Goal: Task Accomplishment & Management: Manage account settings

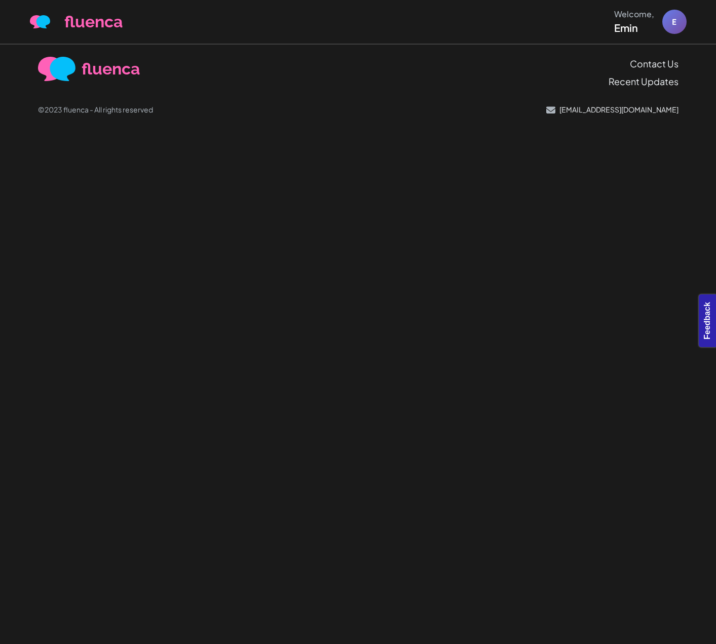
click at [542, 215] on body "fluenca Welcome, Emin E Help Account" at bounding box center [358, 322] width 716 height 644
click at [418, 237] on body "fluenca Welcome, Emin E Help Account" at bounding box center [358, 322] width 716 height 644
click at [559, 191] on body "fluenca Welcome, Emin E Help Account" at bounding box center [358, 322] width 716 height 644
click at [476, 233] on body "fluenca Welcome, Emin E Help Account" at bounding box center [358, 322] width 716 height 644
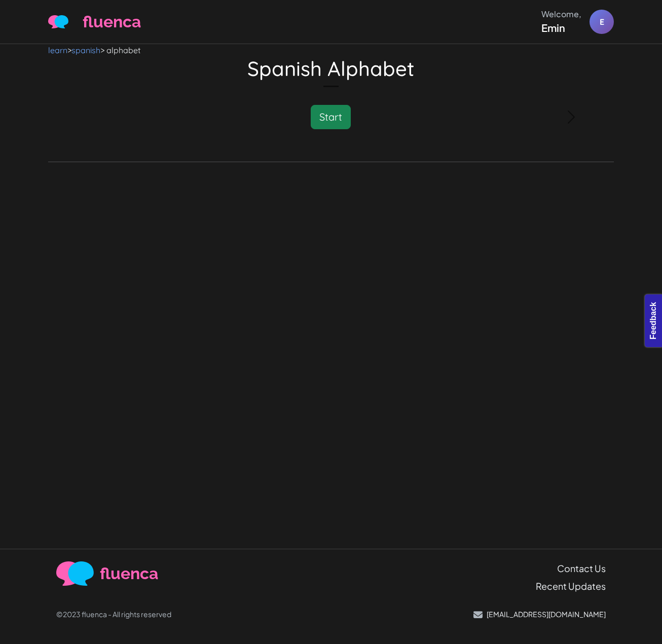
click at [442, 217] on div "learn > spanish > alphabet Spanish Alphabet Please Wait Study is loading... Sta…" at bounding box center [331, 296] width 662 height 505
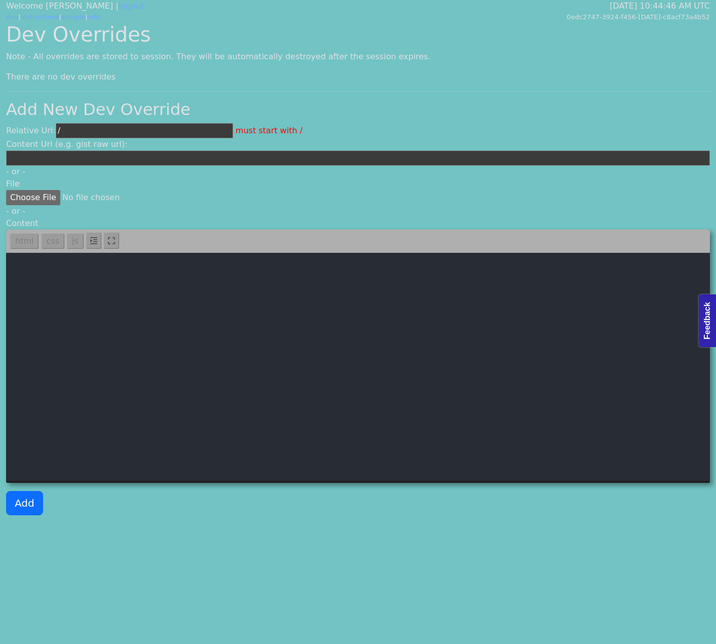
click at [413, 298] on textarea at bounding box center [358, 367] width 704 height 228
paste textarea "<template> <div class="container" id="vue"> <audio-player ref="audioplayer"></a…"
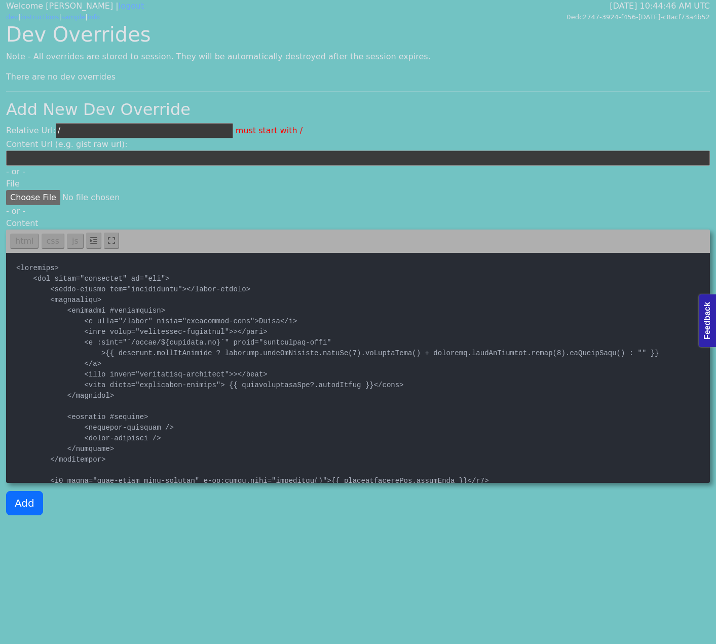
type textarea "<template> <div class="container" id="vue"> <audio-player ref="audioplayer"></a…"
click at [135, 120] on div "Dev Overrides Note - All overrides are stored to session. They will be automati…" at bounding box center [358, 272] width 716 height 501
click at [132, 131] on input "/" at bounding box center [144, 130] width 177 height 15
paste input "languagetextinstruction"
type input "/languagetextinstruction.vue"
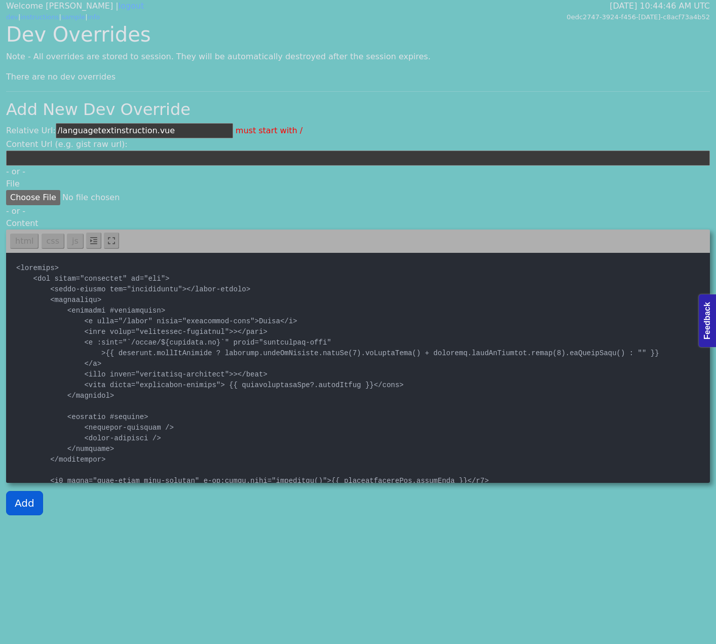
click at [36, 501] on button "Add" at bounding box center [24, 503] width 37 height 24
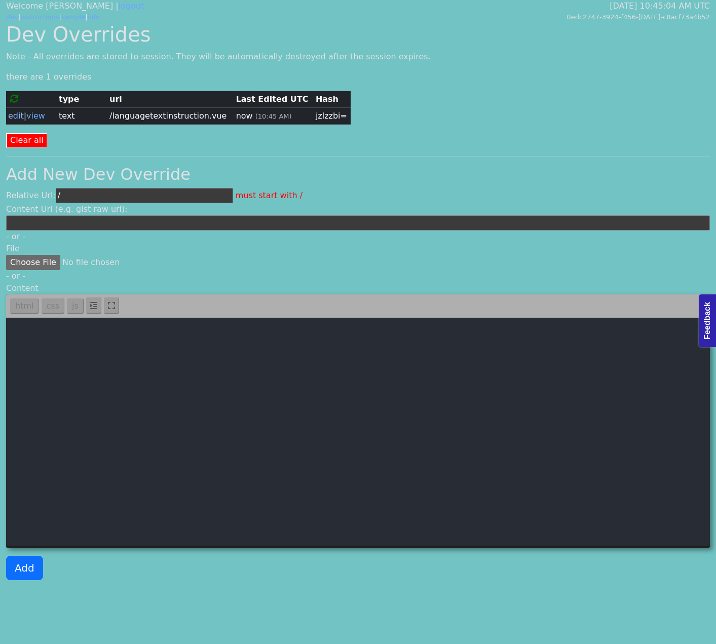
click at [12, 115] on link "edit" at bounding box center [16, 116] width 16 height 10
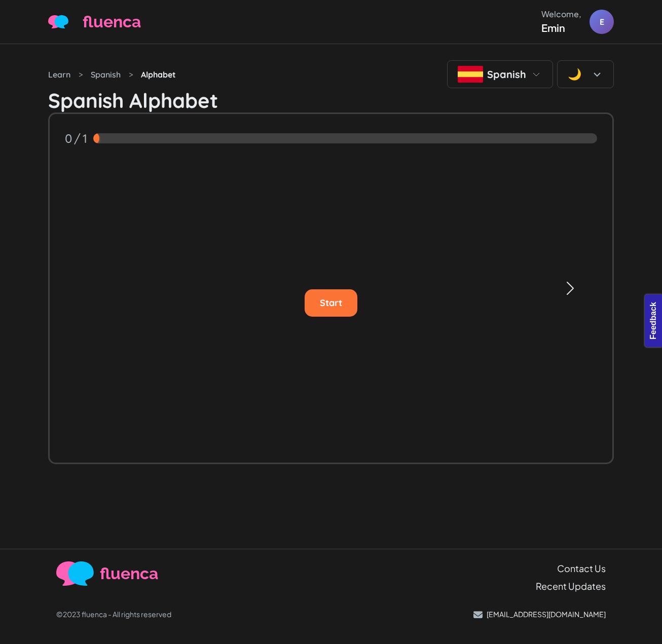
click at [577, 284] on span "button" at bounding box center [570, 288] width 16 height 16
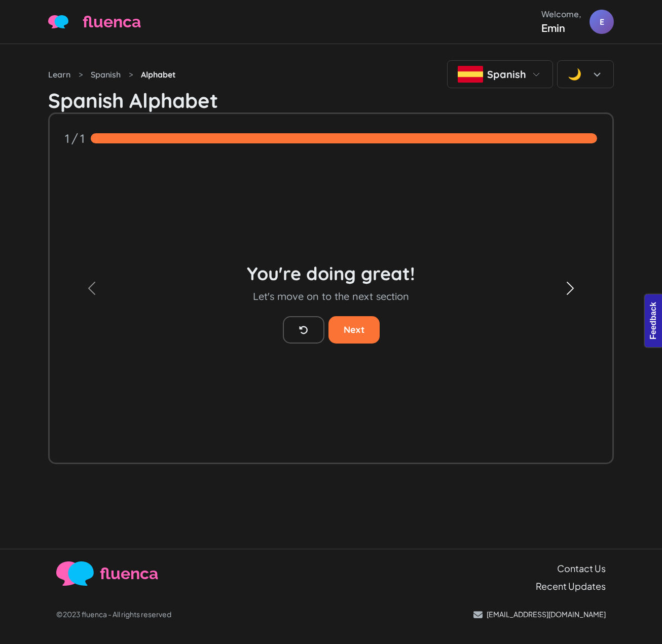
click at [567, 286] on span "button" at bounding box center [570, 288] width 16 height 16
click at [89, 292] on span "button" at bounding box center [92, 288] width 16 height 16
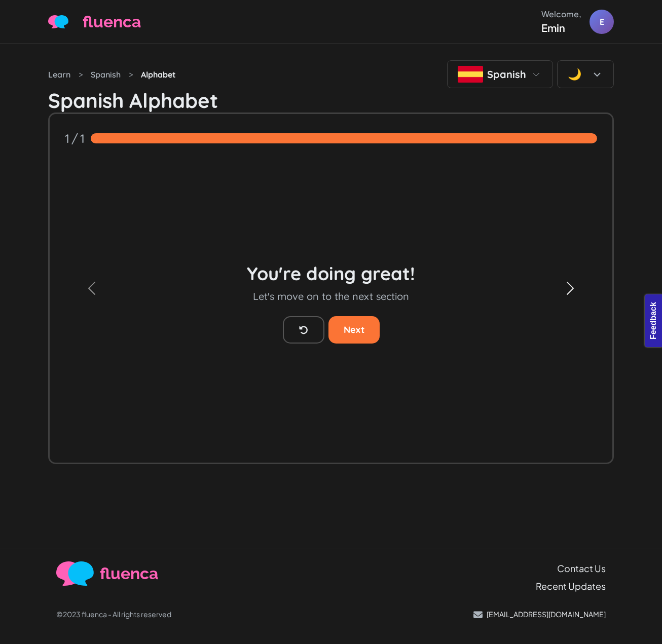
drag, startPoint x: 594, startPoint y: 226, endPoint x: 600, endPoint y: 230, distance: 6.6
click at [594, 227] on button "Next" at bounding box center [570, 288] width 85 height 349
click at [577, 268] on button "Next" at bounding box center [570, 288] width 85 height 349
click at [309, 332] on link at bounding box center [304, 329] width 42 height 27
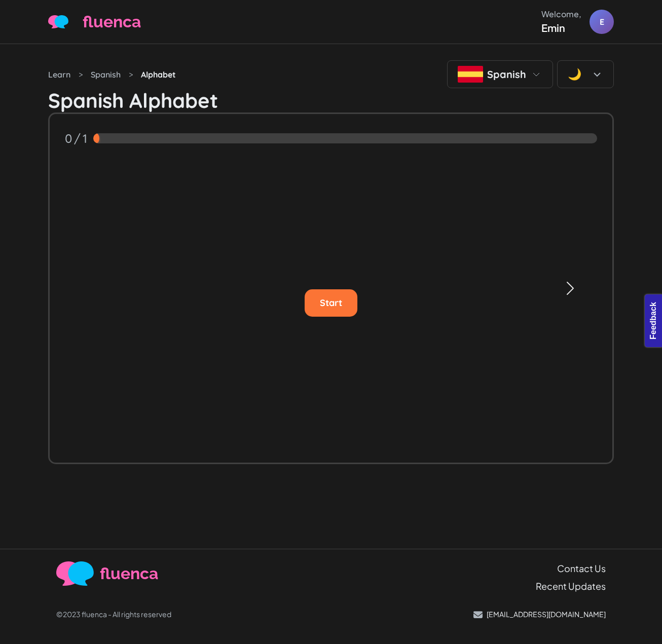
click at [562, 290] on span "button" at bounding box center [570, 288] width 16 height 16
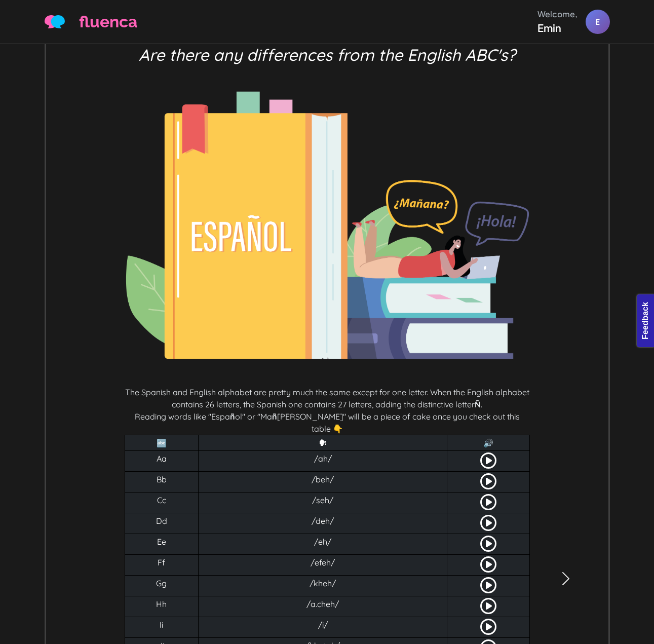
scroll to position [355, 0]
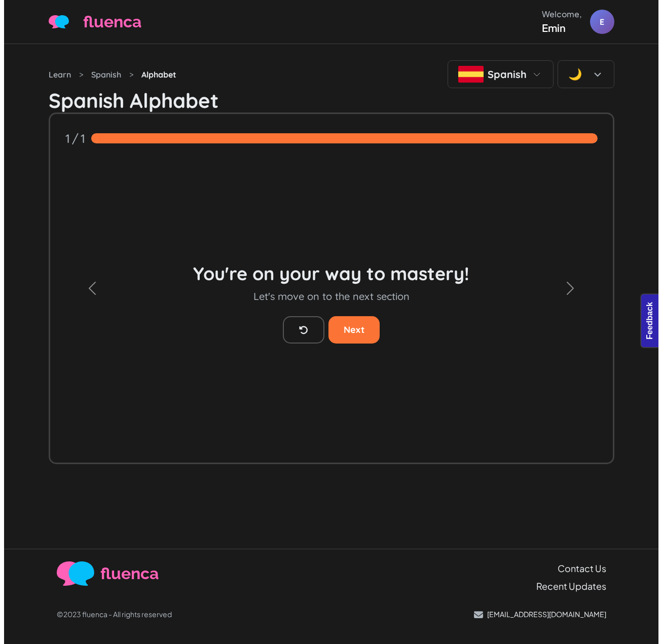
scroll to position [0, 0]
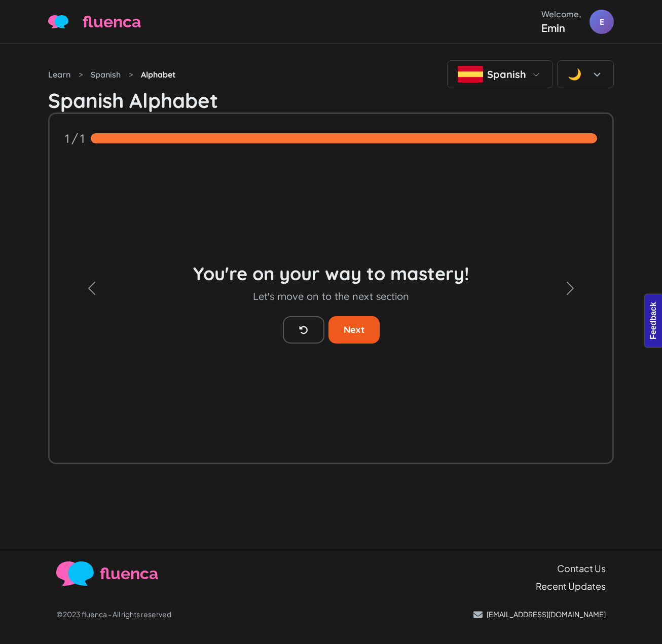
click at [345, 324] on button "Next" at bounding box center [353, 329] width 51 height 27
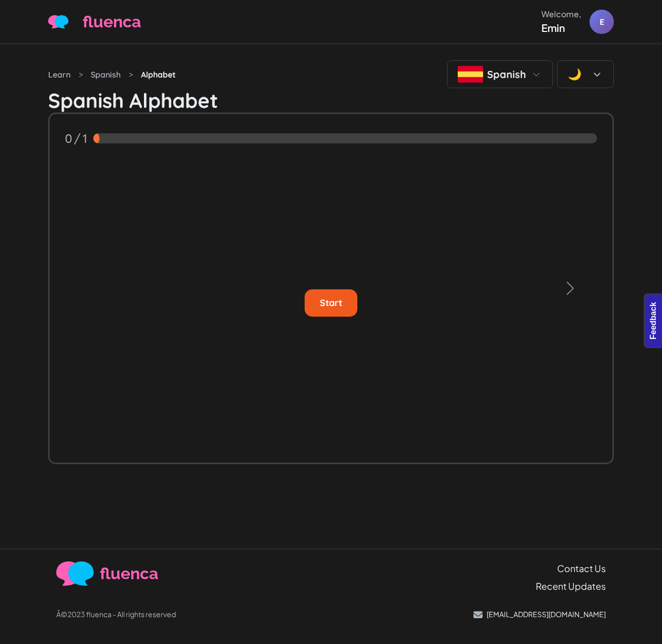
click at [343, 311] on button "Start" at bounding box center [330, 302] width 53 height 27
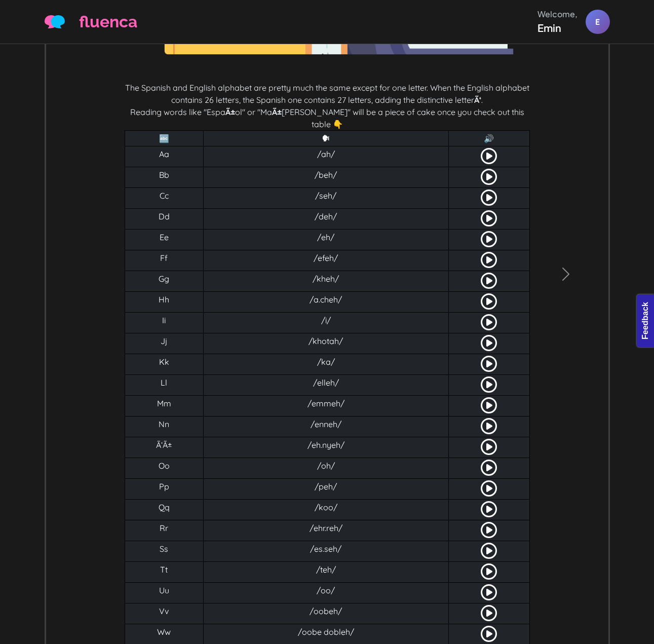
scroll to position [427, 0]
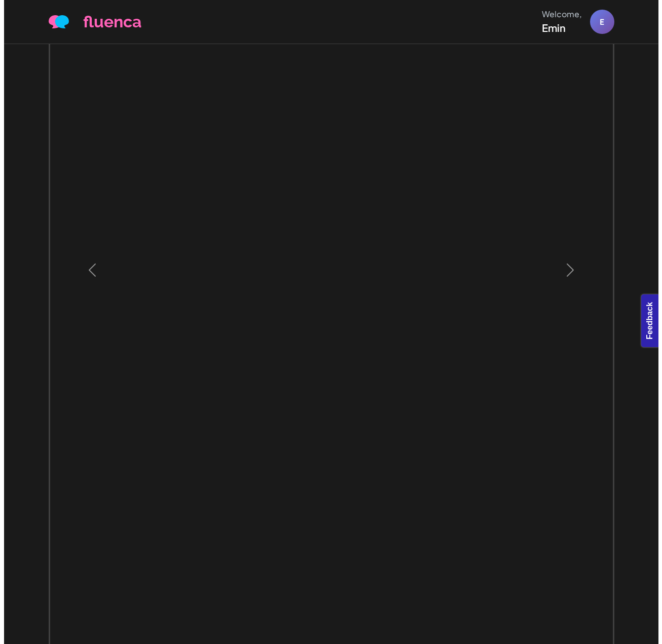
scroll to position [0, 0]
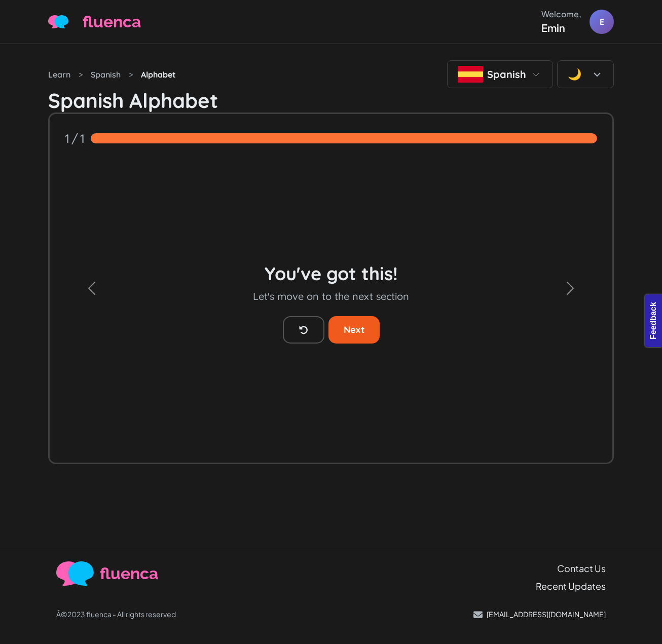
click at [355, 336] on button "Next" at bounding box center [353, 329] width 51 height 27
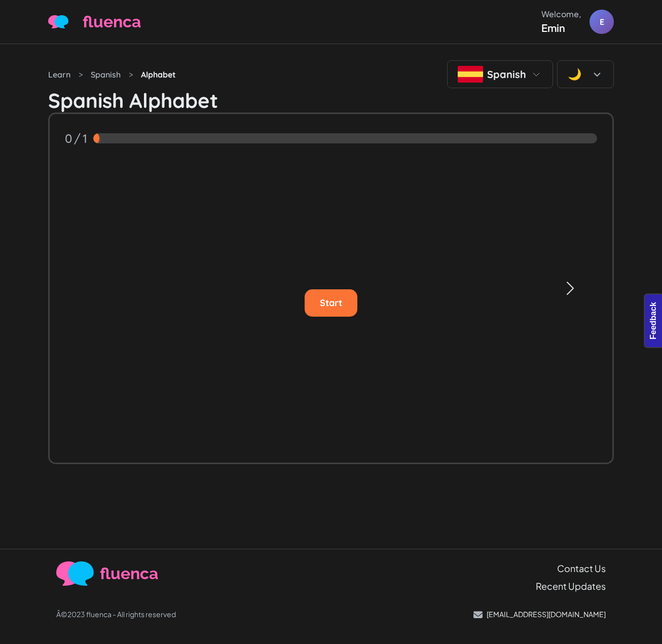
click at [566, 261] on button "Next" at bounding box center [570, 288] width 85 height 349
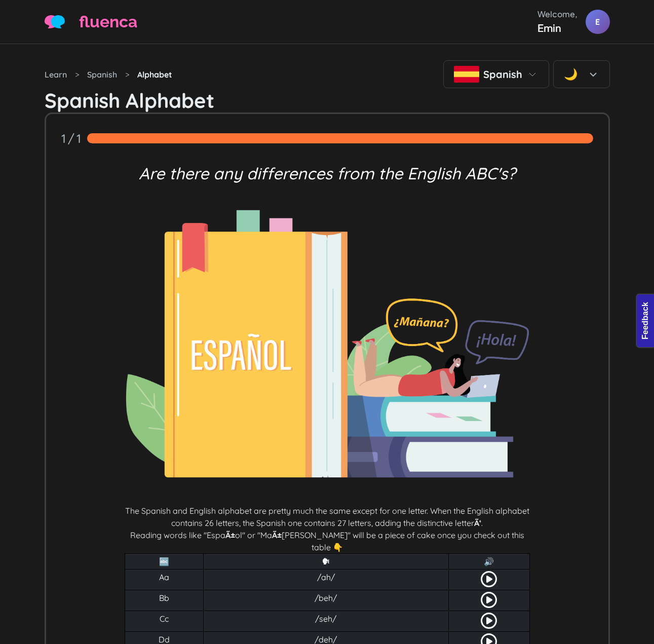
click at [488, 571] on icon at bounding box center [489, 579] width 16 height 16
click at [578, 95] on h1 "Spanish Alphabet" at bounding box center [327, 100] width 565 height 24
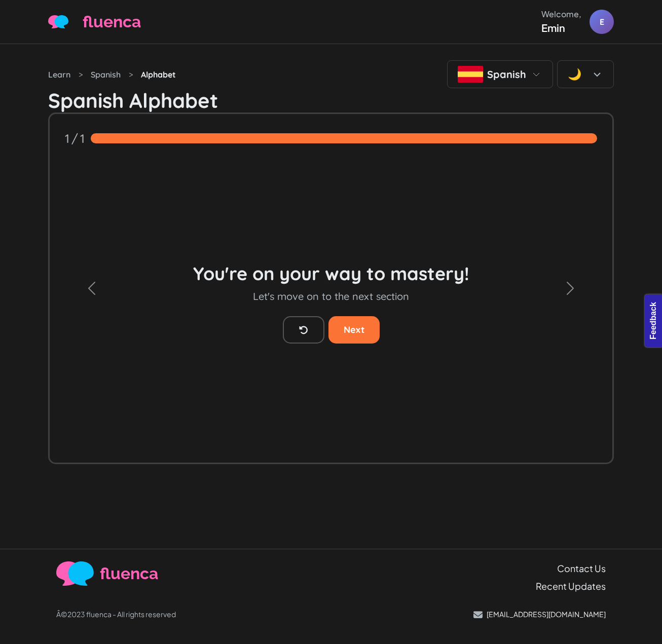
click at [647, 72] on div "Loading audio player... Audio Player Debugger Status Status: Playing paused: fa…" at bounding box center [331, 296] width 662 height 505
click at [650, 69] on div "Loading audio player... Audio Player Debugger Status Status: Playing paused: fa…" at bounding box center [331, 296] width 662 height 505
click at [582, 295] on button "Next" at bounding box center [570, 288] width 85 height 349
click at [79, 288] on button "Previous" at bounding box center [92, 288] width 85 height 349
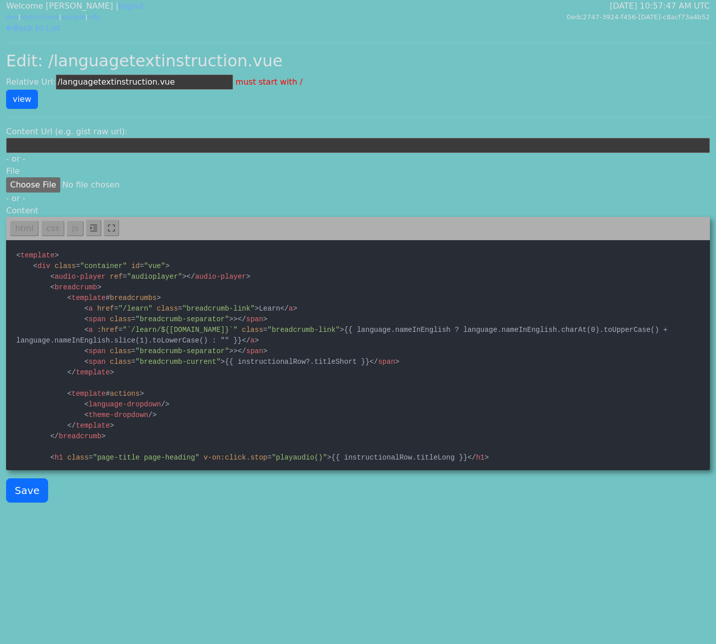
click at [185, 301] on textarea at bounding box center [358, 354] width 704 height 228
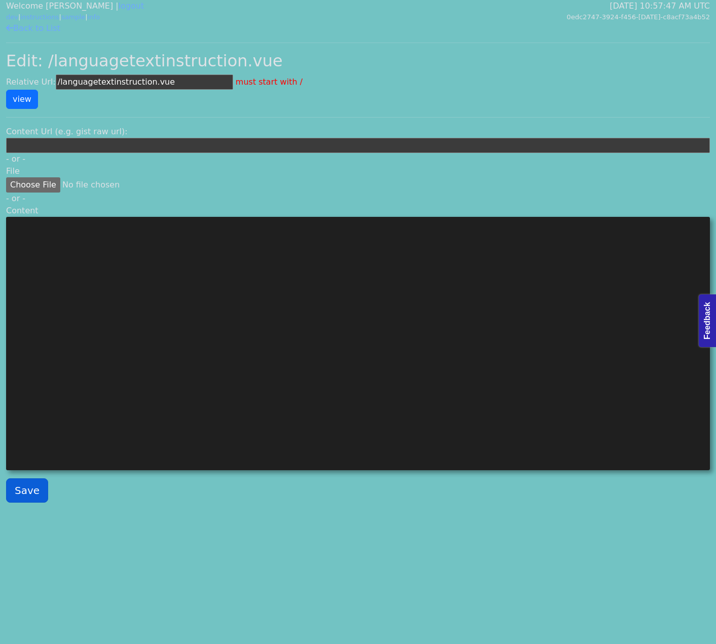
click at [35, 496] on button "Save" at bounding box center [27, 490] width 42 height 24
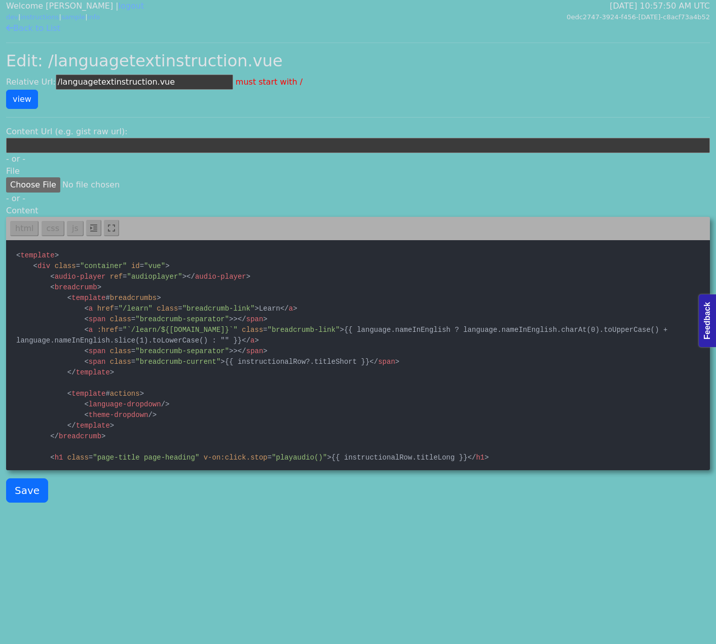
drag, startPoint x: 191, startPoint y: 72, endPoint x: 144, endPoint y: 81, distance: 48.0
click at [112, 73] on div "Back to List Edit: /languagetextinstruction.vue Relative Url: /languagetextinst…" at bounding box center [358, 266] width 716 height 488
drag, startPoint x: 172, startPoint y: 84, endPoint x: 57, endPoint y: 83, distance: 115.0
click at [57, 83] on input "/languagetextinstruction.vue" at bounding box center [144, 81] width 177 height 15
click at [43, 47] on div "Back to List Edit: /languagetextinstruction.vue Relative Url: /languagetextinst…" at bounding box center [358, 266] width 716 height 488
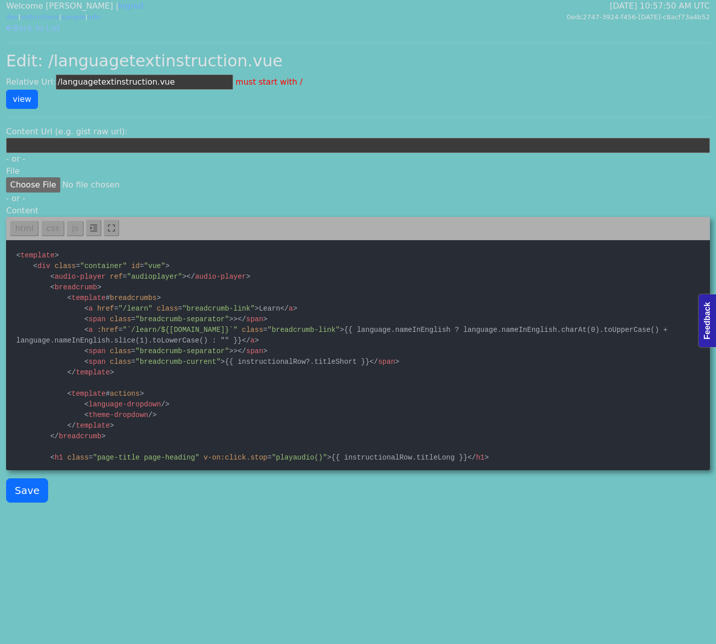
click at [42, 30] on link "Back to List" at bounding box center [33, 28] width 54 height 10
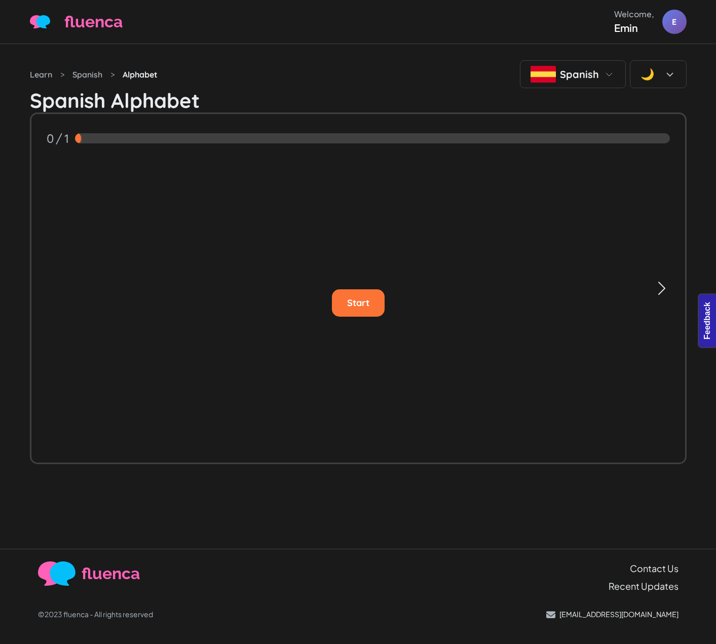
click at [659, 292] on span "button" at bounding box center [661, 288] width 16 height 16
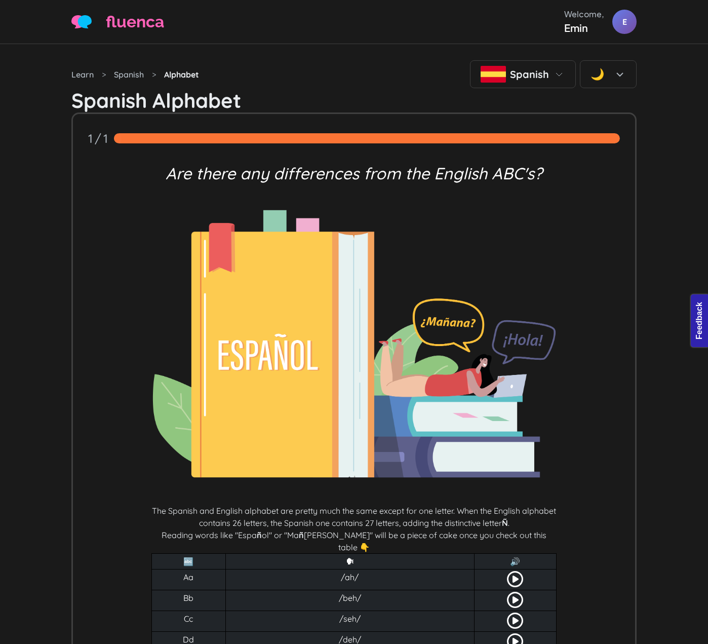
click at [516, 571] on icon at bounding box center [515, 579] width 16 height 16
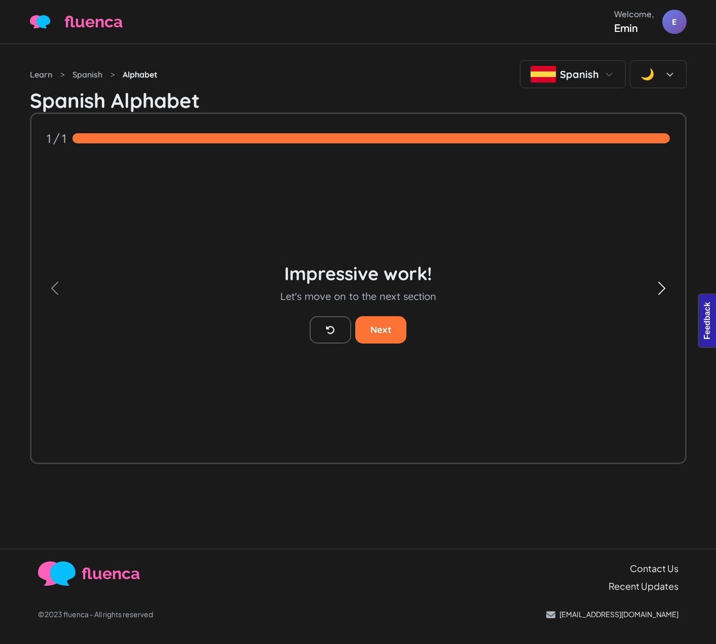
click at [664, 287] on span "button" at bounding box center [661, 288] width 16 height 16
click at [675, 280] on div "1 / 1 Start Are there any differences from the English ABC's? The Spanish and E…" at bounding box center [358, 288] width 656 height 352
click at [655, 287] on span "button" at bounding box center [661, 288] width 16 height 16
click at [659, 281] on span "button" at bounding box center [661, 288] width 16 height 16
click at [183, 29] on div "fluenca Welcome, Emin E Help Account" at bounding box center [358, 21] width 656 height 27
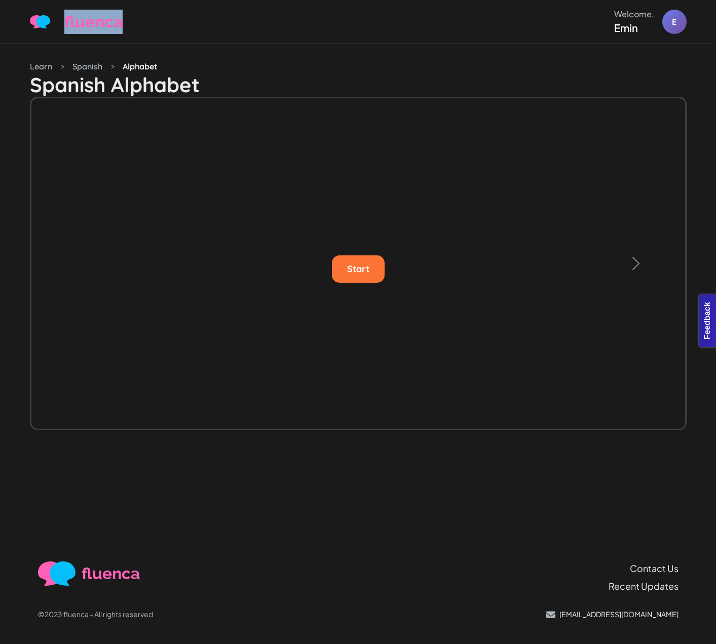
click at [81, 25] on span "fluenca" at bounding box center [93, 22] width 58 height 24
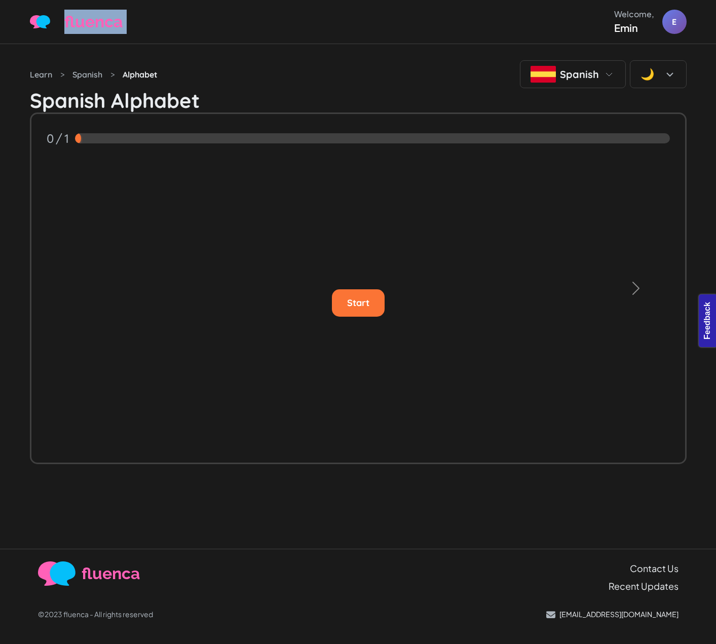
click at [81, 25] on span "fluenca" at bounding box center [93, 22] width 58 height 24
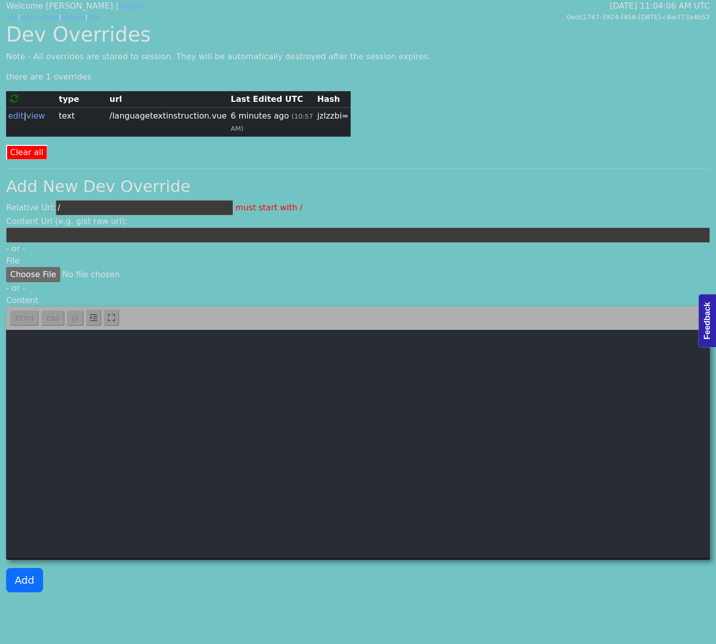
click at [91, 200] on input "/" at bounding box center [144, 207] width 177 height 15
type input "/global-components/site-header.vue"
click at [162, 337] on textarea at bounding box center [358, 444] width 704 height 228
paste textarea "<template> <header class="header"> <div class="container"> <div class="header-c…"
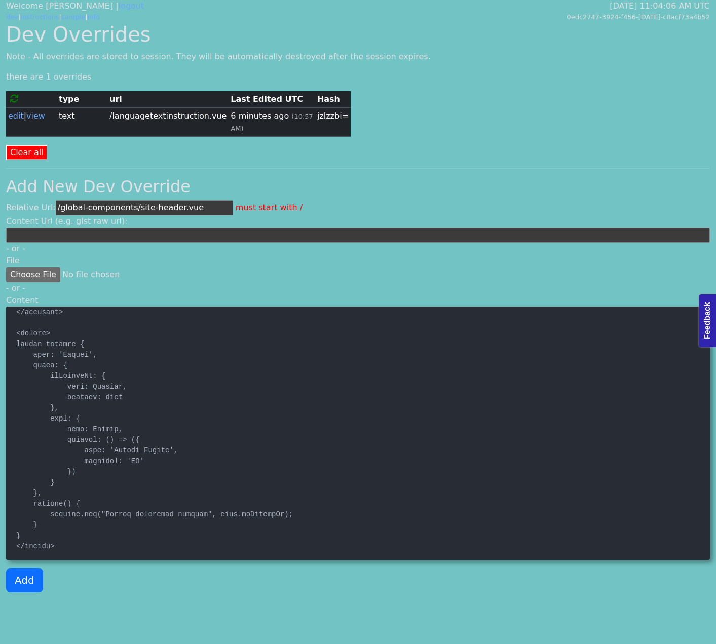
scroll to position [611, 0]
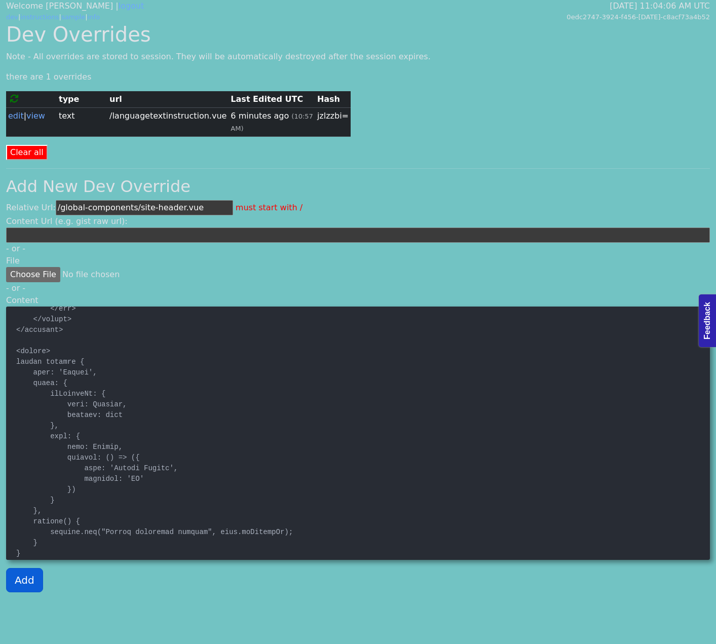
type textarea "<template> <header class="header"> <div class="container"> <div class="header-c…"
click at [26, 568] on button "Add" at bounding box center [24, 580] width 37 height 24
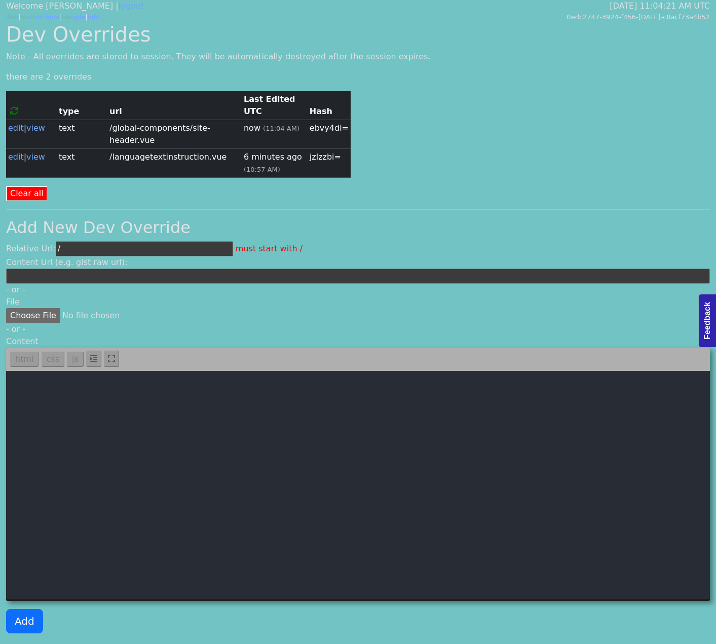
click at [481, 160] on div "Dev Overrides Note - All overrides are stored to session. They will be automati…" at bounding box center [358, 331] width 716 height 619
click at [535, 241] on div "Relative Url: / must start with /" at bounding box center [358, 248] width 704 height 15
click at [608, 186] on form "Clear all" at bounding box center [358, 193] width 704 height 15
click at [141, 241] on input "/" at bounding box center [144, 248] width 177 height 15
click at [119, 241] on input "/" at bounding box center [144, 248] width 177 height 15
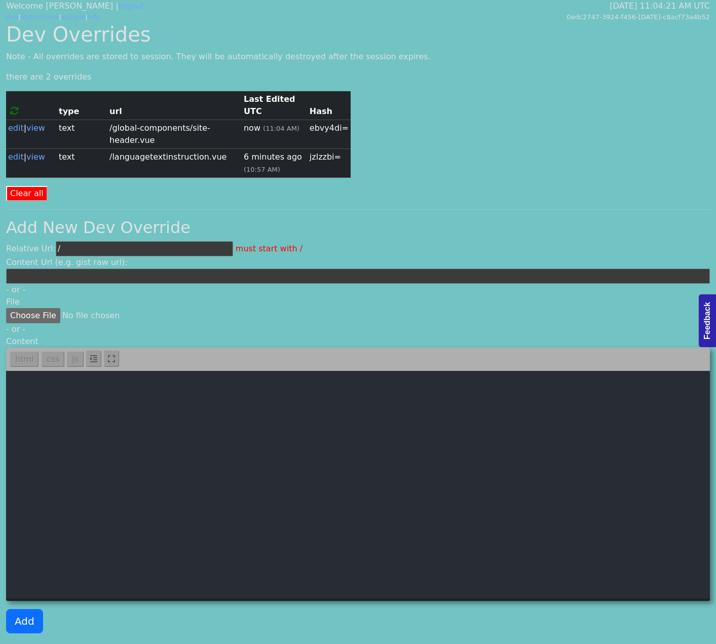
click at [134, 241] on input "/" at bounding box center [144, 248] width 177 height 15
paste input "features/profile/pages/learning-profile.vue"
type input "/features/profile/pages/learning-profile.vue"
click at [213, 440] on textarea at bounding box center [358, 485] width 704 height 228
paste textarea "<template> <div class="container text-center"> <breadcrump> <template #breadcru…"
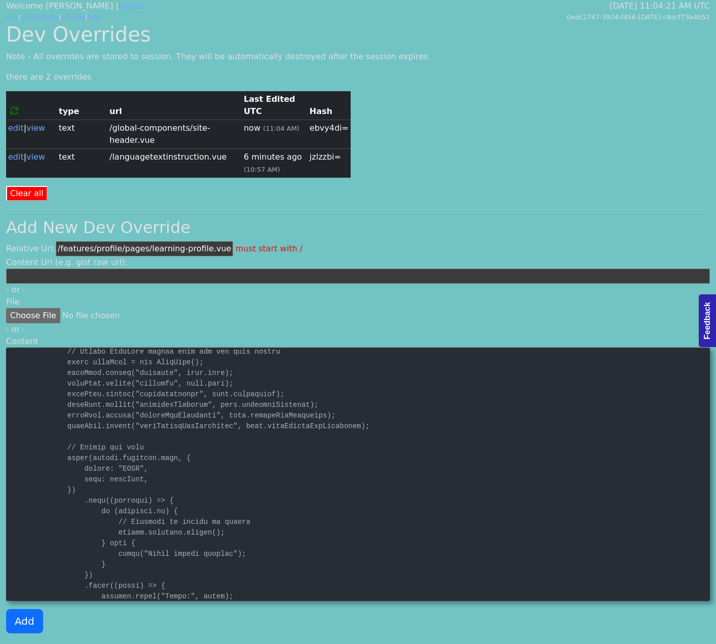
scroll to position [3564, 0]
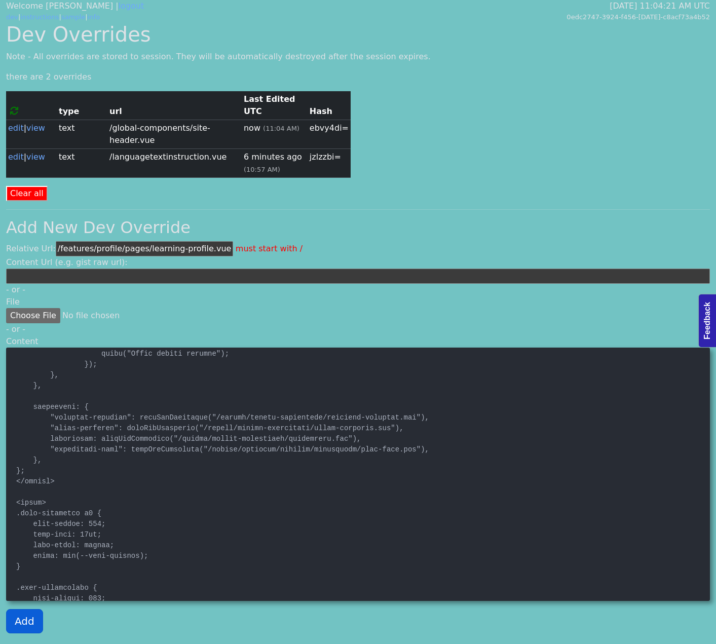
type textarea "<template> <div class="container text-center"> <breadcrump> <template #breadcru…"
click at [28, 614] on button "Add" at bounding box center [24, 621] width 37 height 24
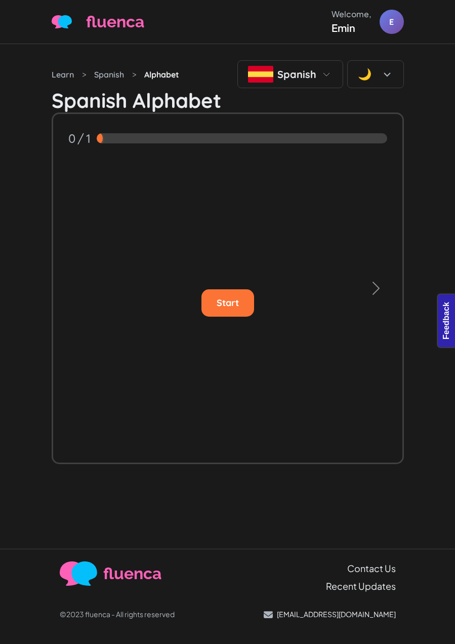
click at [406, 162] on div "Loading audio player... Audio Player Debugger Status Status: Ready paused: fals…" at bounding box center [228, 266] width 365 height 444
click at [105, 17] on span "fluenca" at bounding box center [115, 22] width 58 height 24
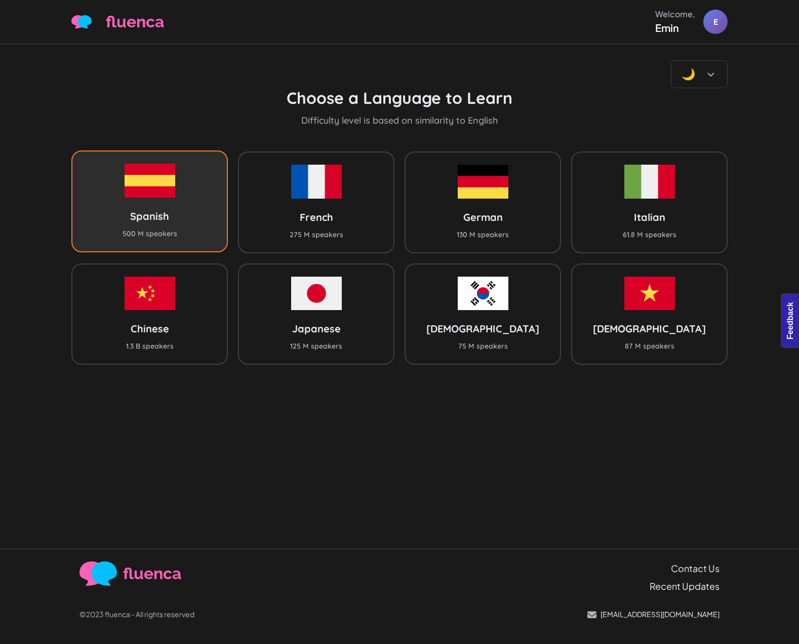
click at [182, 205] on div "Spanish 500 M speakers" at bounding box center [149, 200] width 157 height 101
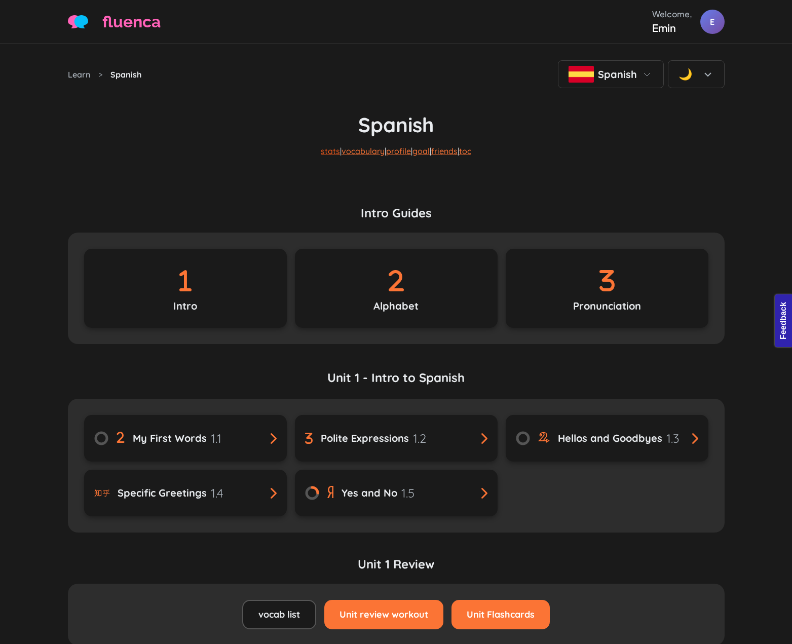
click at [321, 153] on link "stats" at bounding box center [330, 151] width 19 height 10
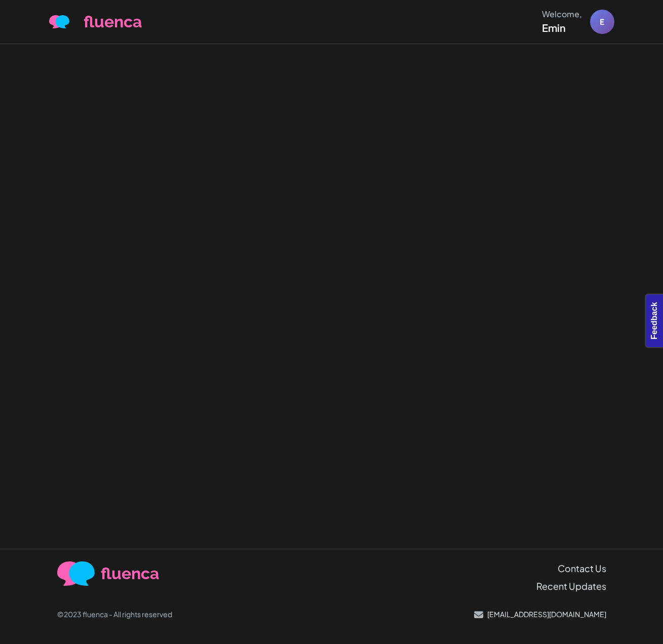
click at [415, 177] on div at bounding box center [331, 296] width 663 height 505
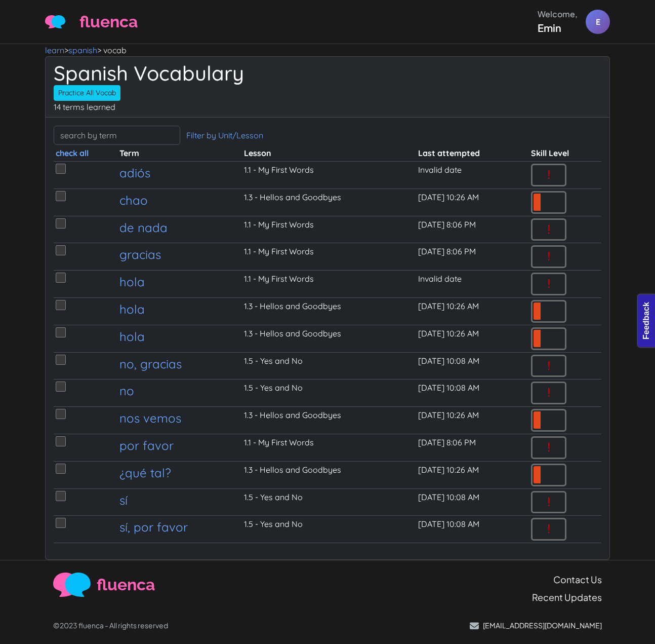
click at [251, 38] on header "fluenca Welcome, Emin E Help Account" at bounding box center [327, 22] width 655 height 44
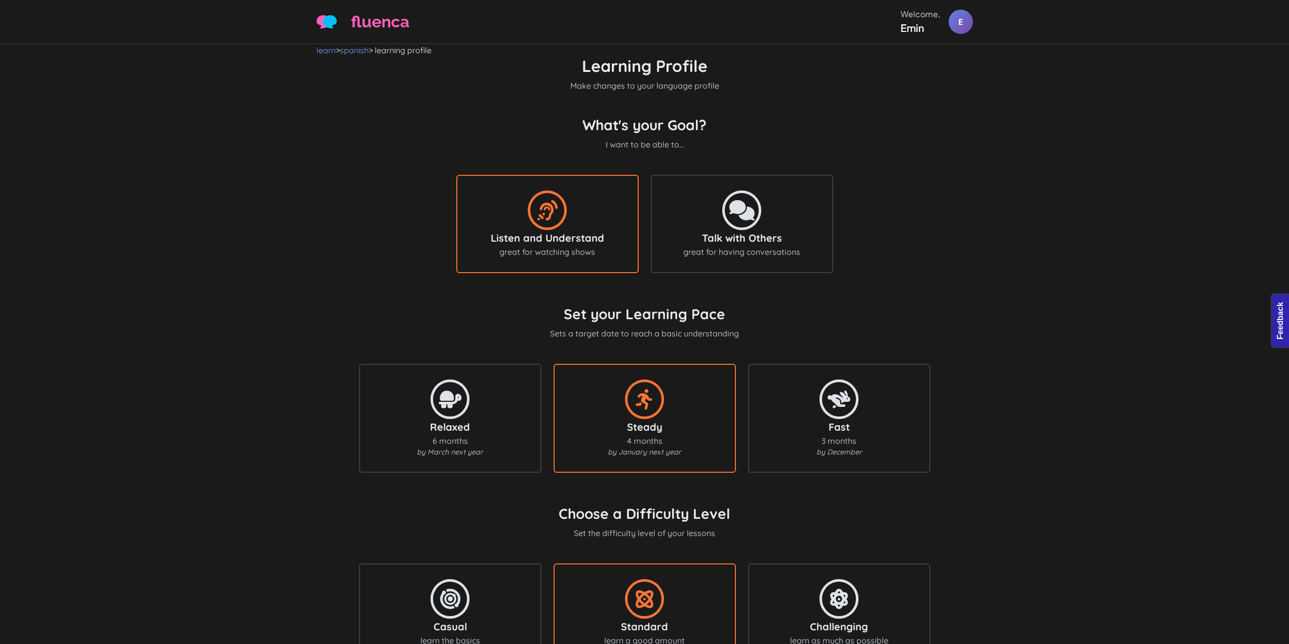
click at [467, 105] on form "Learning Profile Make changes to your language profile What's your Goal? I want…" at bounding box center [645, 486] width 656 height 861
drag, startPoint x: 516, startPoint y: 114, endPoint x: 755, endPoint y: 72, distance: 243.2
click at [520, 114] on form "Learning Profile Make changes to your language profile What's your Goal? I want…" at bounding box center [645, 486] width 656 height 861
drag, startPoint x: 750, startPoint y: 66, endPoint x: 571, endPoint y: 59, distance: 178.9
click at [571, 59] on h1 "Learning Profile" at bounding box center [645, 65] width 656 height 19
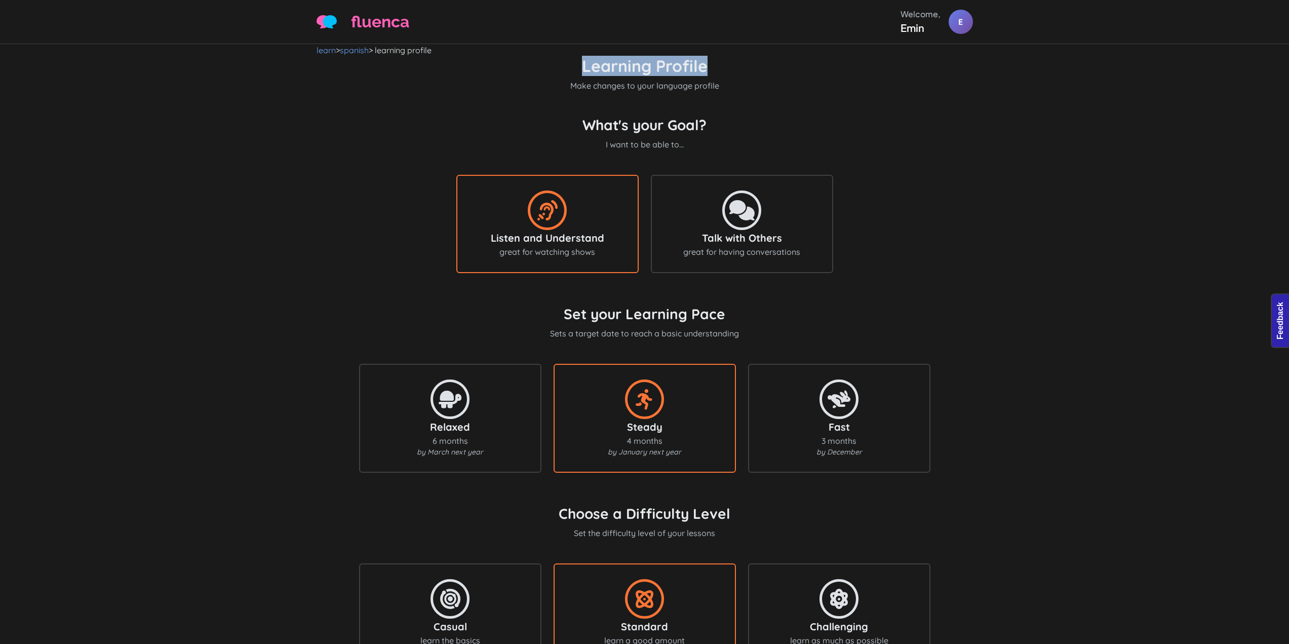
copy h1 "Learning Profile"
click at [700, 140] on p "I want to be able to..." at bounding box center [645, 144] width 124 height 12
drag, startPoint x: 722, startPoint y: 132, endPoint x: 567, endPoint y: 132, distance: 155.5
click at [567, 132] on div "What's your Goal? I want to be able to... Listen and Understand great for watch…" at bounding box center [645, 198] width 656 height 165
copy h3 "What's your Goal?"
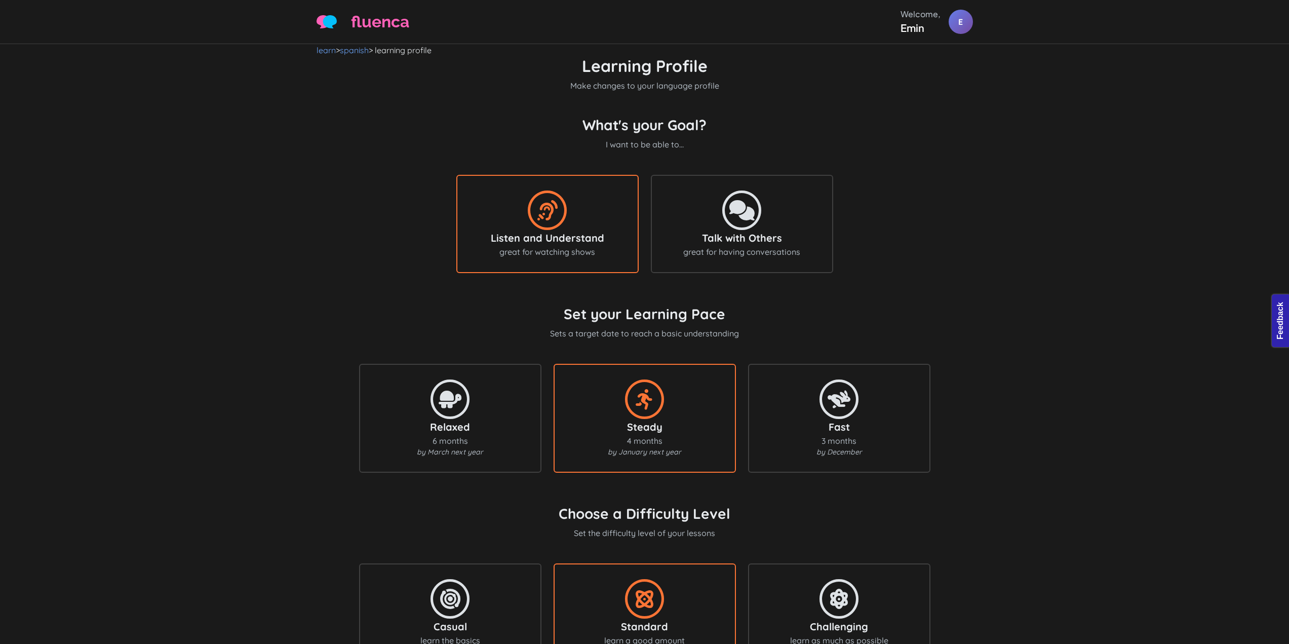
click at [717, 96] on form "Learning Profile Make changes to your language profile What's your Goal? I want…" at bounding box center [645, 486] width 656 height 861
drag, startPoint x: 710, startPoint y: 72, endPoint x: 546, endPoint y: 63, distance: 164.4
click at [574, 59] on h1 "Learning Profile" at bounding box center [645, 65] width 656 height 19
click at [534, 66] on h1 "Learning Profile" at bounding box center [645, 65] width 656 height 19
click at [529, 70] on h1 "Learning Profile" at bounding box center [645, 65] width 656 height 19
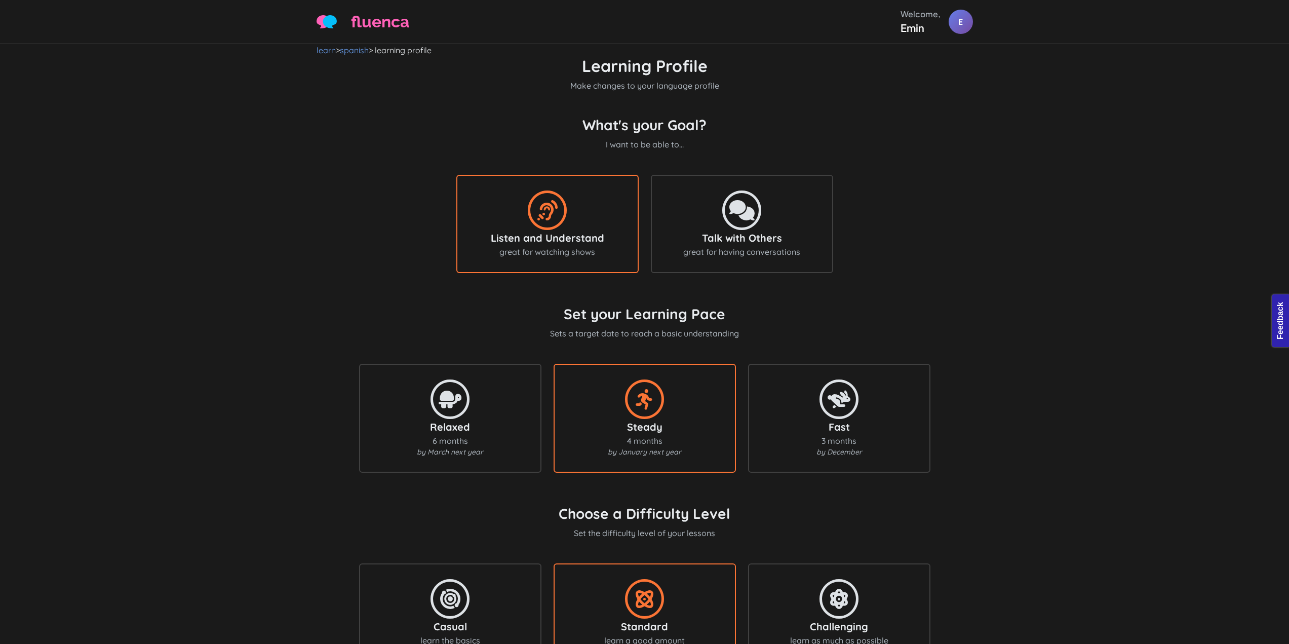
click at [521, 72] on h1 "Learning Profile" at bounding box center [645, 65] width 656 height 19
click at [485, 66] on h1 "Learning Profile" at bounding box center [645, 65] width 656 height 19
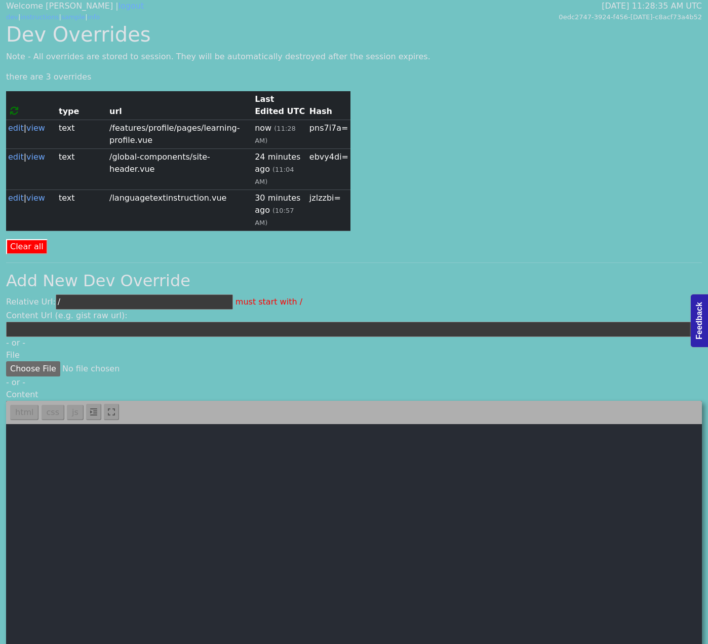
click at [476, 101] on div "Dev Overrides Note - All overrides are stored to session. They will be automati…" at bounding box center [354, 358] width 708 height 672
click at [41, 123] on link "view" at bounding box center [35, 128] width 19 height 10
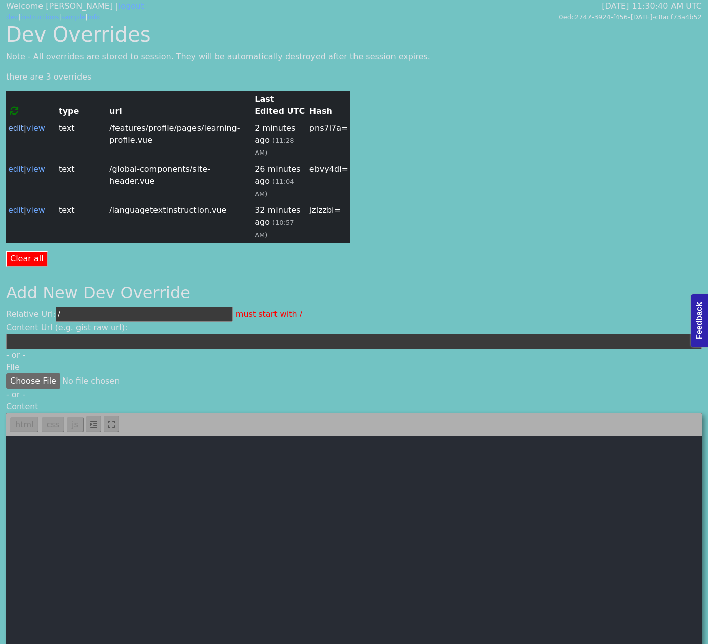
click at [8, 123] on link "edit" at bounding box center [16, 128] width 16 height 10
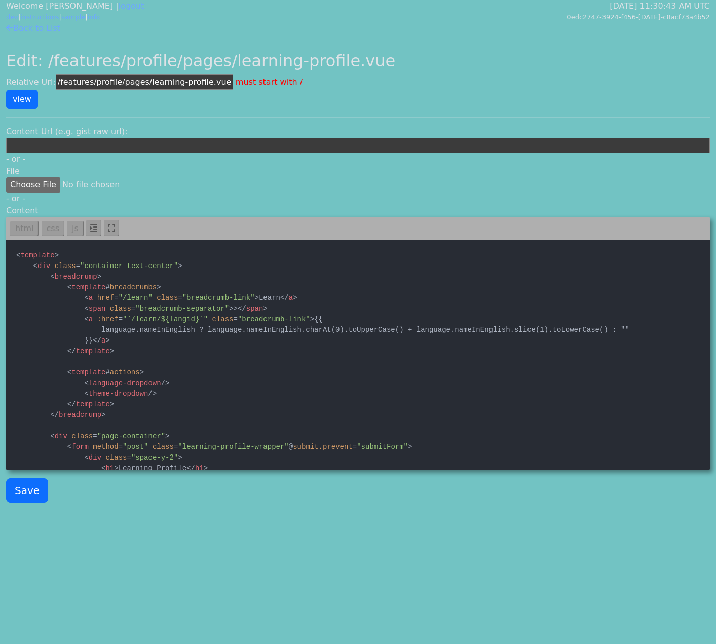
click at [269, 303] on textarea at bounding box center [358, 354] width 704 height 228
paste textarea "b> <template #breadcrumbs> <a href="/learn" class="breadcrumb-link">Learn</a> <…"
paste textarea
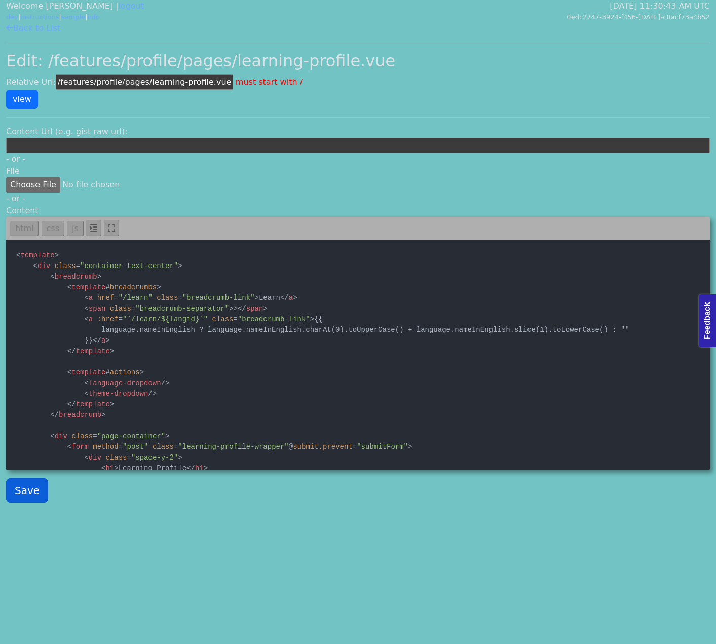
type textarea "<template> <div class="container text-center"> <breadcrumb> <template #breadcru…"
click at [35, 492] on button "Save" at bounding box center [27, 490] width 42 height 24
click at [105, 368] on textarea at bounding box center [358, 354] width 704 height 228
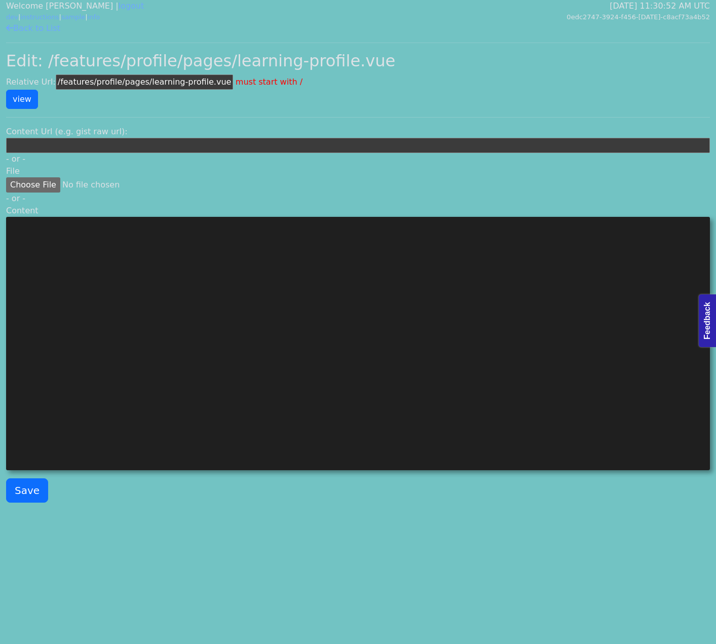
scroll to position [4020, 0]
paste textarea "p> <template #breadcrumbs> <a href="/learn" class="breadcrumb-link">Learn</a> <…"
type textarea "<template> <div class="container text-center"> <breadcrump> <template #breadcru…"
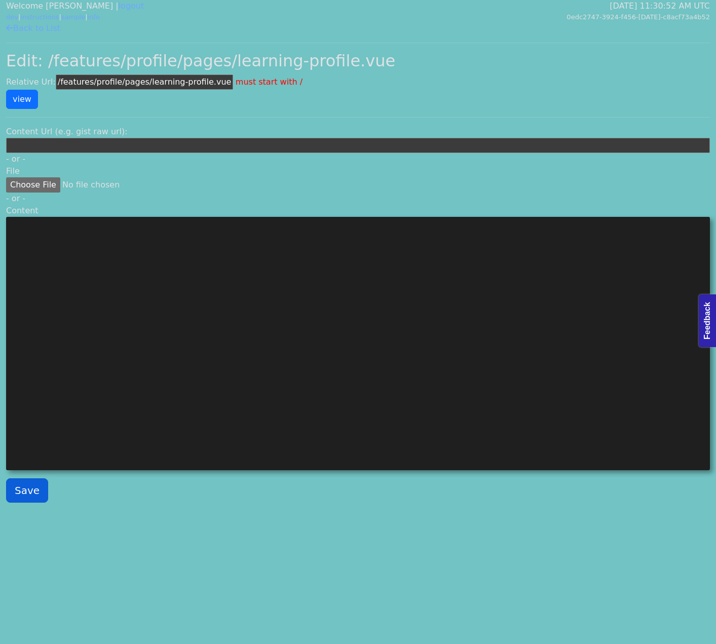
click at [22, 489] on button "Save" at bounding box center [27, 490] width 42 height 24
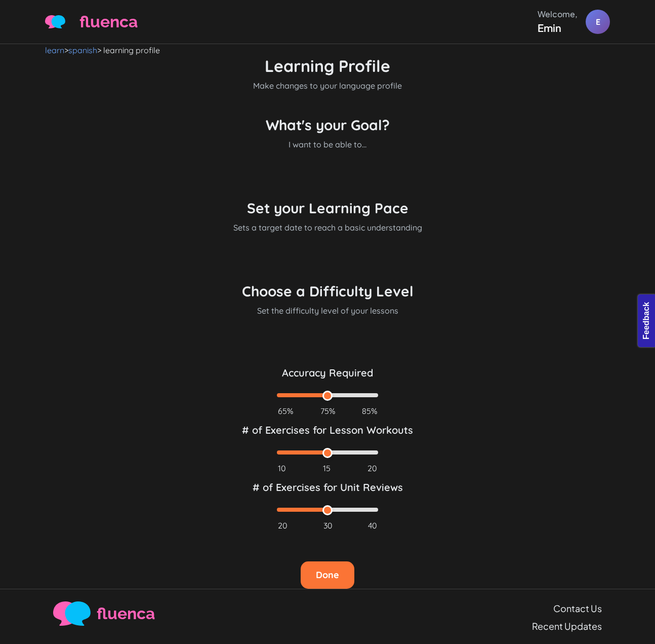
click at [188, 145] on div "What's your Goal? I want to be able to..." at bounding box center [327, 145] width 565 height 59
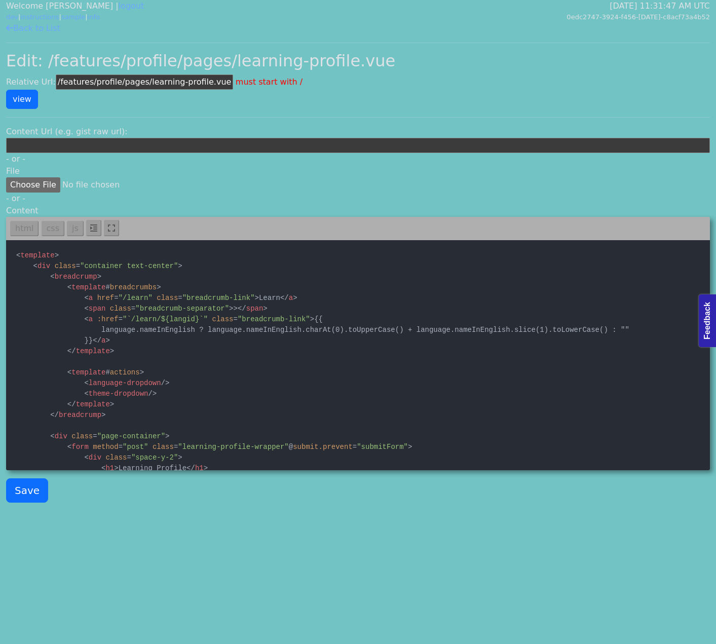
click at [404, 300] on textarea at bounding box center [358, 354] width 704 height 228
paste textarea "b"
type textarea "<template> <div class="container text-center"> <breadcrump> <template #breadcru…"
click at [35, 485] on button "Save" at bounding box center [27, 490] width 42 height 24
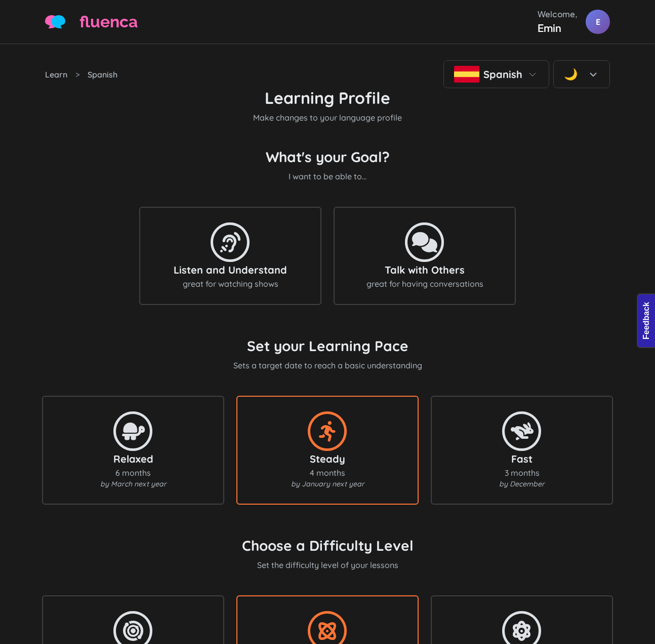
click at [583, 156] on div "What's your Goal? I want to be able to... Listen and Understand great for watch…" at bounding box center [327, 230] width 565 height 165
click at [201, 113] on p "Make changes to your language profile" at bounding box center [327, 117] width 565 height 12
click at [499, 190] on div "What's your Goal? I want to be able to... Listen and Understand great for watch…" at bounding box center [327, 230] width 565 height 165
click at [613, 149] on div "Learn > Spanish Spanish 🌙 Learning Profile Make changes to your language profil…" at bounding box center [327, 496] width 577 height 905
click at [495, 174] on div "What's your Goal? I want to be able to... Listen and Understand great for watch…" at bounding box center [327, 230] width 565 height 165
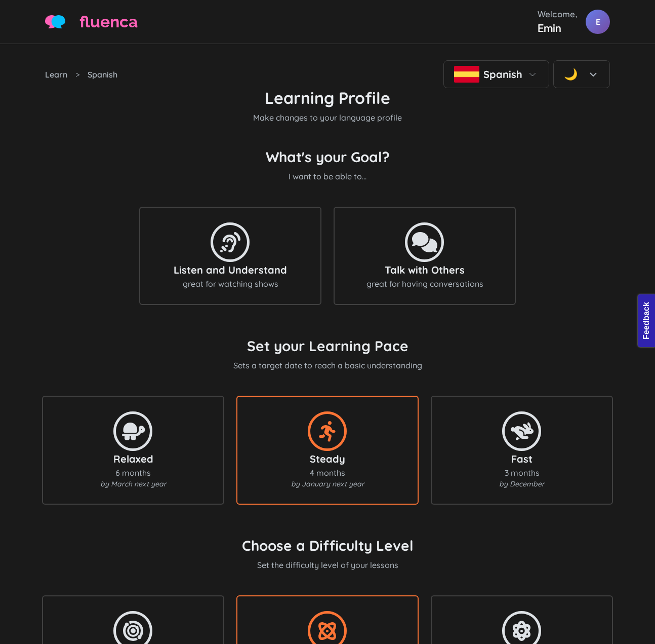
click at [574, 237] on div "What's your Goal? I want to be able to... Listen and Understand great for watch…" at bounding box center [327, 230] width 565 height 165
click at [603, 208] on div "What's your Goal? I want to be able to... Listen and Understand great for watch…" at bounding box center [327, 230] width 565 height 165
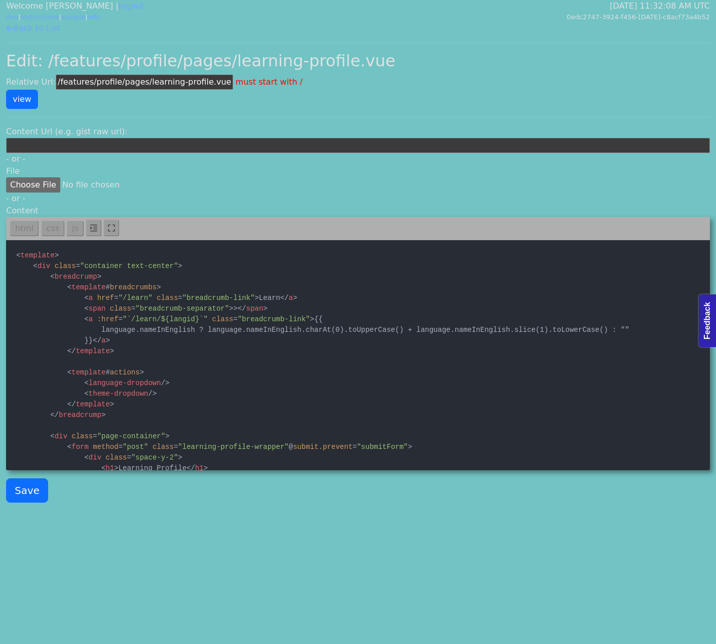
click at [120, 144] on input "url" at bounding box center [358, 145] width 704 height 15
click at [32, 26] on link "Back to List" at bounding box center [33, 28] width 54 height 10
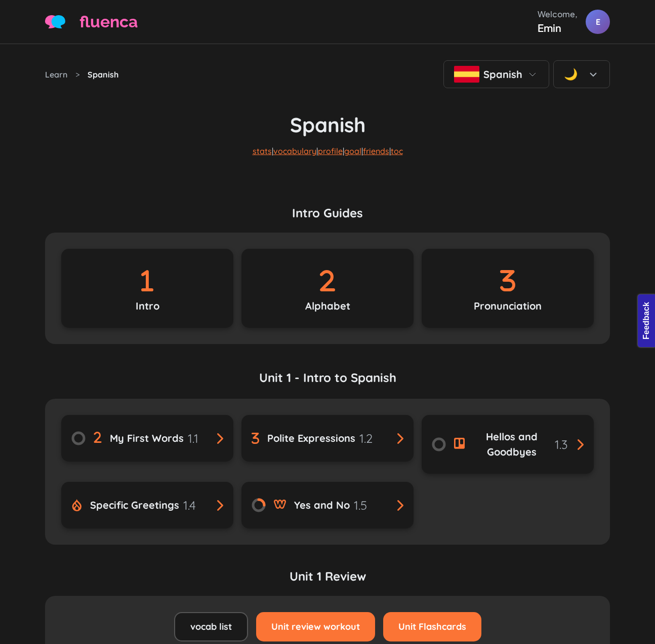
click at [512, 138] on p "stats | vocabulary | profile | goal | friends | toc" at bounding box center [327, 159] width 565 height 45
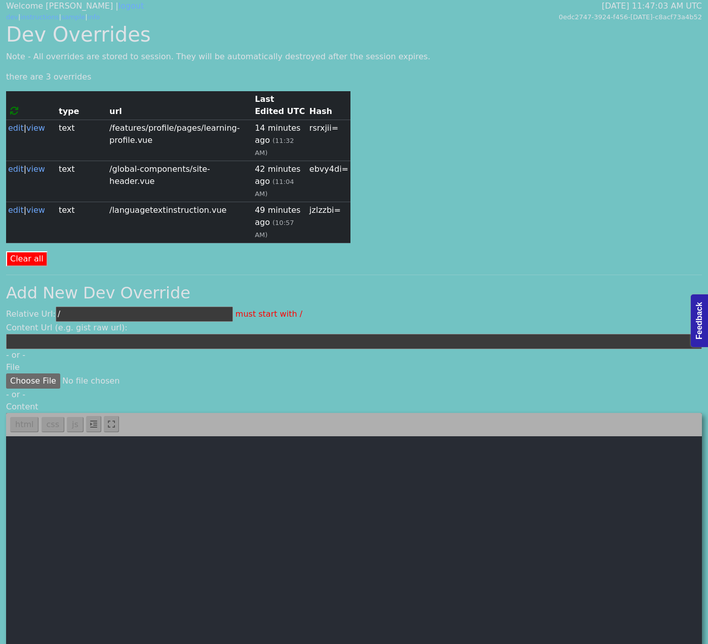
click at [169, 306] on input "/" at bounding box center [144, 313] width 177 height 15
type input "/site.css"
click at [111, 436] on textarea at bounding box center [354, 550] width 696 height 228
paste textarea ":root { /* Background Colors */ --bg-primary: #ffffff; --bg-secondary: #fafafa;…"
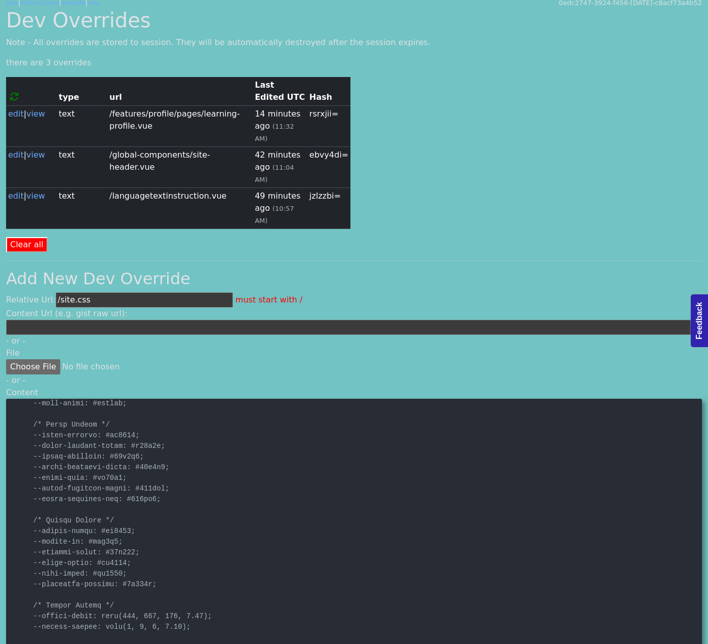
scroll to position [355, 0]
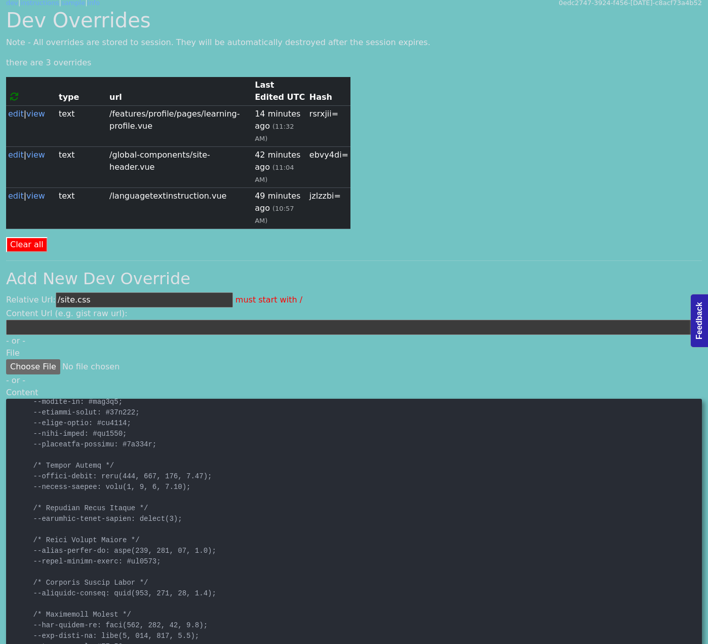
type textarea ":root { /* Background Colors */ --bg-primary: #ffffff; --bg-secondary: #fafafa;…"
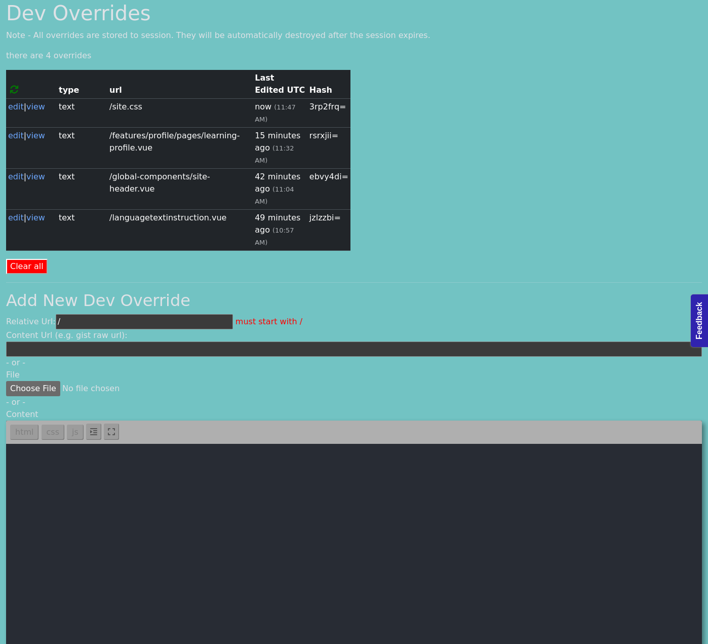
scroll to position [31, 0]
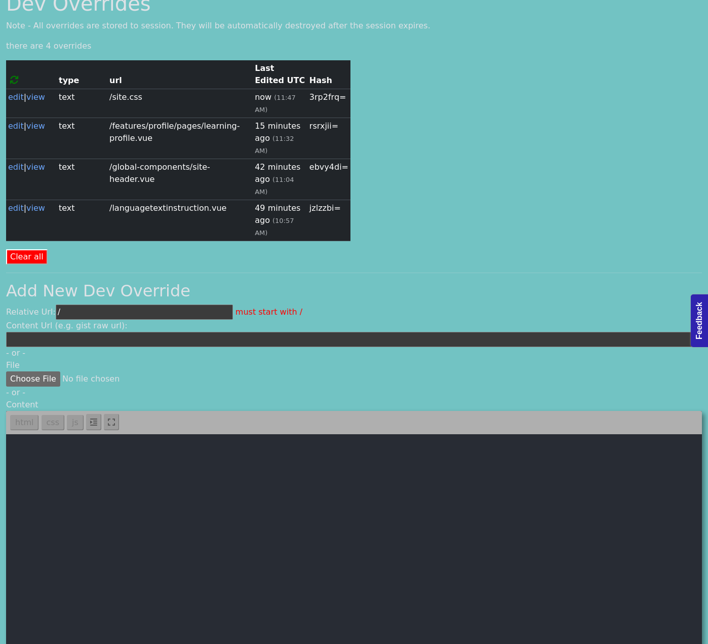
click at [111, 304] on input "/" at bounding box center [144, 311] width 177 height 15
paste input "css/fluenca.css"
type input "/css/fluenca.css"
click at [378, 437] on textarea at bounding box center [354, 548] width 696 height 228
paste textarea ":root { /* Background Colors */ --bg-primary: #ffffff; --bg-secondary: #fafafa;…"
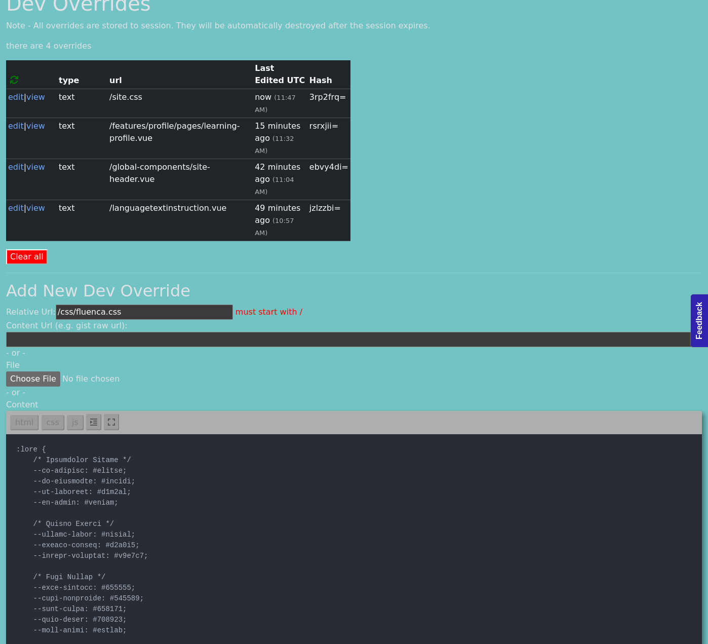
scroll to position [0, 0]
type textarea ":root { /* Background Colors */ --bg-primary: #ffffff; --bg-secondary: #fafafa;…"
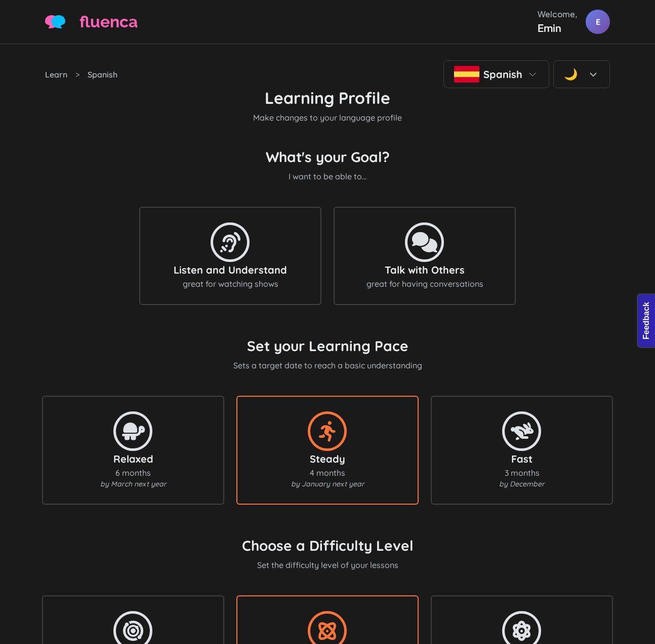
click at [599, 107] on h1 "Learning Profile" at bounding box center [327, 97] width 565 height 19
click at [594, 147] on form "Learning Profile Make changes to your language profile What's your Goal? I want…" at bounding box center [327, 518] width 565 height 861
drag, startPoint x: 593, startPoint y: 256, endPoint x: 581, endPoint y: 250, distance: 13.8
click at [594, 256] on div "What's your Goal? I want to be able to... Listen and Understand great for watch…" at bounding box center [327, 230] width 565 height 165
click at [560, 225] on div "What's your Goal? I want to be able to... Listen and Understand great for watch…" at bounding box center [327, 230] width 565 height 165
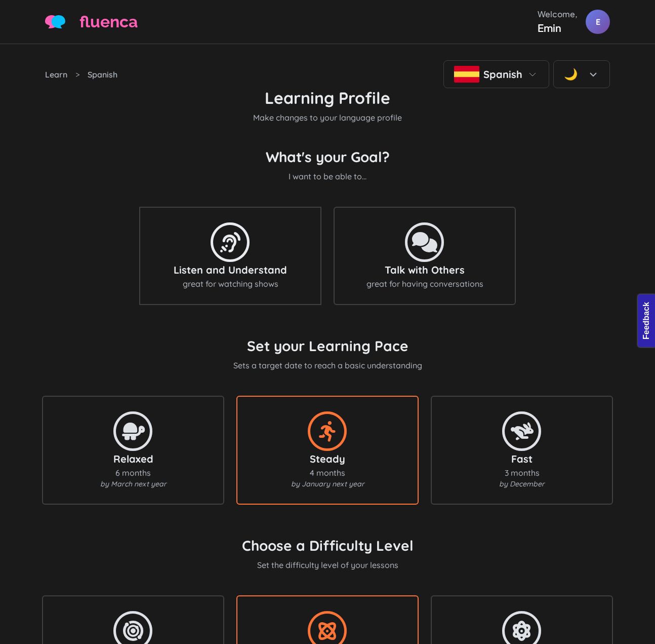
click at [617, 219] on div "Learn > Spanish Spanish 🌙 Learning Profile Make changes to your language profil…" at bounding box center [327, 496] width 655 height 905
click at [519, 199] on div "What's your Goal? I want to be able to... Listen and Understand great for watch…" at bounding box center [327, 230] width 565 height 165
drag, startPoint x: 395, startPoint y: 127, endPoint x: 262, endPoint y: 123, distance: 132.8
click at [262, 107] on h1 "Learning Profile" at bounding box center [327, 97] width 565 height 19
click at [313, 107] on h1 "Learning Profile" at bounding box center [327, 97] width 565 height 19
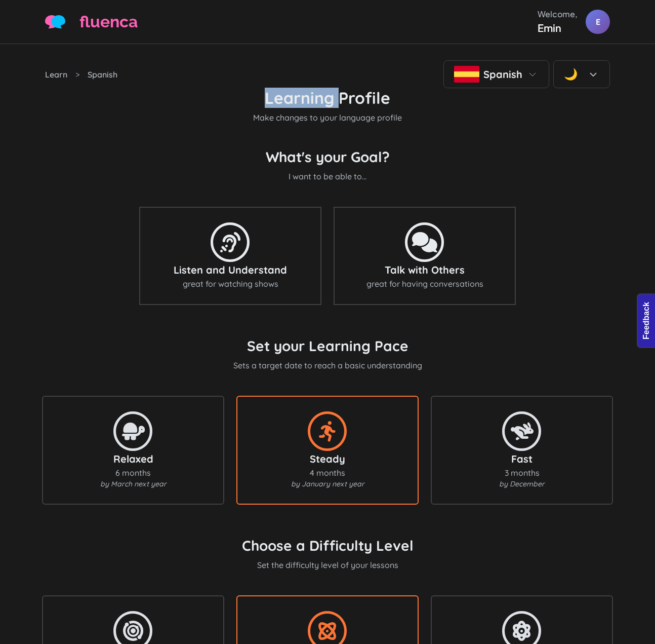
click at [313, 107] on h1 "Learning Profile" at bounding box center [327, 97] width 565 height 19
click at [364, 124] on p "Make changes to your language profile" at bounding box center [327, 117] width 565 height 12
click at [351, 124] on div "Learning Profile Make changes to your language profile" at bounding box center [327, 105] width 565 height 35
click at [346, 107] on h1 "Learning Profile" at bounding box center [327, 97] width 565 height 19
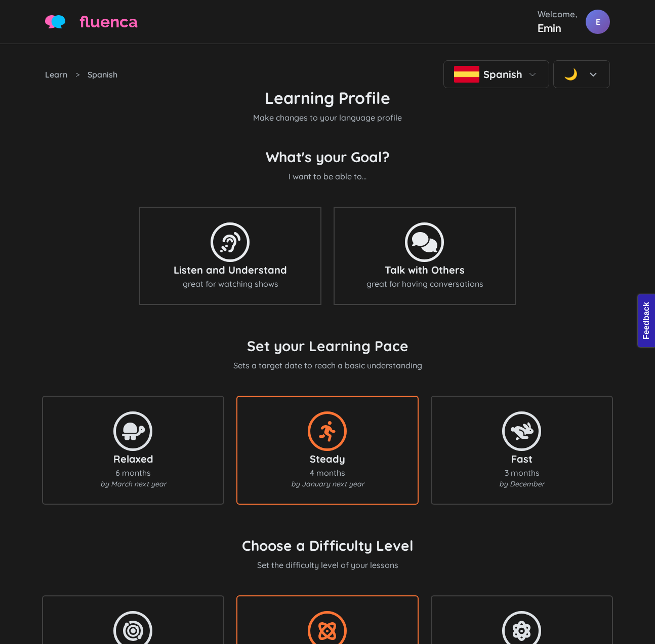
click at [328, 107] on h1 "Learning Profile" at bounding box center [327, 97] width 565 height 19
click at [325, 107] on h1 "Learning Profile" at bounding box center [327, 97] width 565 height 19
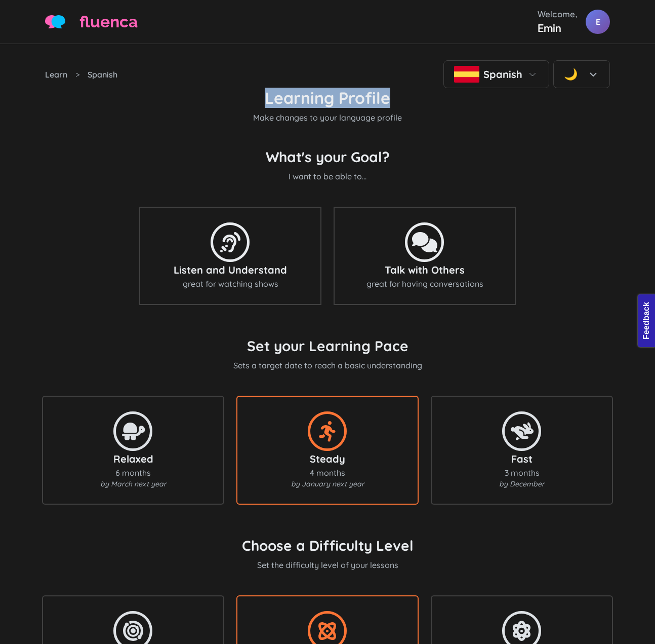
click at [325, 107] on h1 "Learning Profile" at bounding box center [327, 97] width 565 height 19
click at [309, 107] on h1 "Learning Profile" at bounding box center [327, 97] width 565 height 19
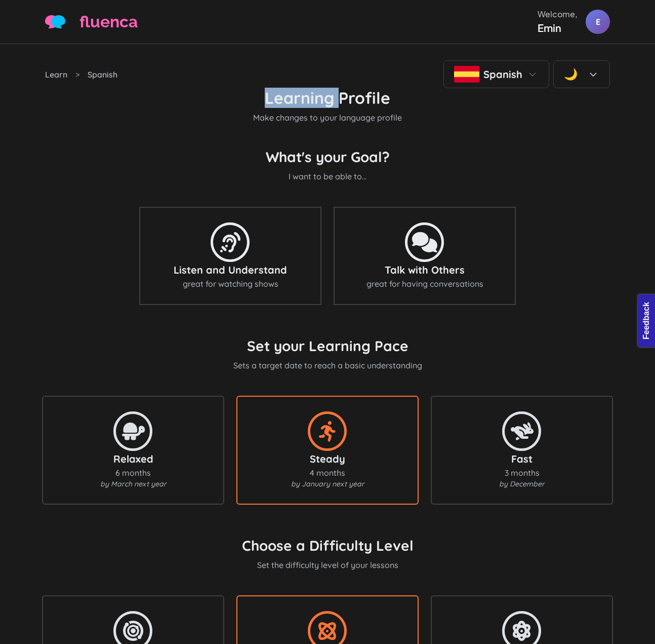
click at [309, 107] on h1 "Learning Profile" at bounding box center [327, 97] width 565 height 19
click at [282, 123] on span "Make changes to your language profile" at bounding box center [327, 117] width 149 height 10
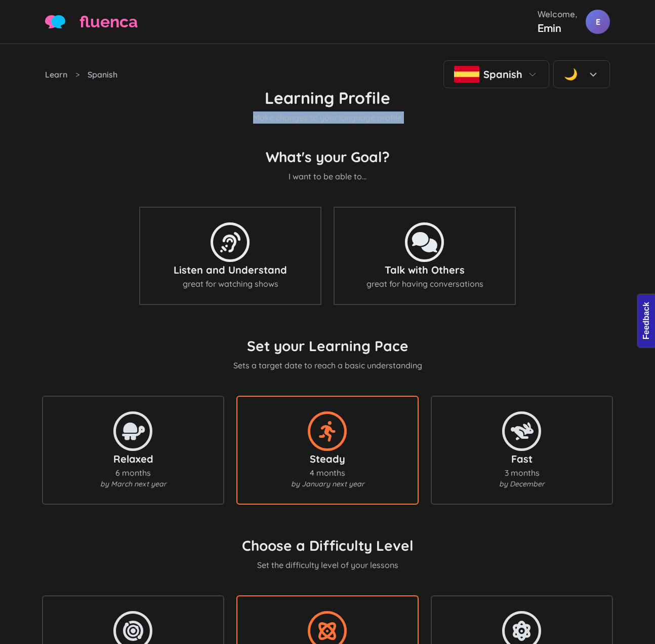
click at [280, 123] on span "Make changes to your language profile" at bounding box center [327, 117] width 149 height 10
click at [466, 162] on form "Learning Profile Make changes to your language profile What's your Goal? I want…" at bounding box center [327, 518] width 565 height 861
click at [557, 200] on div "What's your Goal? I want to be able to... Listen and Understand great for watch…" at bounding box center [327, 230] width 565 height 165
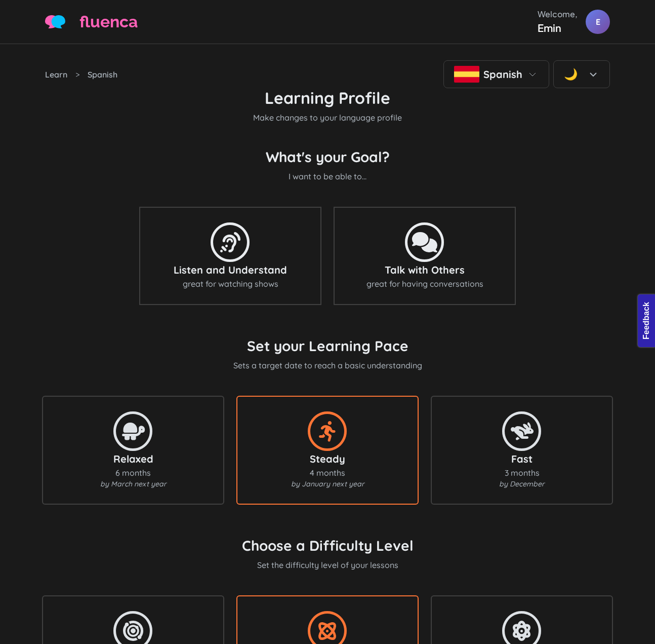
click at [550, 156] on form "Learning Profile Make changes to your language profile What's your Goal? I want…" at bounding box center [327, 518] width 565 height 861
click at [583, 179] on div "What's your Goal? I want to be able to... Listen and Understand great for watch…" at bounding box center [327, 230] width 565 height 165
click at [583, 180] on div "What's your Goal? I want to be able to... Listen and Understand great for watch…" at bounding box center [327, 230] width 565 height 165
click at [596, 147] on form "Learning Profile Make changes to your language profile What's your Goal? I want…" at bounding box center [327, 518] width 565 height 861
click at [567, 190] on div "What's your Goal? I want to be able to... Listen and Understand great for watch…" at bounding box center [327, 230] width 565 height 165
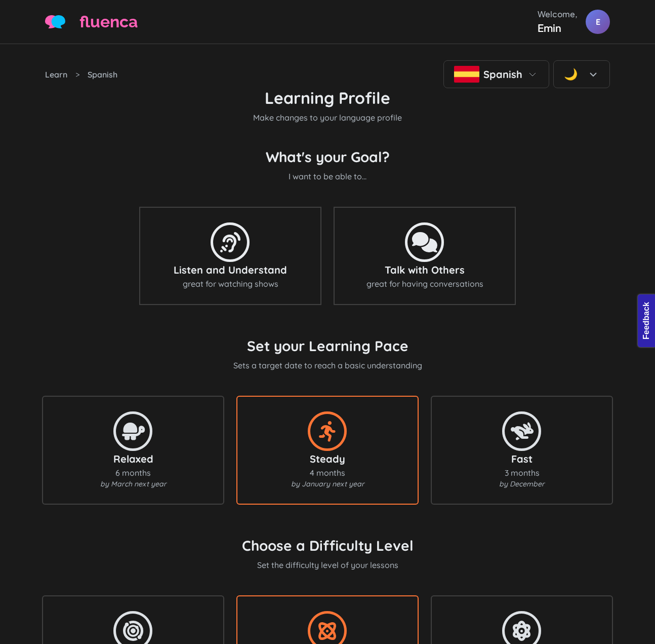
click at [224, 154] on form "Learning Profile Make changes to your language profile What's your Goal? I want…" at bounding box center [327, 518] width 565 height 861
click at [227, 175] on div "What's your Goal? I want to be able to... Listen and Understand great for watch…" at bounding box center [327, 230] width 565 height 165
click at [554, 124] on p "Make changes to your language profile" at bounding box center [327, 117] width 565 height 12
click at [557, 124] on p "Make changes to your language profile" at bounding box center [327, 117] width 565 height 12
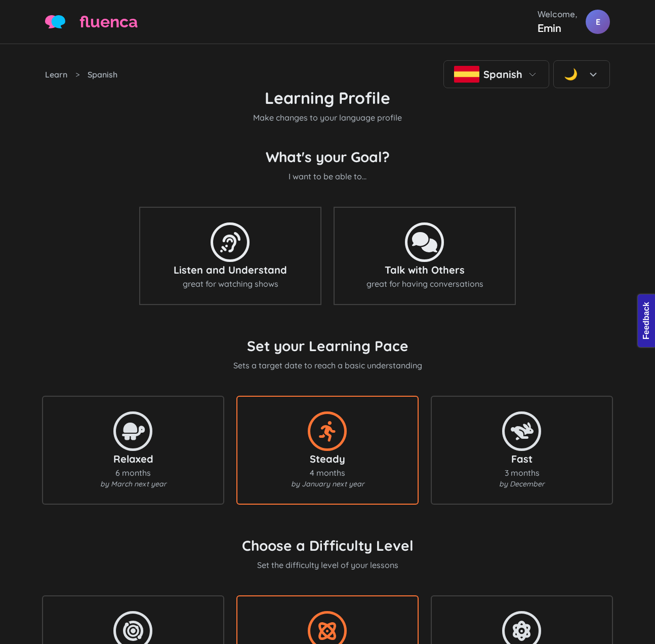
click at [577, 227] on div "What's your Goal? I want to be able to... Listen and Understand great for watch…" at bounding box center [327, 230] width 565 height 165
click at [570, 223] on div "What's your Goal? I want to be able to... Listen and Understand great for watch…" at bounding box center [327, 230] width 565 height 165
click at [540, 161] on form "Learning Profile Make changes to your language profile What's your Goal? I want…" at bounding box center [327, 518] width 565 height 861
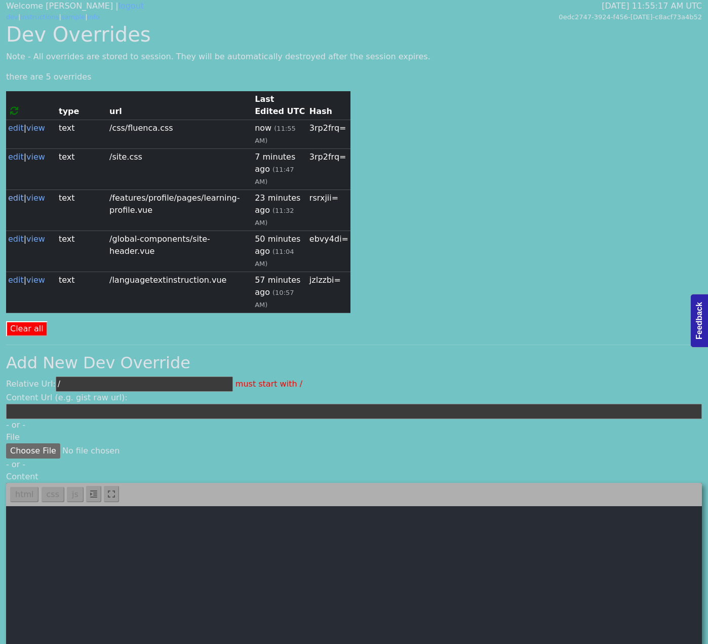
click at [16, 193] on link "edit" at bounding box center [16, 198] width 16 height 10
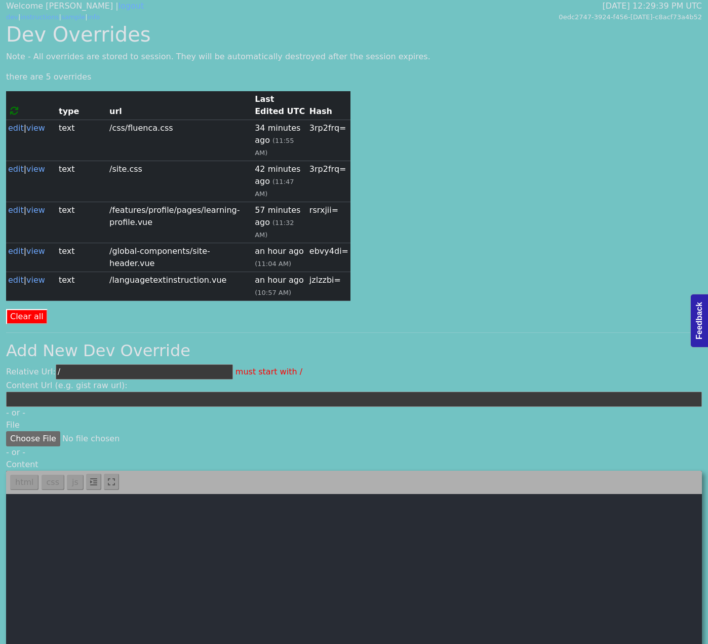
click at [529, 379] on div "Content Url (e.g. gist raw url):" at bounding box center [354, 392] width 696 height 27
click at [521, 162] on div "Dev Overrides Note - All overrides are stored to session. They will be automati…" at bounding box center [354, 393] width 708 height 742
click at [533, 124] on div "Dev Overrides Note - All overrides are stored to session. They will be automati…" at bounding box center [354, 393] width 708 height 742
drag, startPoint x: 643, startPoint y: 147, endPoint x: 651, endPoint y: 141, distance: 10.5
click at [643, 147] on div "Dev Overrides Note - All overrides are stored to session. They will be automati…" at bounding box center [354, 393] width 708 height 742
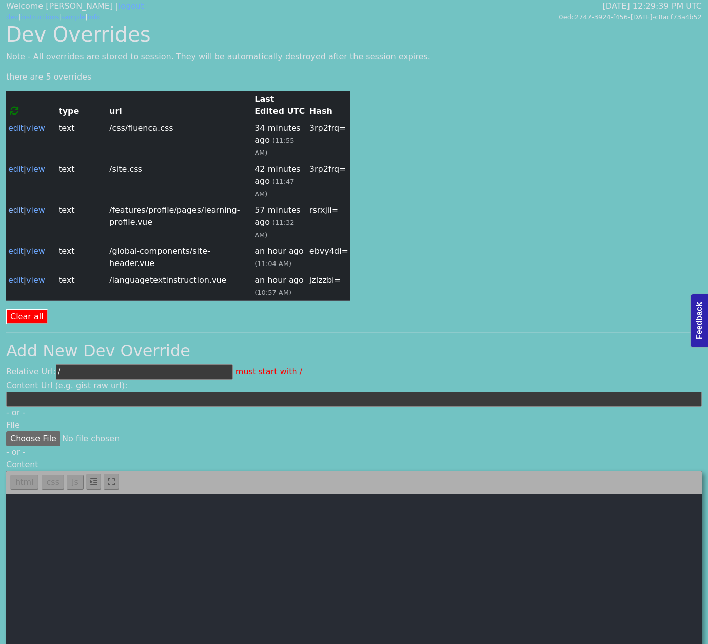
click at [16, 205] on link "edit" at bounding box center [16, 210] width 16 height 10
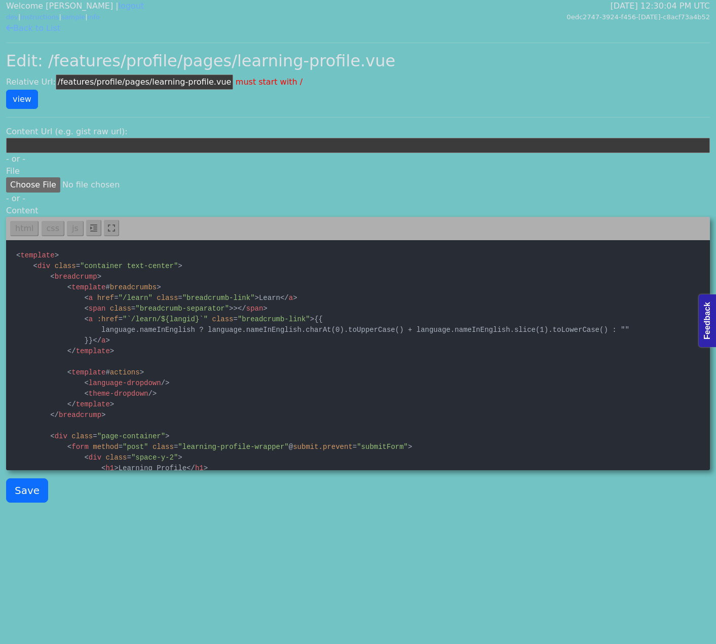
click at [388, 359] on textarea at bounding box center [358, 354] width 704 height 228
click at [25, 496] on button "Save" at bounding box center [27, 490] width 42 height 24
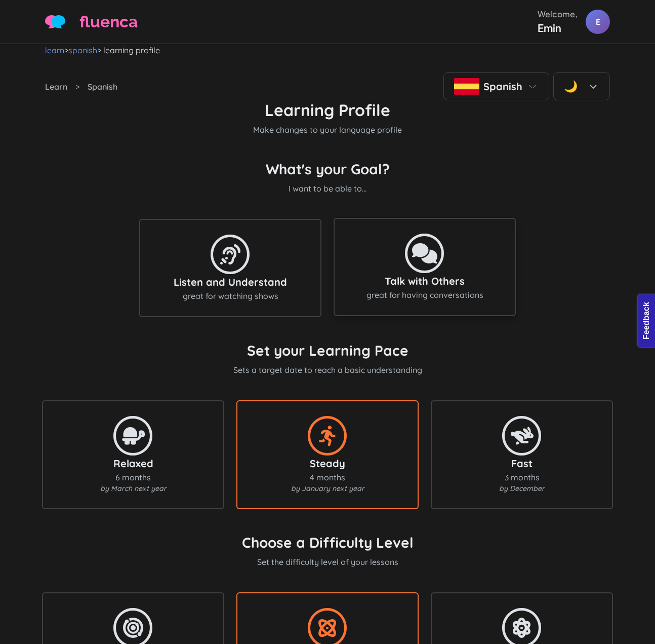
click at [431, 266] on icon at bounding box center [425, 253] width 51 height 41
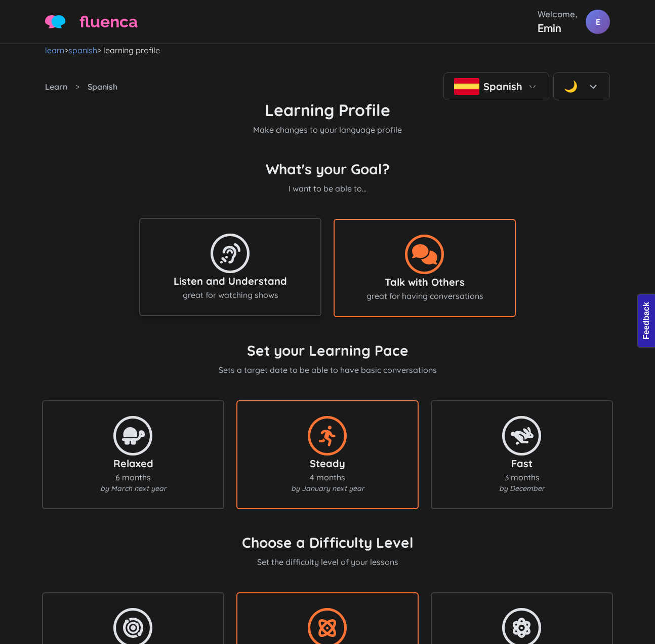
click at [273, 267] on div "Listen and Understand great for watching shows" at bounding box center [230, 267] width 160 height 68
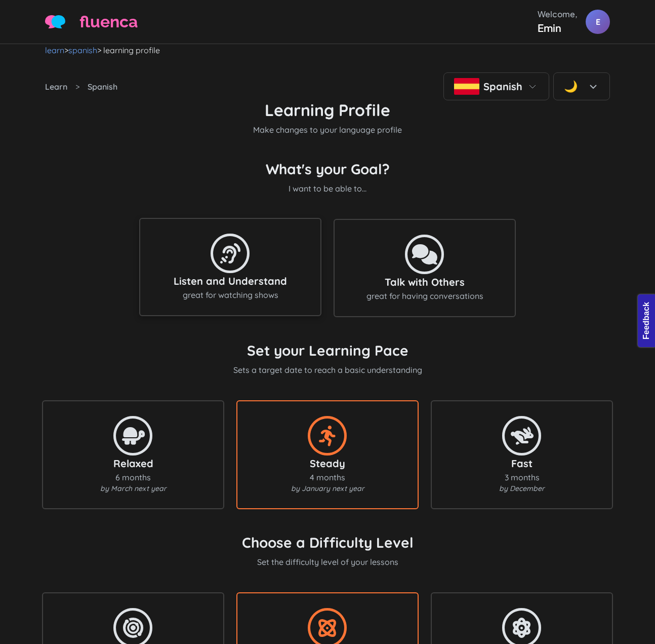
click at [249, 301] on div "great for watching shows" at bounding box center [230, 295] width 160 height 12
click at [245, 274] on icon at bounding box center [230, 253] width 51 height 41
click at [180, 449] on div "Relaxed 6 months by March next year" at bounding box center [133, 453] width 160 height 79
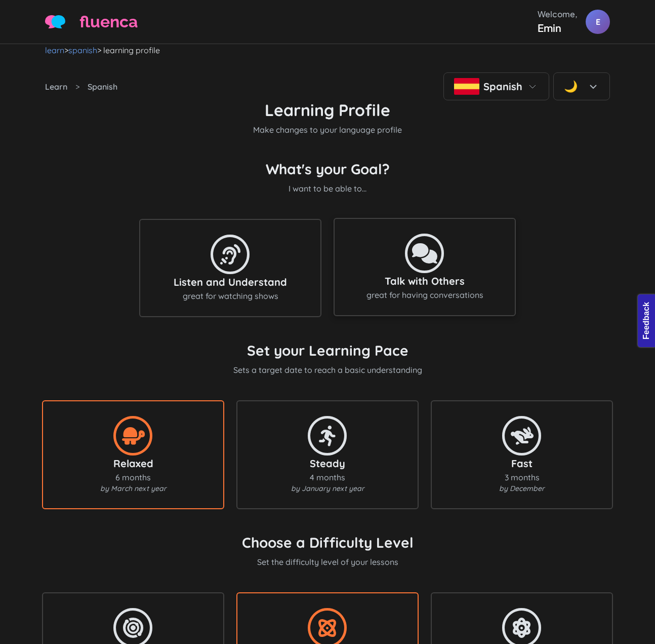
click at [449, 268] on icon at bounding box center [425, 253] width 51 height 41
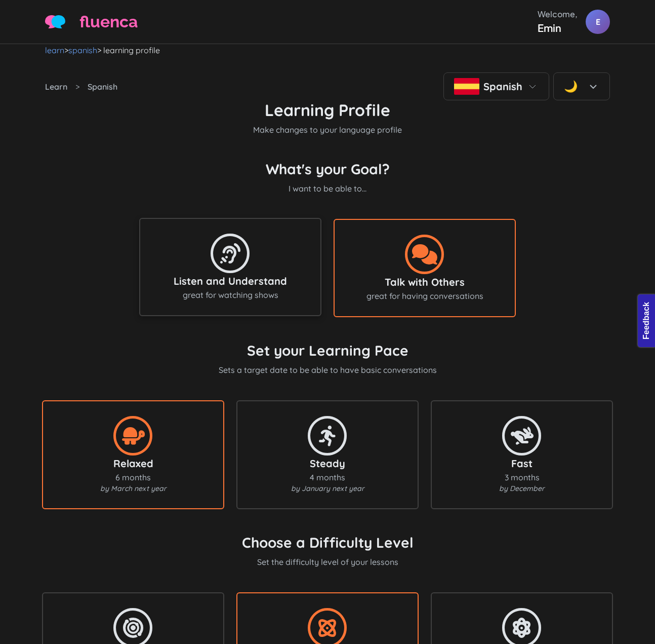
click at [257, 289] on div "Listen and Understand" at bounding box center [230, 281] width 160 height 15
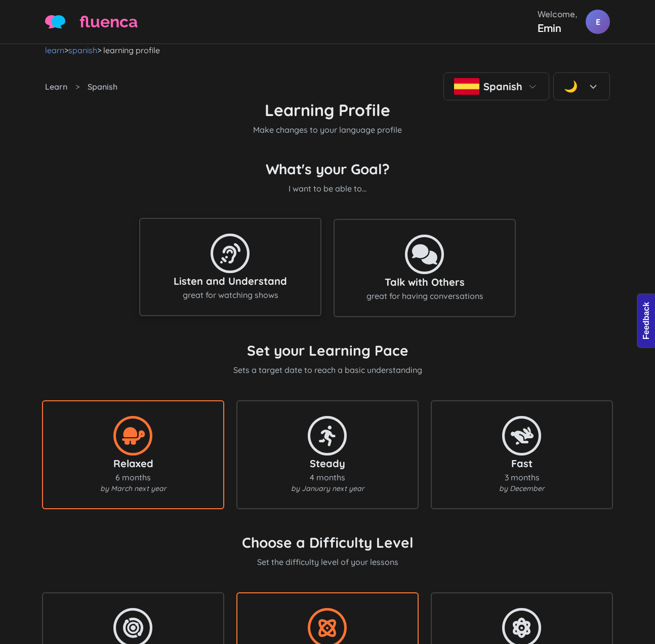
click at [250, 289] on div "Listen and Understand" at bounding box center [230, 281] width 160 height 15
click at [459, 246] on div "Talk with Others great for having conversations" at bounding box center [425, 267] width 182 height 98
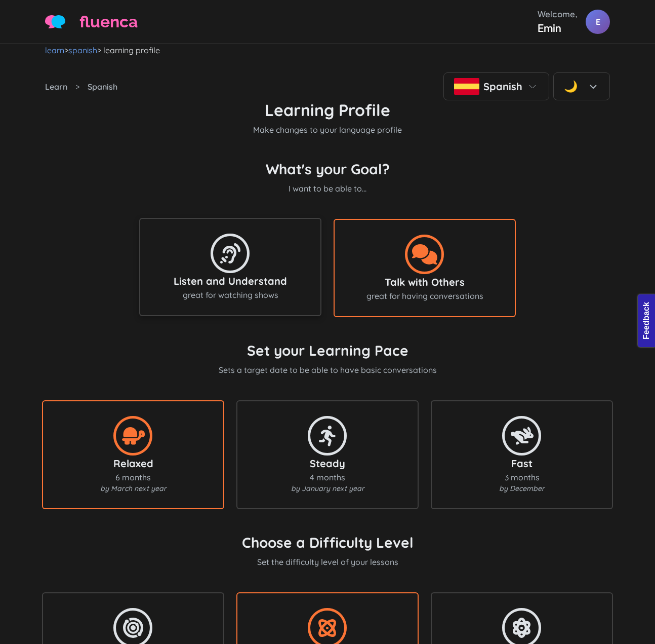
click at [258, 273] on div "Listen and Understand great for watching shows" at bounding box center [230, 267] width 160 height 68
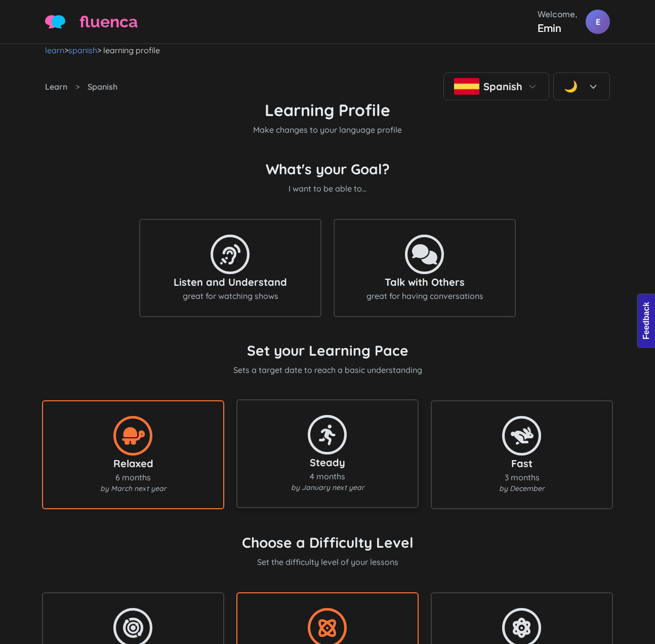
click at [345, 455] on icon at bounding box center [327, 434] width 51 height 41
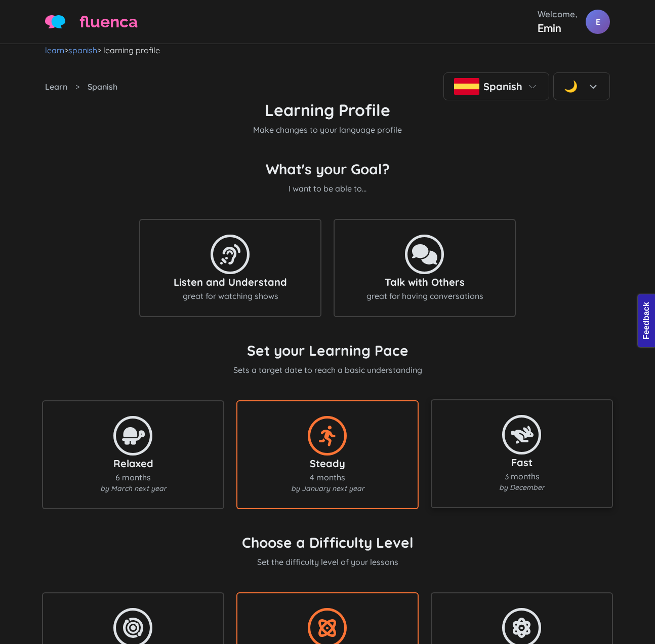
click at [517, 455] on icon at bounding box center [522, 434] width 51 height 41
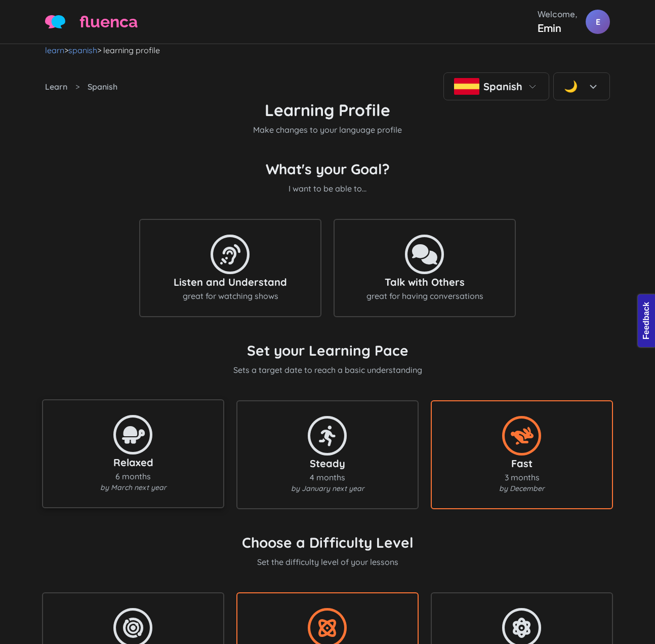
click at [154, 447] on icon at bounding box center [133, 434] width 51 height 41
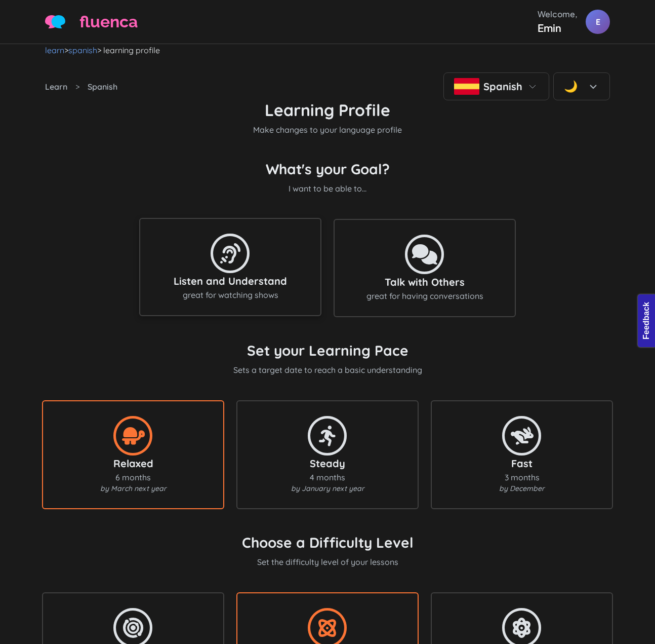
scroll to position [304, 0]
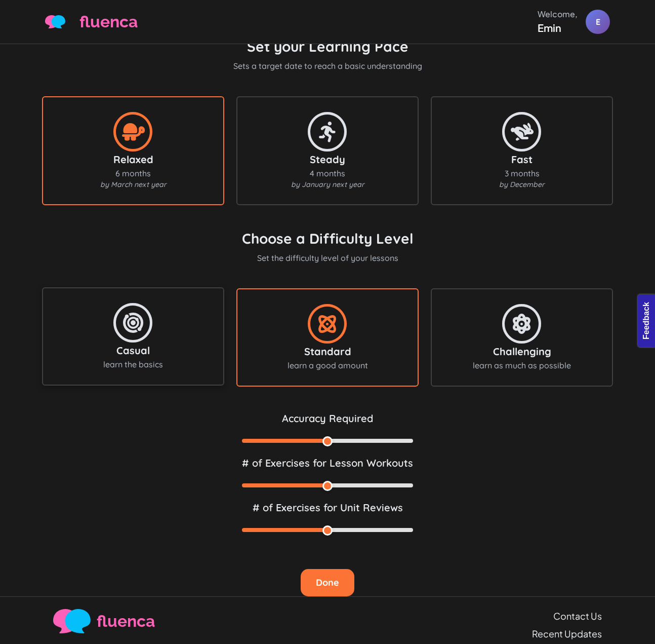
click at [159, 349] on div "Casual learn the basics" at bounding box center [133, 336] width 160 height 68
type input "65"
type input "10"
type input "20"
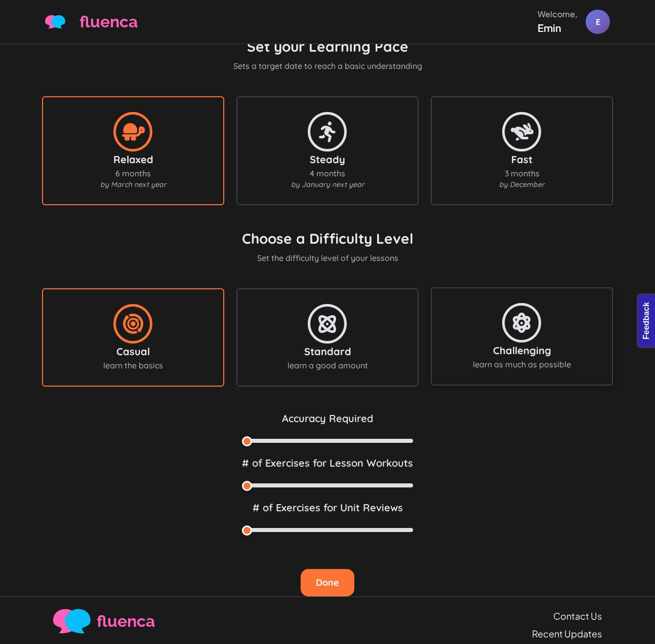
click at [586, 358] on div "Challenging learn as much as possible" at bounding box center [522, 336] width 160 height 68
type input "85"
type input "20"
type input "40"
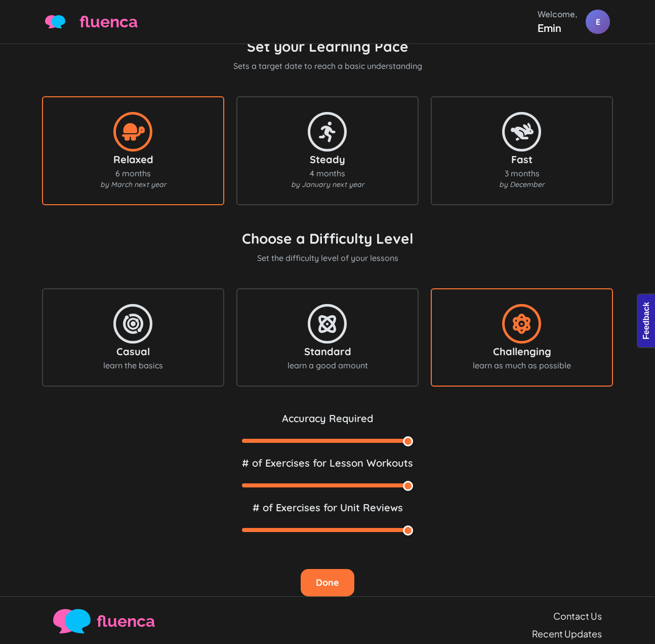
click at [332, 450] on div at bounding box center [327, 440] width 171 height 19
type input "75"
click at [331, 443] on input "range" at bounding box center [327, 441] width 171 height 4
type input "15"
click at [335, 487] on input "range" at bounding box center [327, 485] width 171 height 4
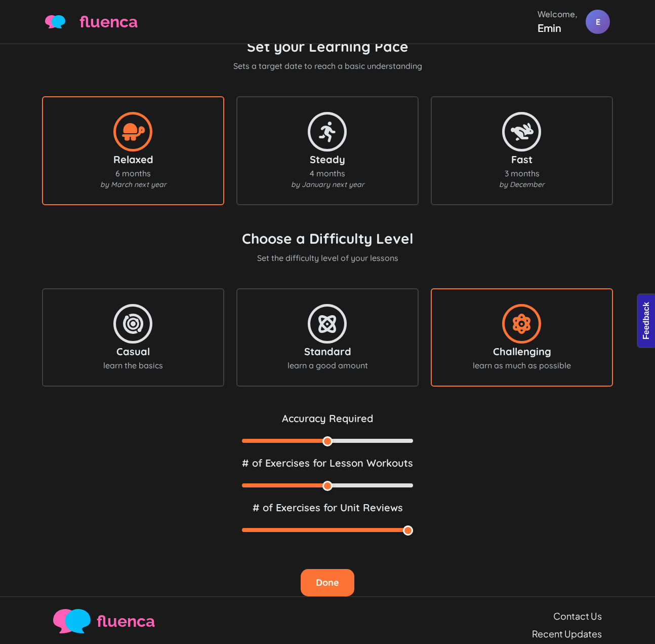
click at [329, 539] on div at bounding box center [327, 529] width 171 height 19
type input "30"
click at [333, 532] on input "range" at bounding box center [327, 530] width 171 height 4
click at [346, 358] on div "Standard" at bounding box center [328, 350] width 160 height 15
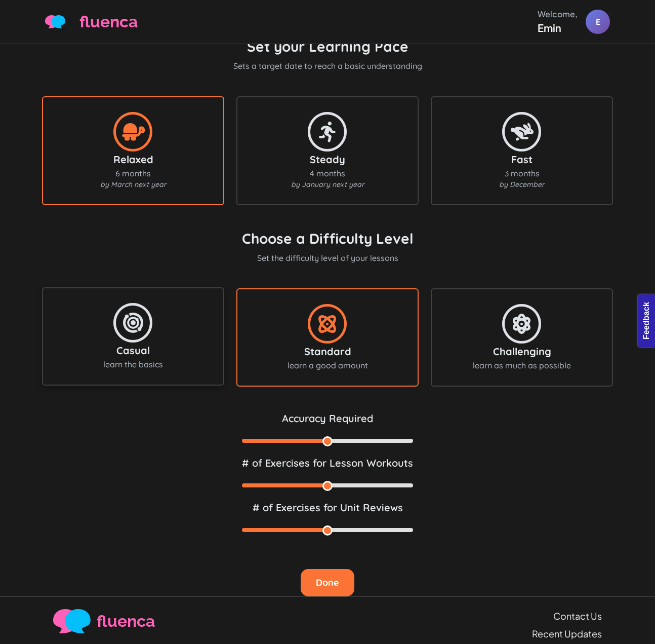
click at [182, 342] on div "Casual learn the basics" at bounding box center [133, 336] width 160 height 68
type input "65"
type input "10"
type input "20"
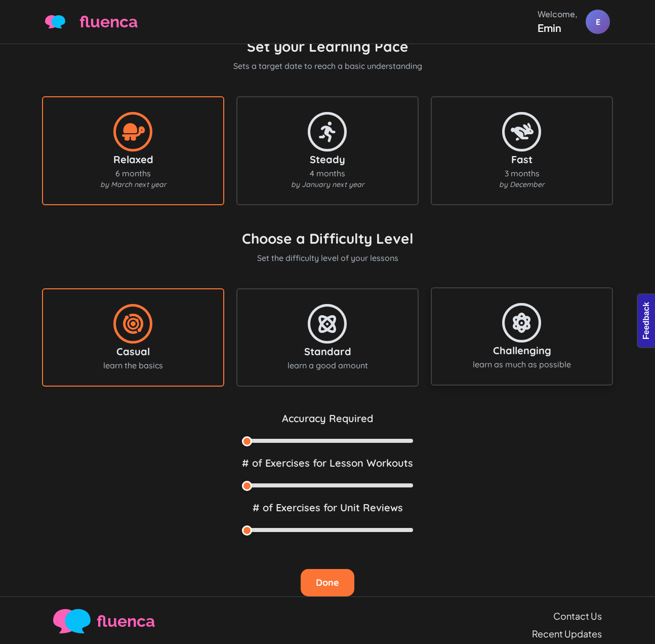
click at [473, 343] on div "Challenging learn as much as possible" at bounding box center [522, 336] width 160 height 68
type input "85"
type input "20"
type input "40"
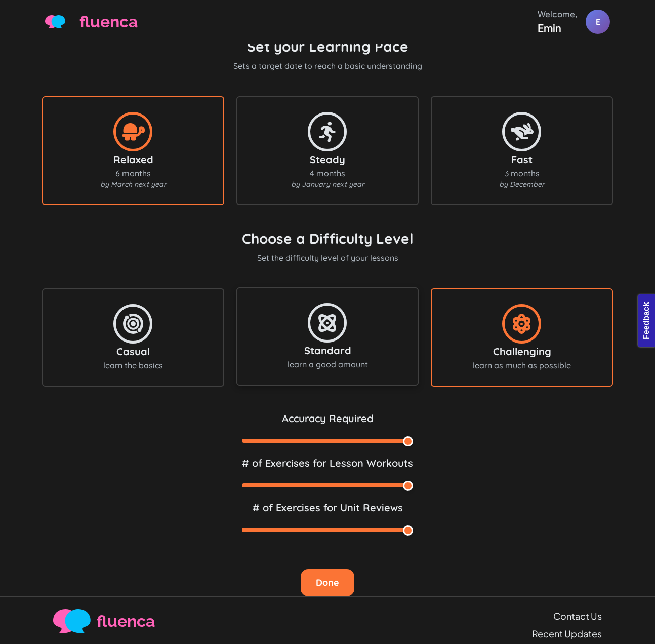
click at [405, 342] on div "Standard learn a good amount" at bounding box center [328, 336] width 160 height 68
type input "75"
type input "15"
type input "30"
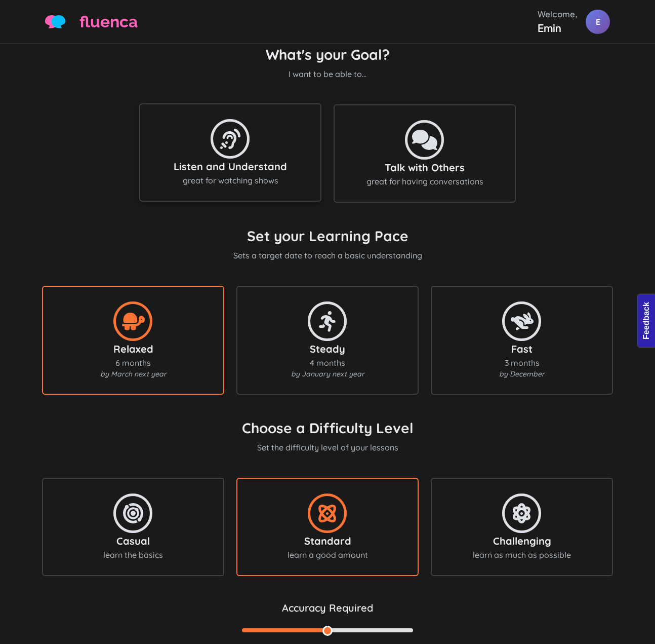
scroll to position [0, 0]
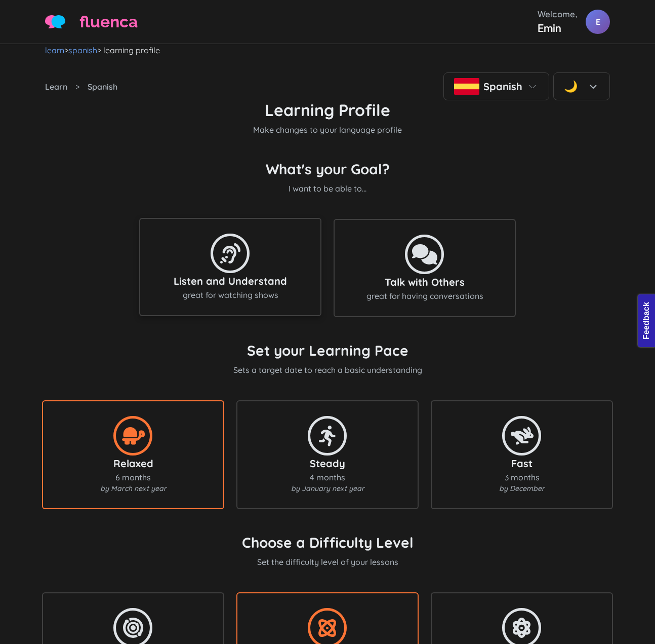
click at [238, 274] on icon at bounding box center [230, 253] width 51 height 41
click at [440, 274] on icon at bounding box center [425, 253] width 51 height 41
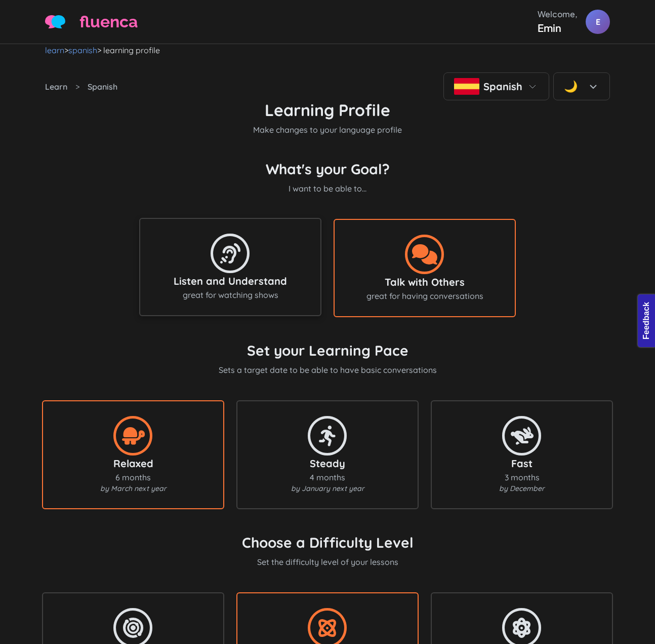
click at [250, 274] on icon at bounding box center [230, 253] width 51 height 41
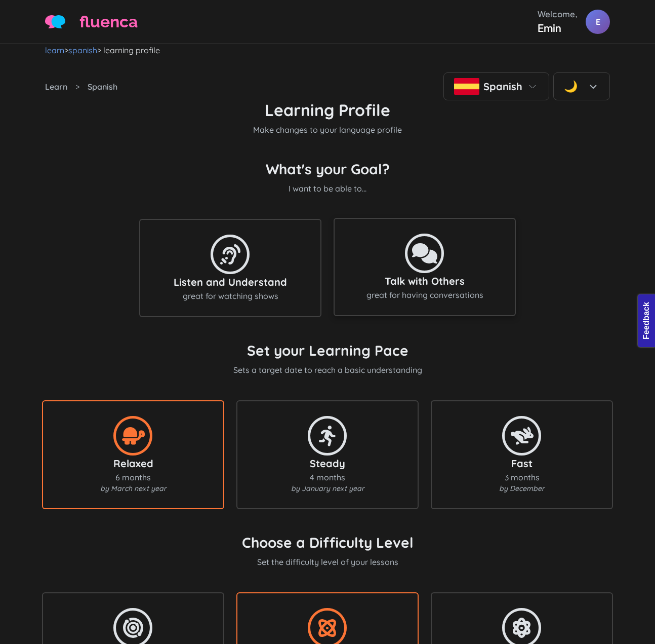
click at [471, 293] on div "Talk with Others great for having conversations" at bounding box center [425, 267] width 160 height 68
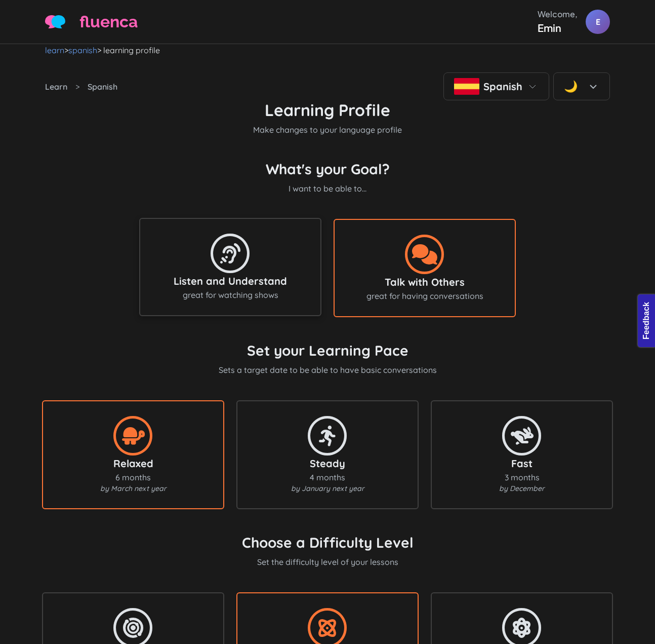
click at [252, 289] on div "Listen and Understand" at bounding box center [230, 281] width 160 height 15
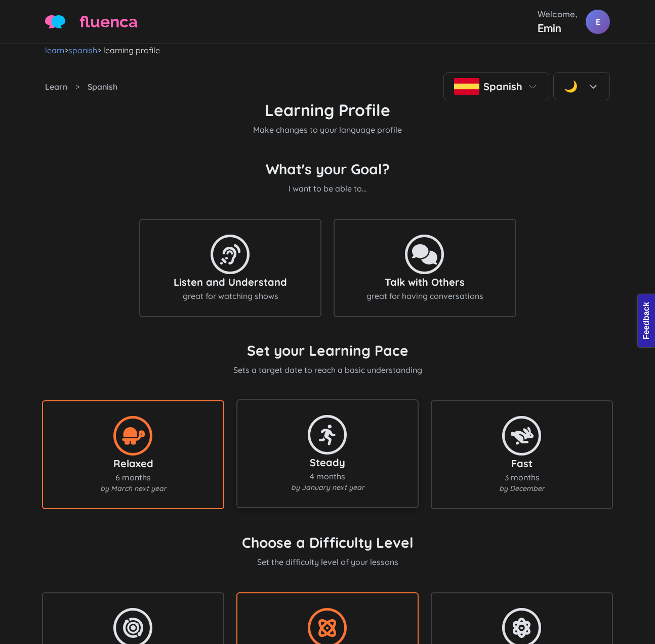
click at [339, 455] on icon at bounding box center [327, 434] width 51 height 41
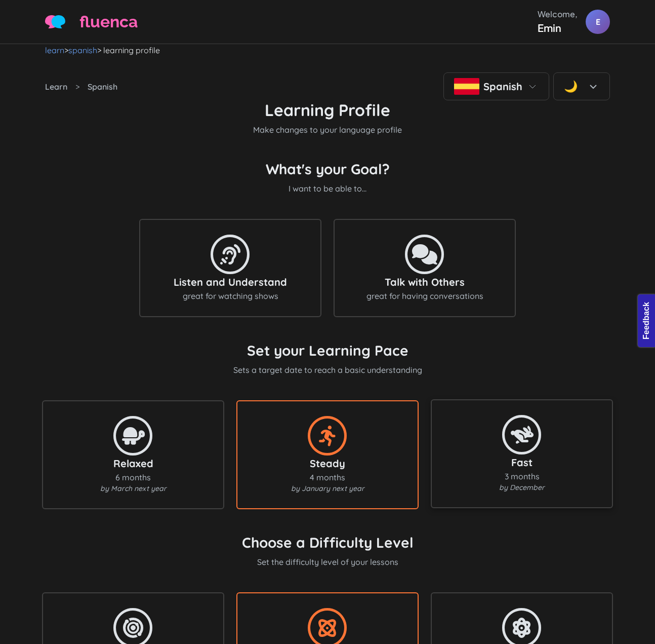
click at [573, 471] on div "Fast 3 months by December" at bounding box center [522, 453] width 160 height 79
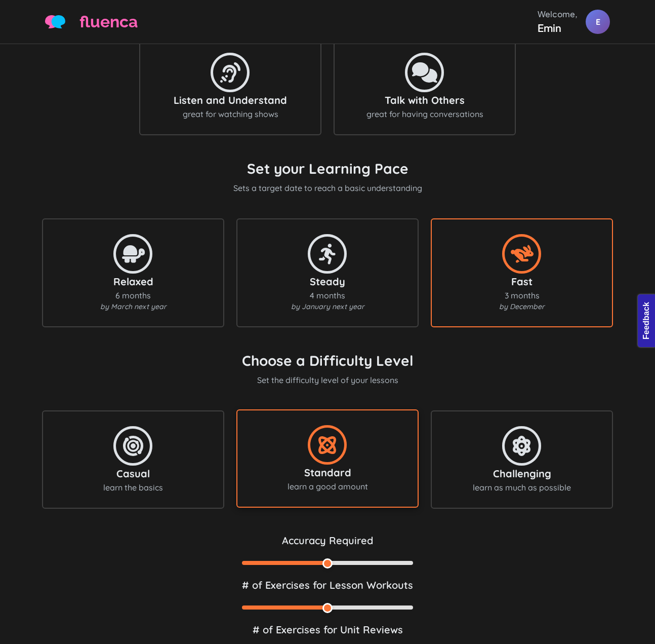
scroll to position [253, 0]
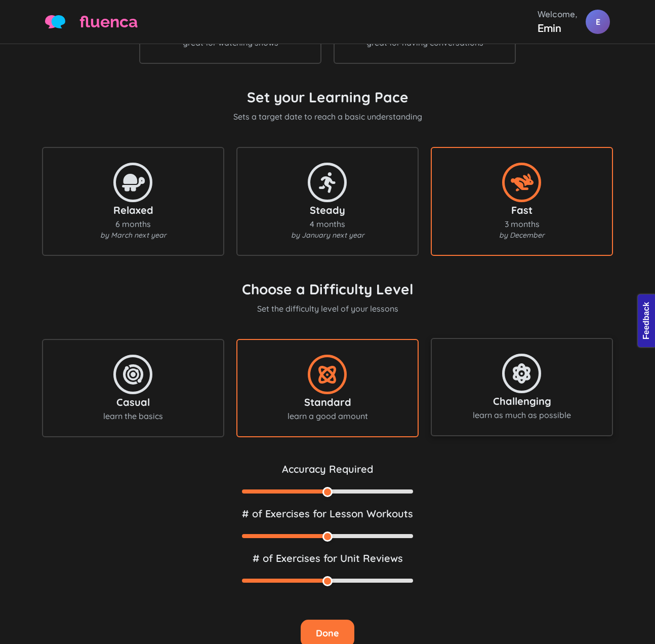
click at [517, 415] on div "Challenging learn as much as possible" at bounding box center [522, 387] width 160 height 68
type input "85"
type input "20"
type input "40"
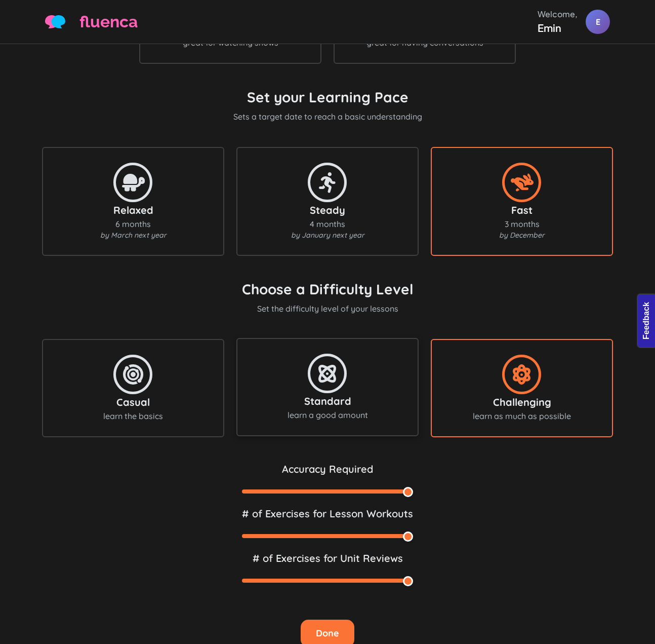
click at [360, 410] on div "Standard learn a good amount" at bounding box center [328, 387] width 160 height 68
type input "75"
type input "15"
type input "30"
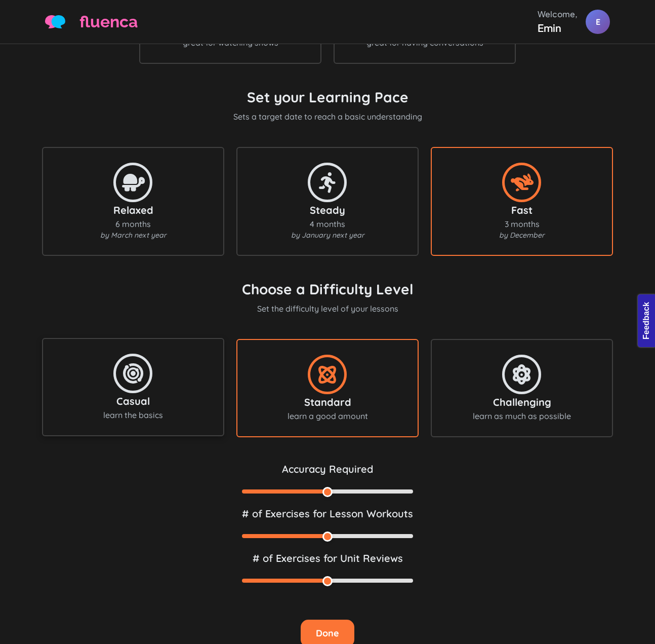
click at [224, 414] on div "Casual learn the basics" at bounding box center [133, 387] width 182 height 98
type input "65"
type input "10"
type input "20"
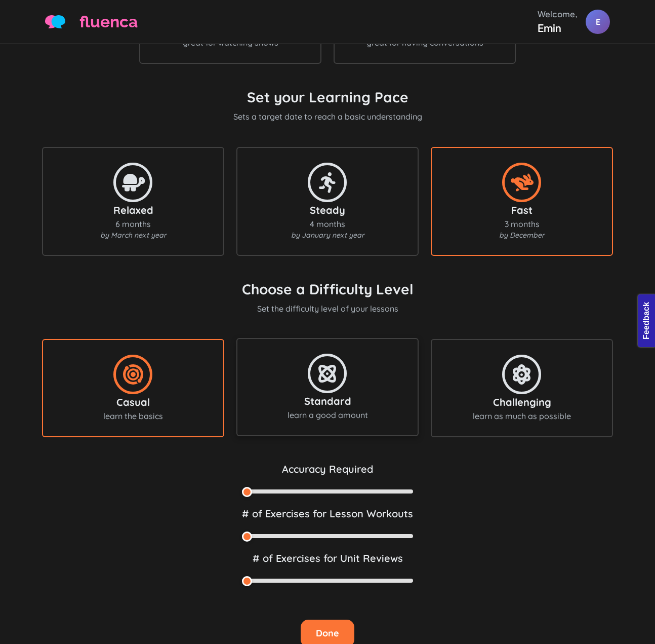
click at [316, 394] on icon at bounding box center [327, 373] width 51 height 41
type input "75"
type input "15"
type input "30"
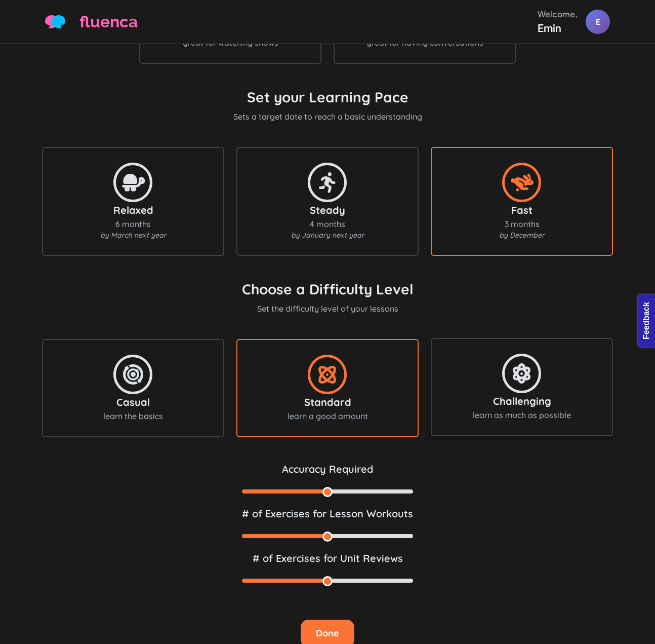
click at [559, 398] on div "Challenging learn as much as possible" at bounding box center [522, 387] width 160 height 68
type input "85"
type input "20"
type input "40"
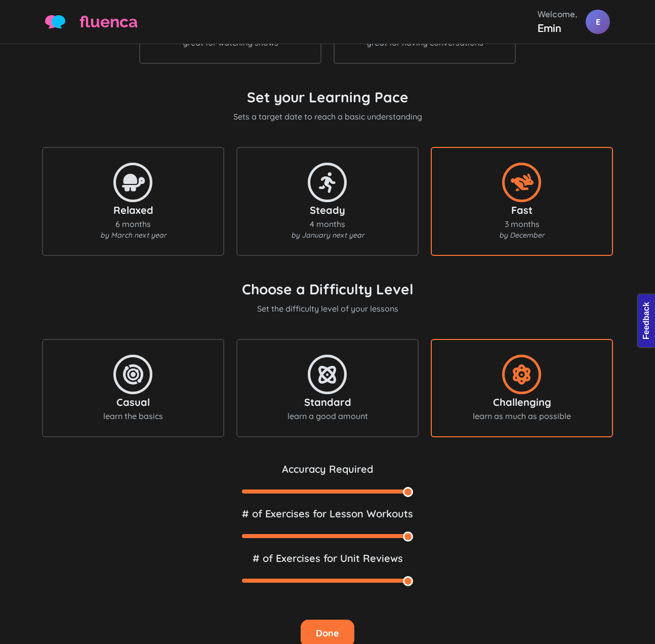
scroll to position [0, 0]
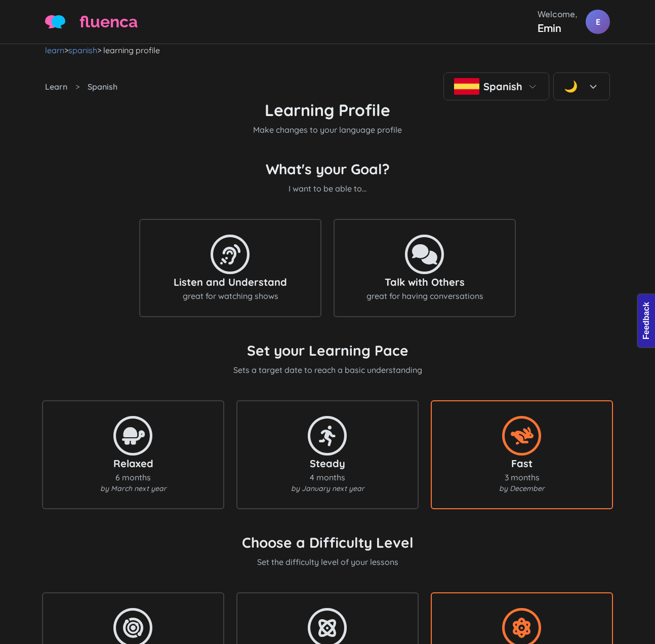
click at [599, 227] on div "What's your Goal? I want to be able to... Listen and Understand great for watch…" at bounding box center [327, 238] width 565 height 157
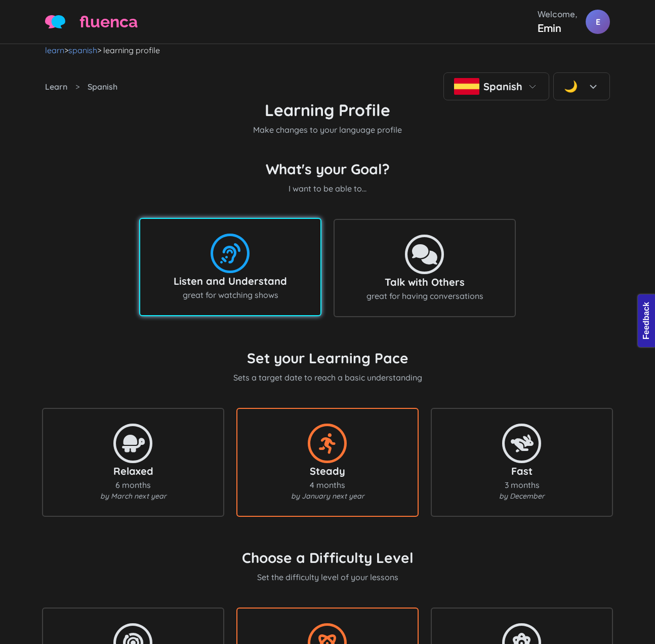
click at [278, 258] on div "Listen and Understand great for watching shows" at bounding box center [230, 267] width 160 height 68
click at [305, 280] on div "Listen and Understand great for watching shows" at bounding box center [230, 267] width 160 height 68
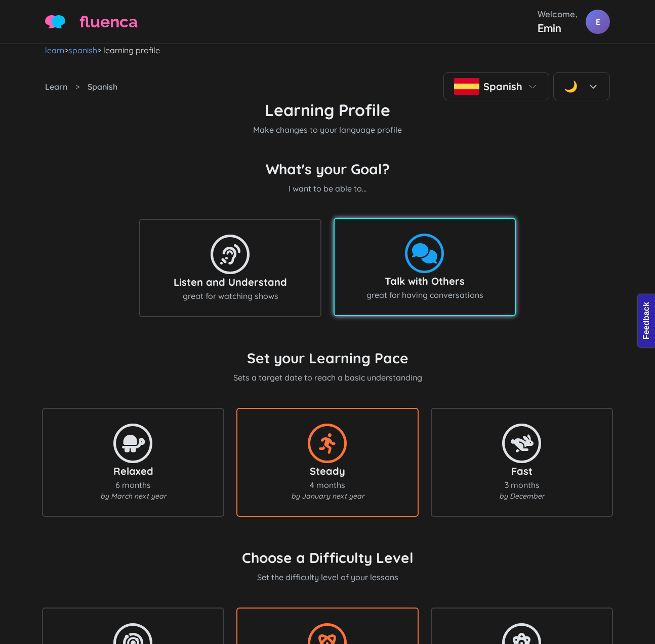
click at [450, 290] on div "Talk with Others great for having conversations" at bounding box center [425, 267] width 160 height 68
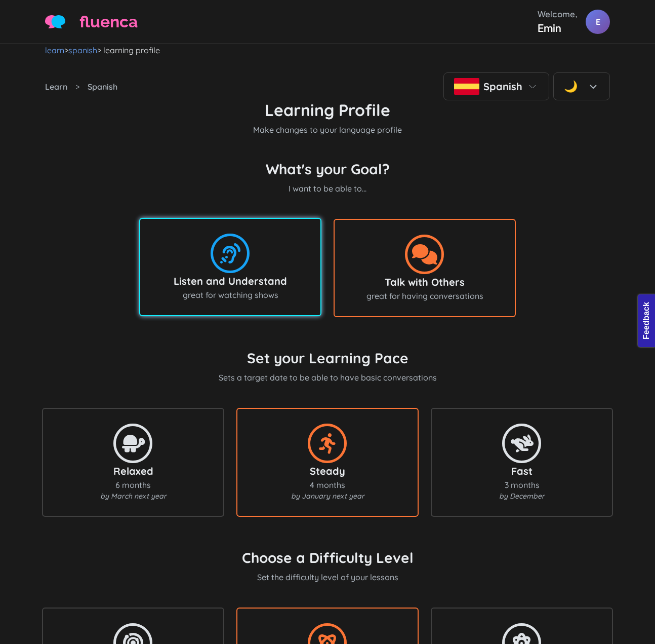
click at [246, 289] on div "Listen and Understand" at bounding box center [230, 281] width 160 height 15
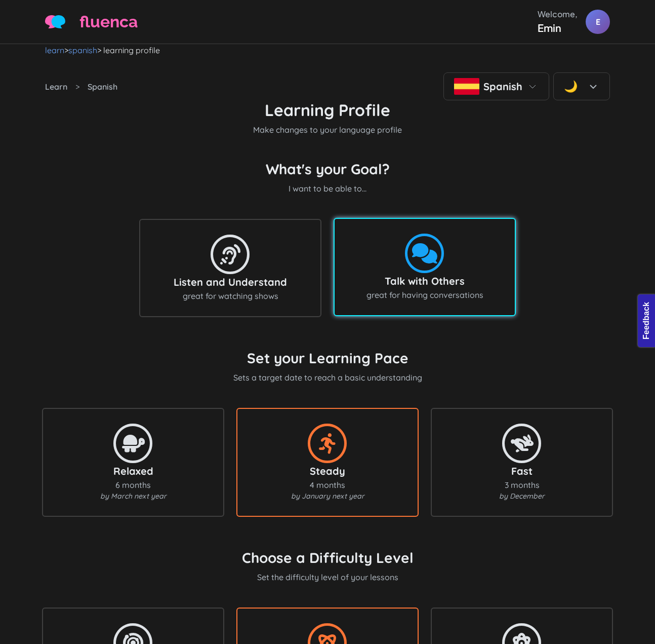
click at [446, 289] on div "Talk with Others" at bounding box center [425, 281] width 160 height 15
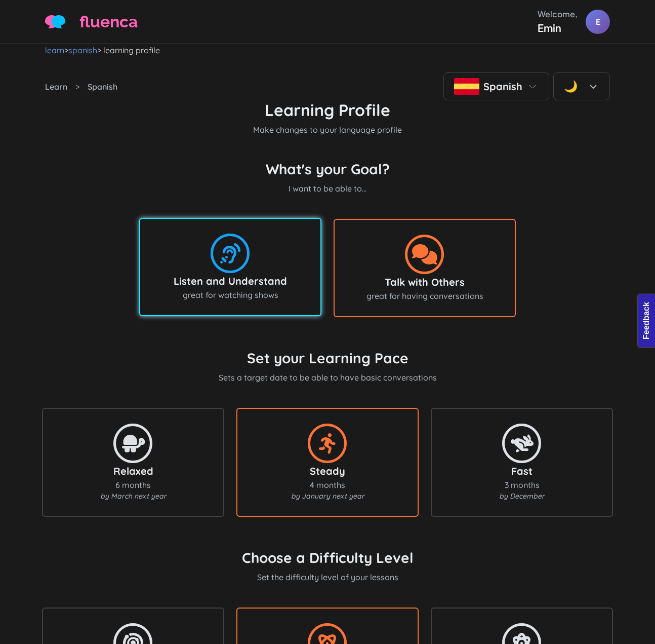
click at [271, 292] on div "Listen and Understand great for watching shows" at bounding box center [230, 267] width 160 height 68
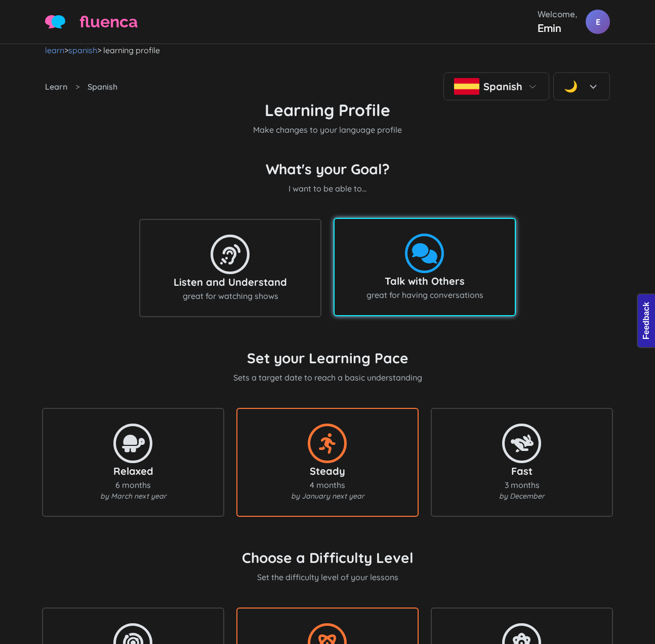
click at [406, 289] on div "Talk with Others" at bounding box center [425, 281] width 160 height 15
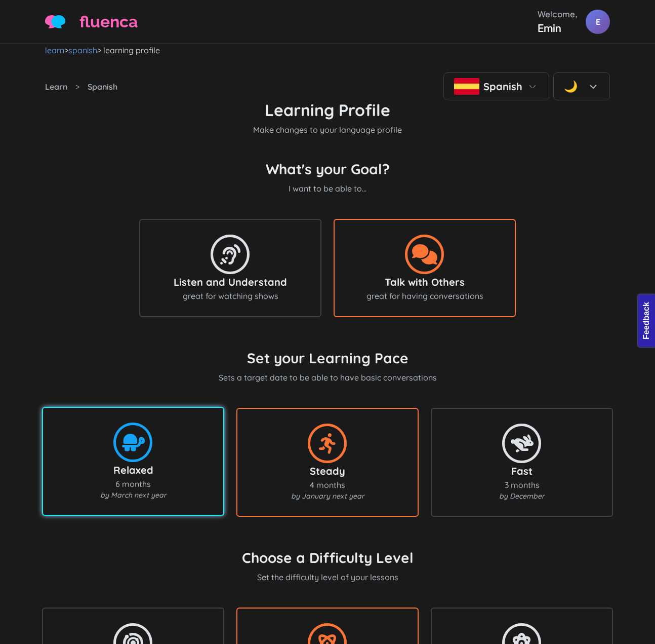
click at [197, 447] on div "Relaxed 6 months by March next year" at bounding box center [133, 461] width 160 height 79
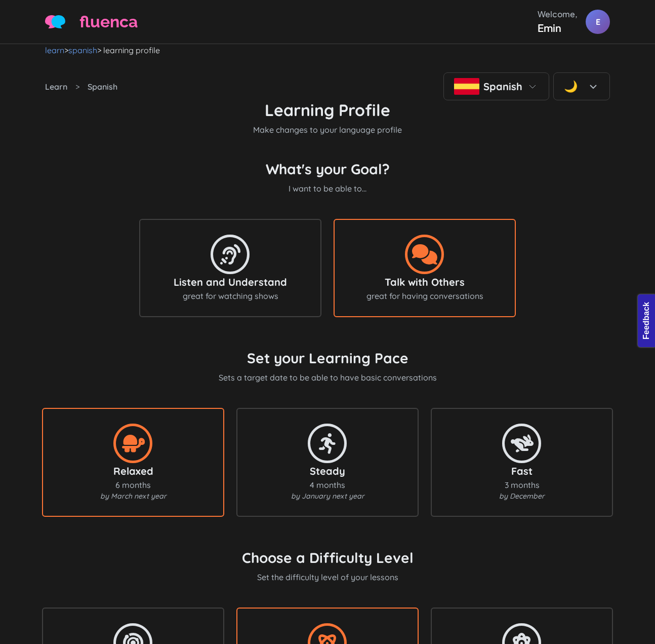
click at [545, 423] on div "Set your Learning Pace Sets a target date to reach a basic understanding Sets a…" at bounding box center [327, 436] width 565 height 175
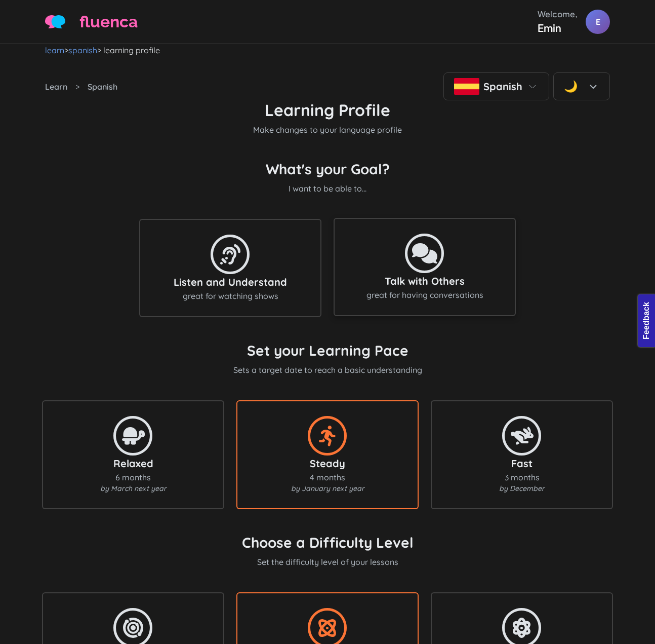
click at [366, 288] on div "Talk with Others great for having conversations" at bounding box center [425, 267] width 160 height 68
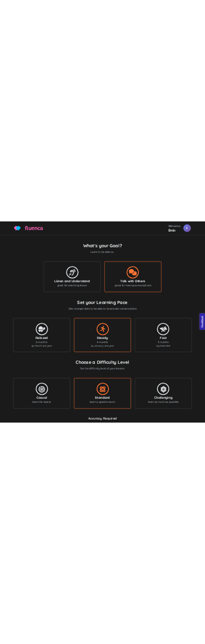
scroll to position [101, 0]
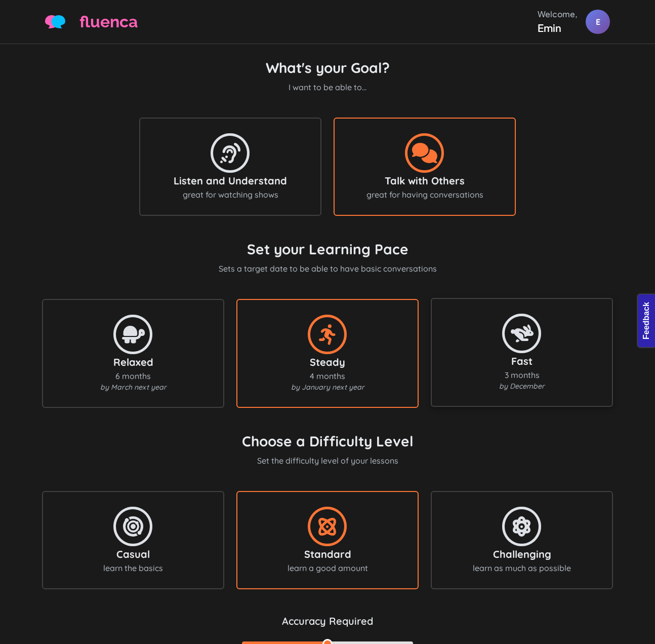
click at [518, 346] on icon at bounding box center [522, 333] width 51 height 41
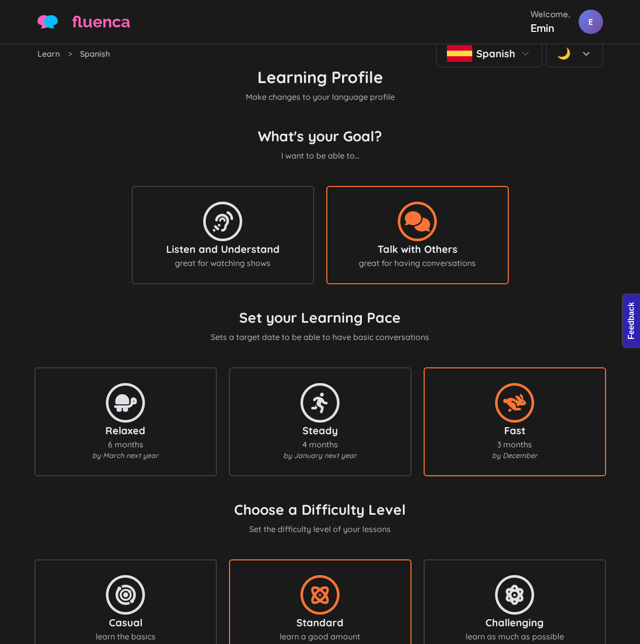
scroll to position [0, 0]
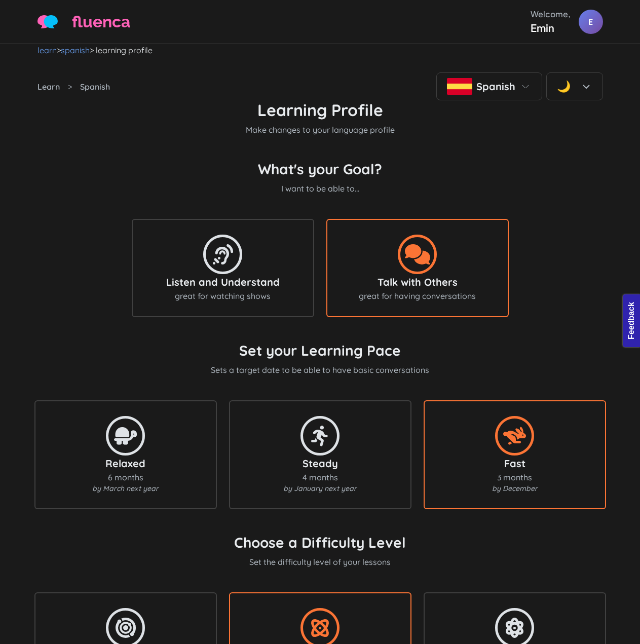
click at [526, 120] on h1 "Learning Profile" at bounding box center [319, 109] width 565 height 19
click at [531, 87] on icon at bounding box center [525, 87] width 12 height 12
click at [585, 136] on p "Make changes to your language profile" at bounding box center [319, 130] width 565 height 12
click at [591, 86] on icon at bounding box center [586, 87] width 12 height 12
click at [581, 124] on div "☀️ Light" at bounding box center [575, 116] width 56 height 26
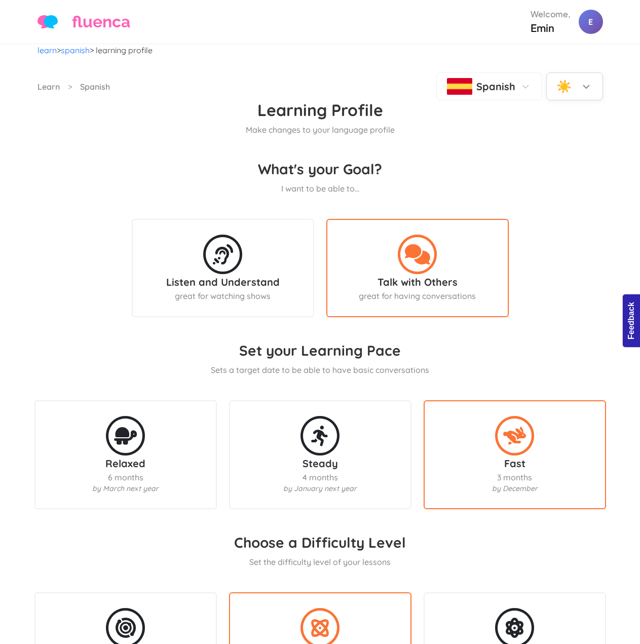
click at [582, 81] on icon at bounding box center [586, 87] width 12 height 12
click at [571, 143] on span "Dark" at bounding box center [578, 142] width 16 height 11
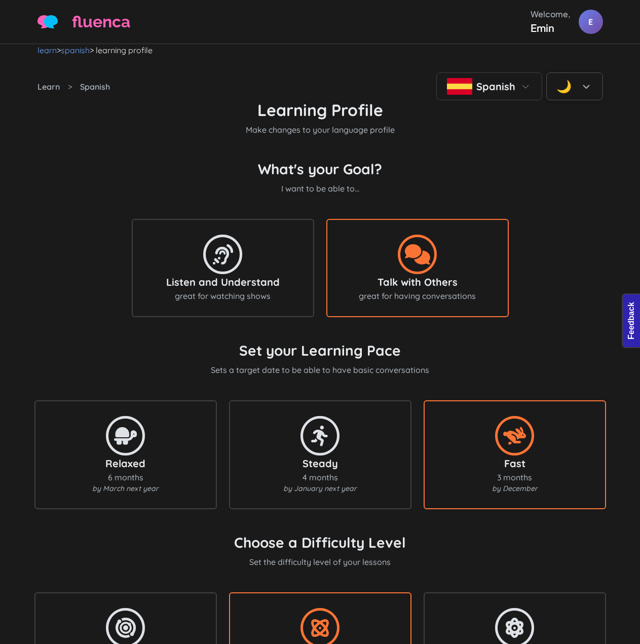
click at [583, 83] on icon at bounding box center [586, 87] width 12 height 12
click at [577, 124] on div "☀️ Light" at bounding box center [575, 116] width 56 height 26
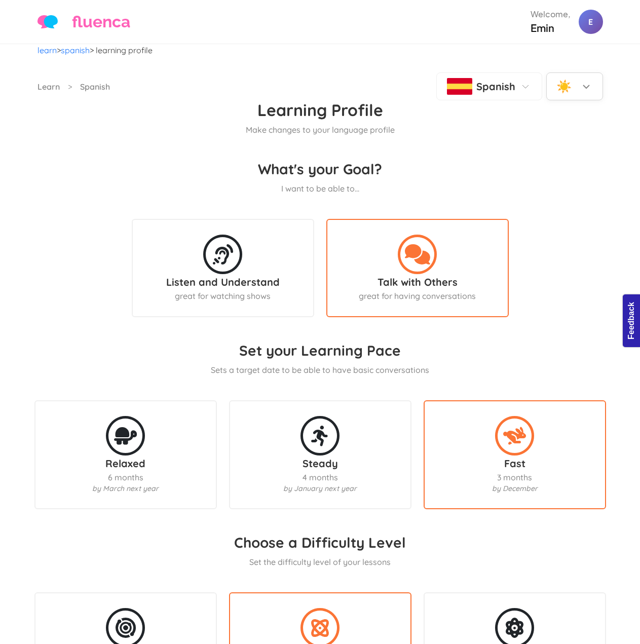
click at [585, 87] on polyline at bounding box center [586, 86] width 6 height 3
click at [589, 141] on div "🌙 Dark" at bounding box center [575, 142] width 56 height 26
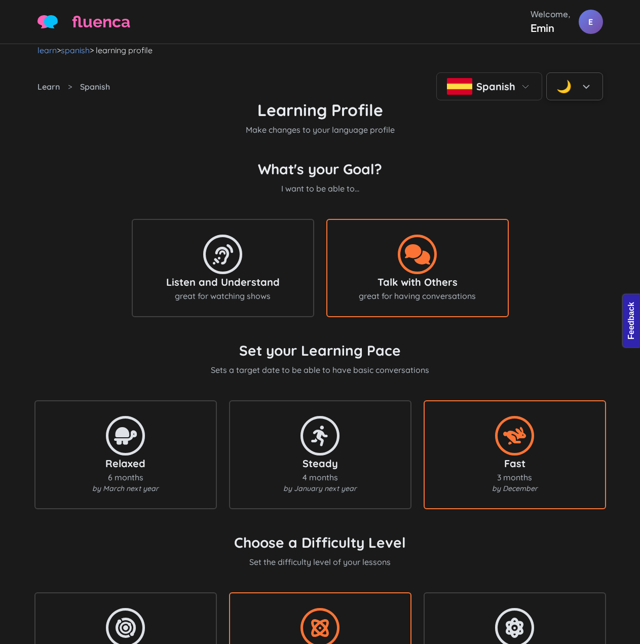
click at [452, 136] on p "Make changes to your language profile" at bounding box center [319, 130] width 565 height 12
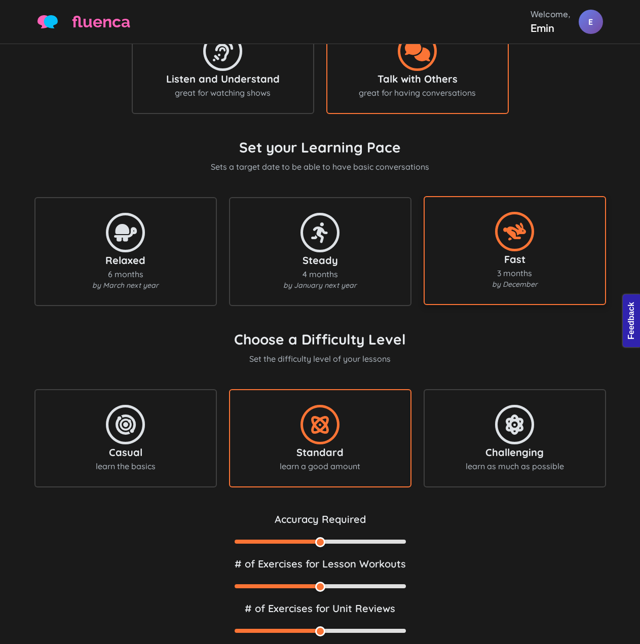
scroll to position [392, 0]
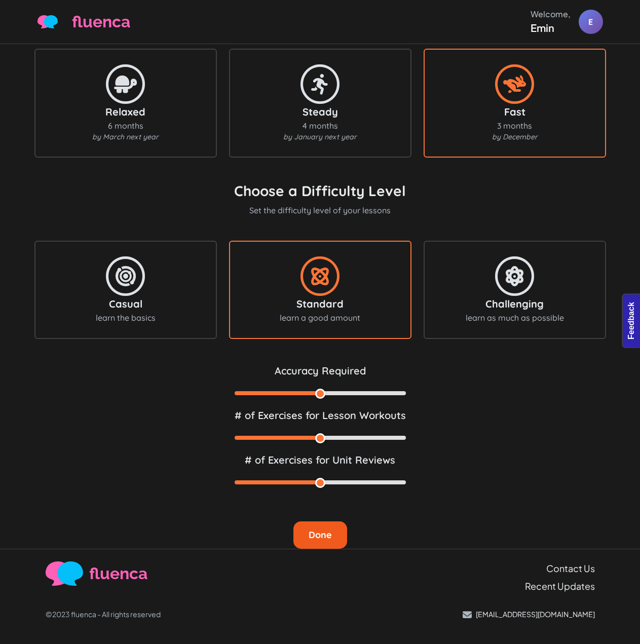
click at [325, 521] on button "Done" at bounding box center [320, 534] width 54 height 27
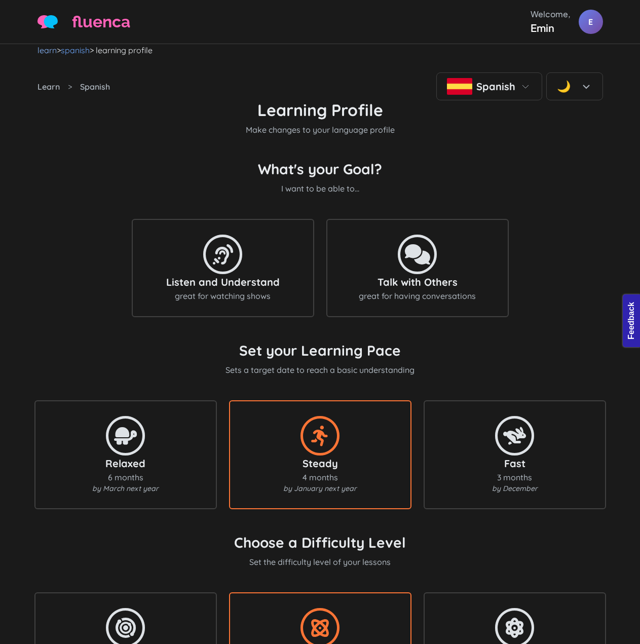
drag, startPoint x: 218, startPoint y: 50, endPoint x: 37, endPoint y: 52, distance: 181.4
click at [37, 52] on nav "learn > spanish > learning profile" at bounding box center [319, 50] width 565 height 12
copy nav "learn > spanish > learning profile"
click at [567, 207] on div "What's your Goal? I want to be able to... Listen and Understand great for watch…" at bounding box center [319, 238] width 565 height 157
click at [455, 205] on div "What's your Goal? I want to be able to... Listen and Understand great for watch…" at bounding box center [319, 238] width 565 height 157
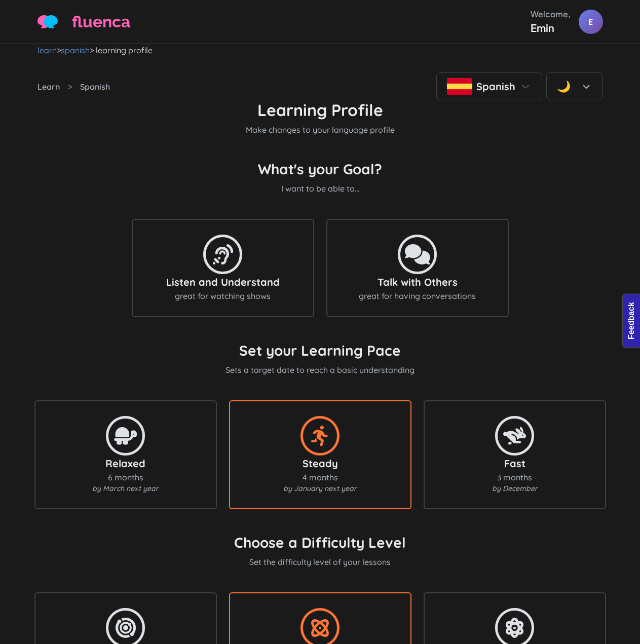
click at [516, 161] on form "Learning Profile Make changes to your language profile What's your Goal? I want…" at bounding box center [319, 500] width 565 height 800
click at [519, 207] on div "What's your Goal? I want to be able to... Listen and Understand great for watch…" at bounding box center [319, 238] width 565 height 157
click at [201, 166] on form "Learning Profile Make changes to your language profile What's your Goal? I want…" at bounding box center [319, 500] width 565 height 800
click at [513, 203] on div "What's your Goal? I want to be able to... Listen and Understand great for watch…" at bounding box center [319, 238] width 565 height 157
click at [511, 224] on div "What's your Goal? I want to be able to... Listen and Understand great for watch…" at bounding box center [319, 238] width 565 height 157
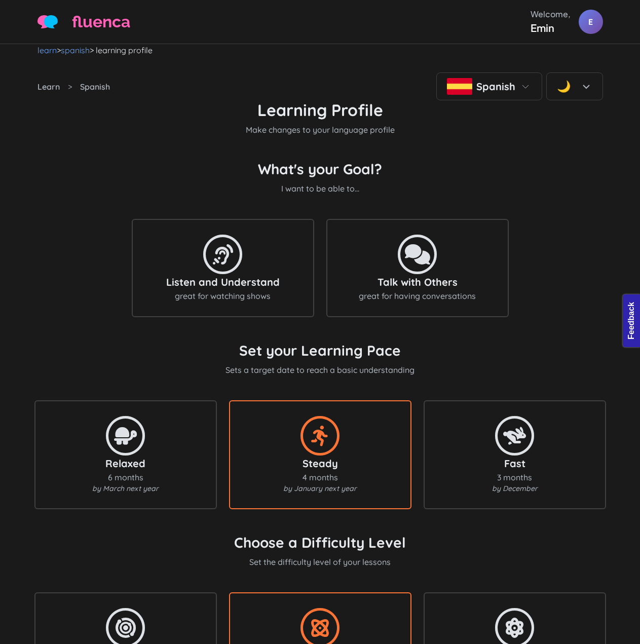
click at [575, 206] on div "What's your Goal? I want to be able to... Listen and Understand great for watch…" at bounding box center [319, 238] width 565 height 157
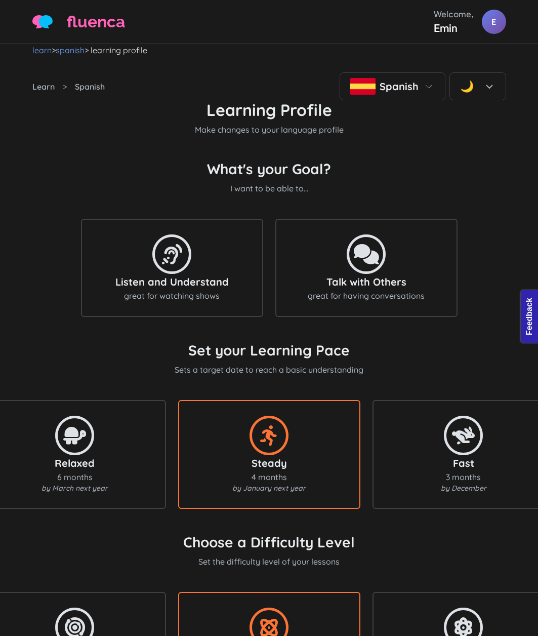
click at [486, 209] on div "What's your Goal? I want to be able to... Listen and Understand great for watch…" at bounding box center [269, 238] width 474 height 157
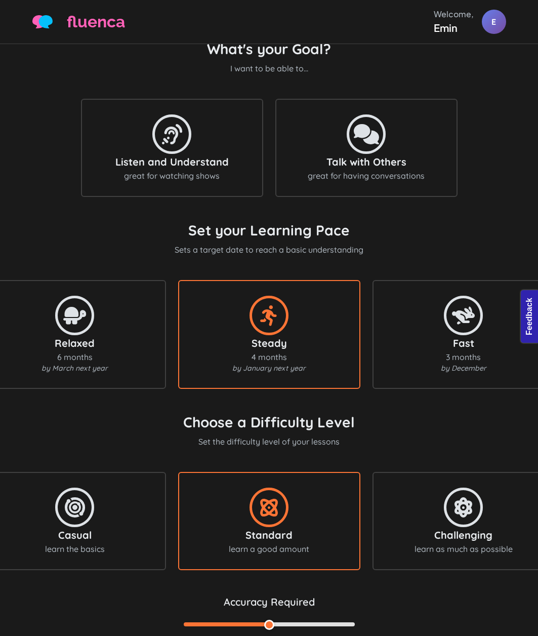
scroll to position [122, 0]
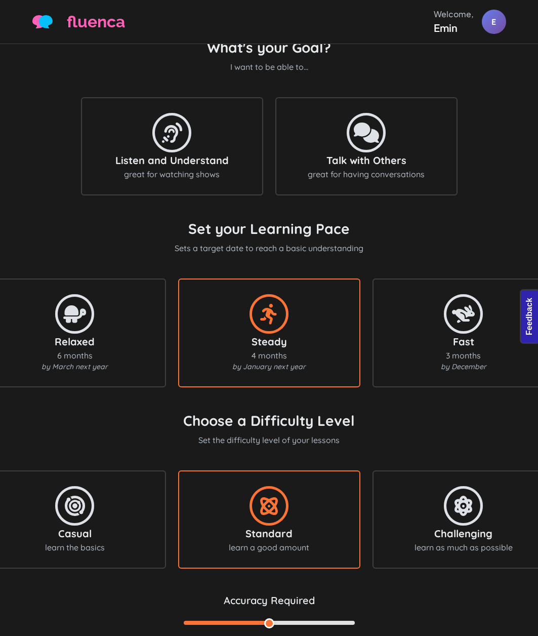
click at [149, 233] on form "Learning Profile Make changes to your language profile What's your Goal? I want…" at bounding box center [269, 379] width 474 height 800
click at [315, 95] on div "What's your Goal? I want to be able to... Listen and Understand great for watch…" at bounding box center [269, 116] width 474 height 157
drag, startPoint x: 339, startPoint y: 78, endPoint x: 202, endPoint y: 53, distance: 139.1
click at [202, 53] on form "Learning Profile Make changes to your language profile What's your Goal? I want…" at bounding box center [269, 379] width 474 height 800
click at [336, 59] on div "What's your Goal? I want to be able to... Listen and Understand great for watch…" at bounding box center [269, 116] width 474 height 157
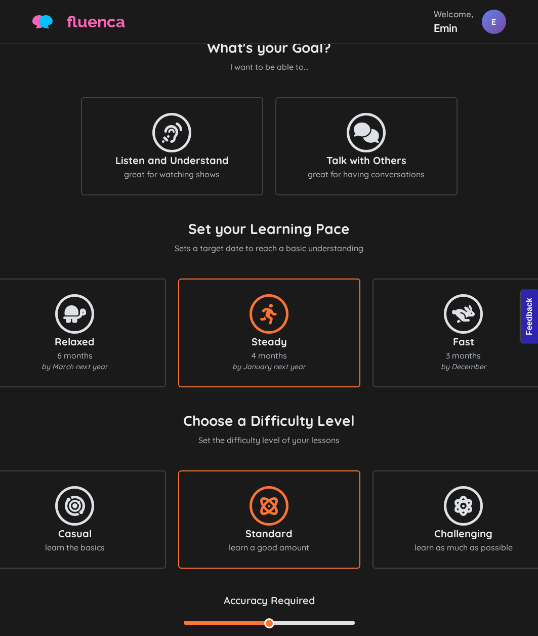
click at [62, 110] on div "What's your Goal? I want to be able to... Listen and Understand great for watch…" at bounding box center [269, 116] width 474 height 157
click at [506, 152] on div "What's your Goal? I want to be able to... Listen and Understand great for watch…" at bounding box center [269, 116] width 474 height 157
click at [480, 196] on div "What's your Goal? I want to be able to... Listen and Understand great for watch…" at bounding box center [269, 116] width 474 height 157
click at [501, 178] on div "What's your Goal? I want to be able to... Listen and Understand great for watch…" at bounding box center [269, 116] width 474 height 157
click at [520, 217] on div "Learn > Spanish Spanish 🌙 Learning Profile Make changes to your language profil…" at bounding box center [269, 357] width 538 height 844
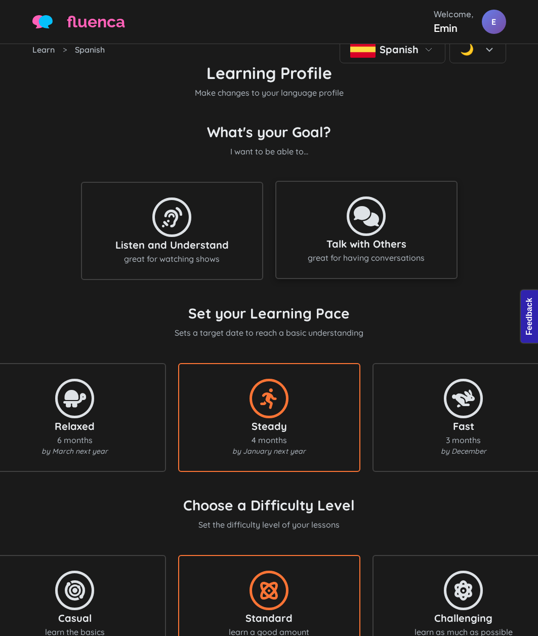
scroll to position [0, 0]
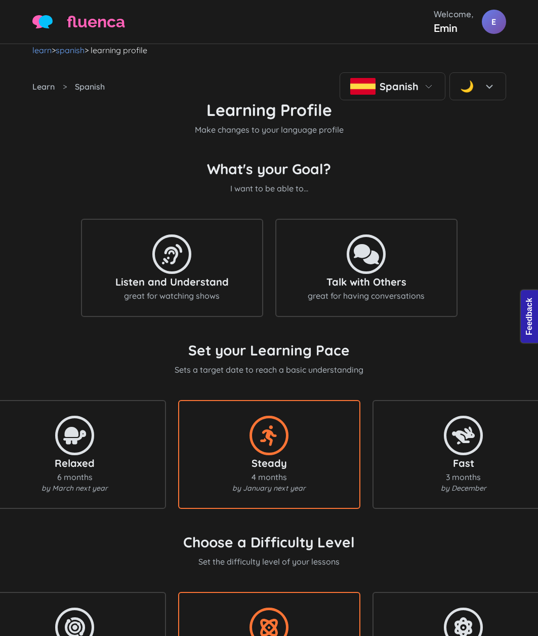
click at [463, 203] on div "What's your Goal? I want to be able to... Listen and Understand great for watch…" at bounding box center [269, 238] width 474 height 157
click at [459, 176] on form "Learning Profile Make changes to your language profile What's your Goal? I want…" at bounding box center [269, 500] width 474 height 800
click at [440, 183] on div "What's your Goal? I want to be able to... Listen and Understand great for watch…" at bounding box center [269, 238] width 474 height 157
click at [351, 274] on icon at bounding box center [366, 253] width 51 height 41
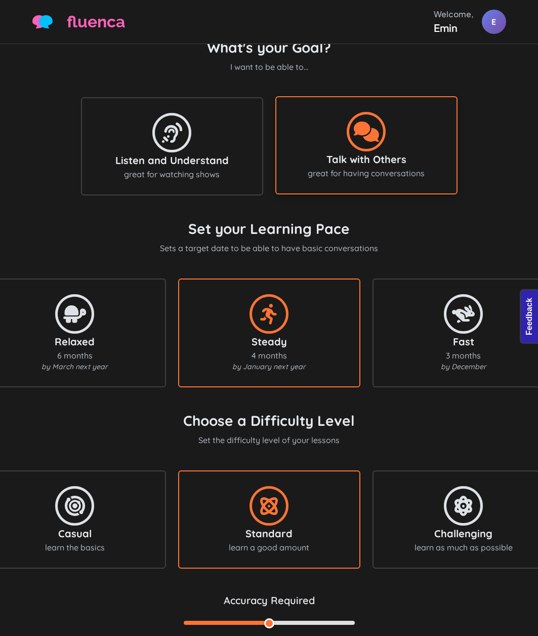
scroll to position [400, 0]
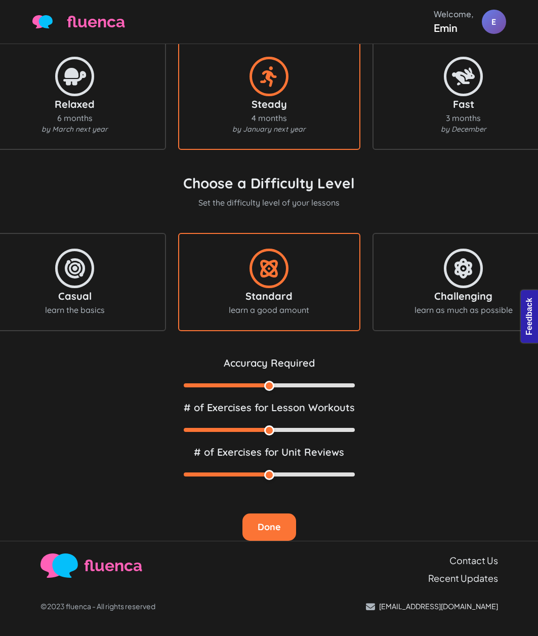
drag, startPoint x: 376, startPoint y: 148, endPoint x: 380, endPoint y: 140, distance: 9.1
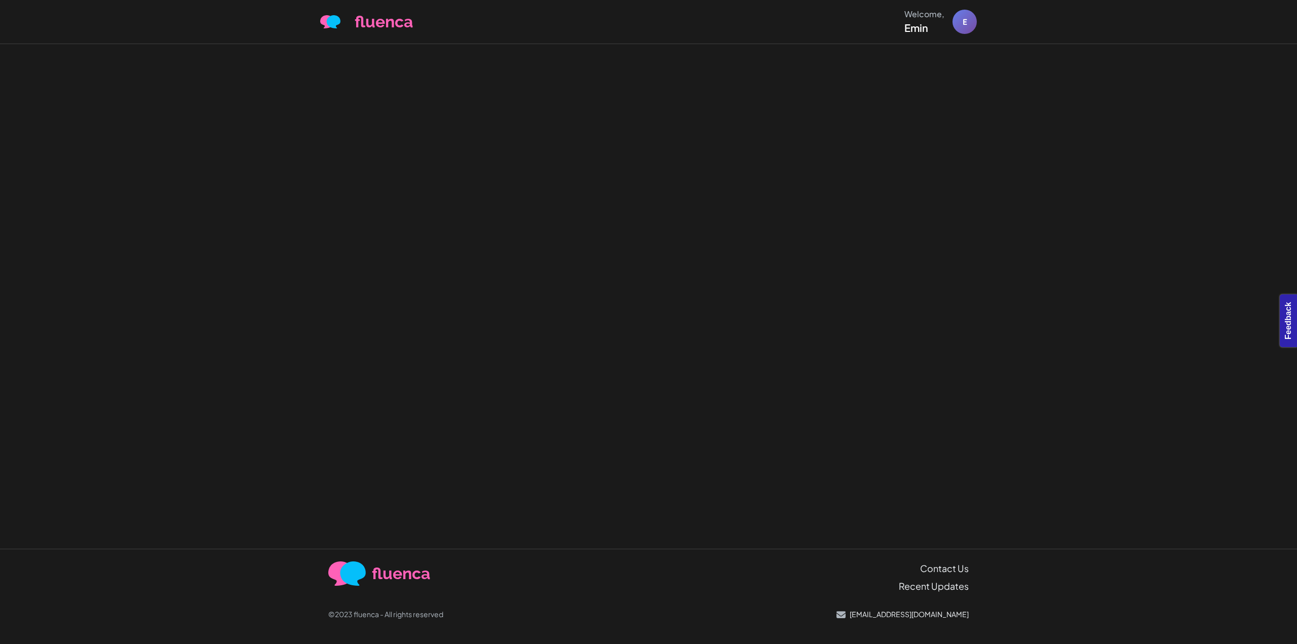
click at [463, 115] on div at bounding box center [648, 296] width 1297 height 505
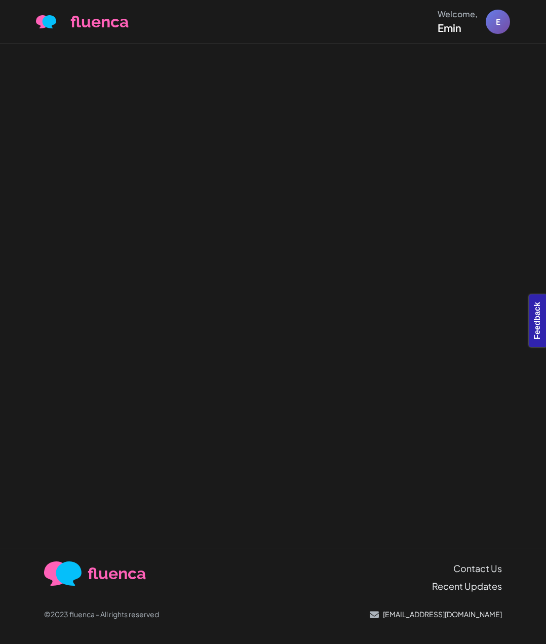
click at [446, 171] on div at bounding box center [273, 296] width 546 height 505
click at [470, 215] on div at bounding box center [273, 296] width 546 height 505
click at [418, 248] on div at bounding box center [273, 296] width 546 height 505
click at [492, 192] on div at bounding box center [273, 296] width 546 height 505
click at [477, 195] on div at bounding box center [273, 296] width 546 height 505
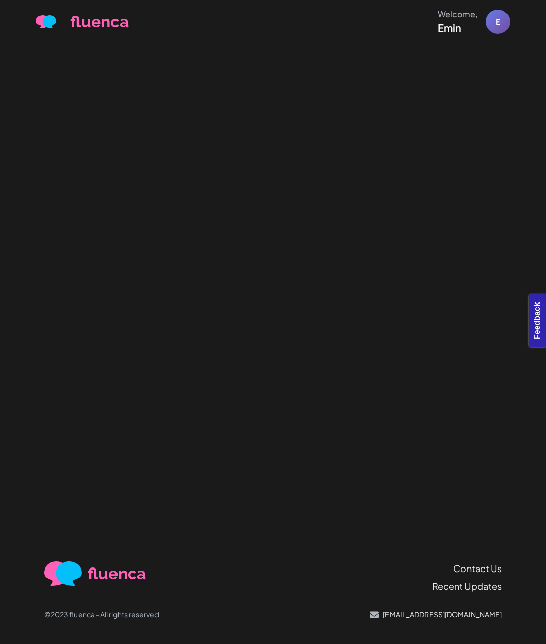
drag, startPoint x: 443, startPoint y: 200, endPoint x: 466, endPoint y: 211, distance: 24.7
click at [443, 201] on div at bounding box center [273, 296] width 546 height 505
drag, startPoint x: 495, startPoint y: 246, endPoint x: 496, endPoint y: 256, distance: 10.2
click at [494, 246] on div at bounding box center [273, 296] width 546 height 505
click at [452, 263] on div at bounding box center [273, 296] width 546 height 505
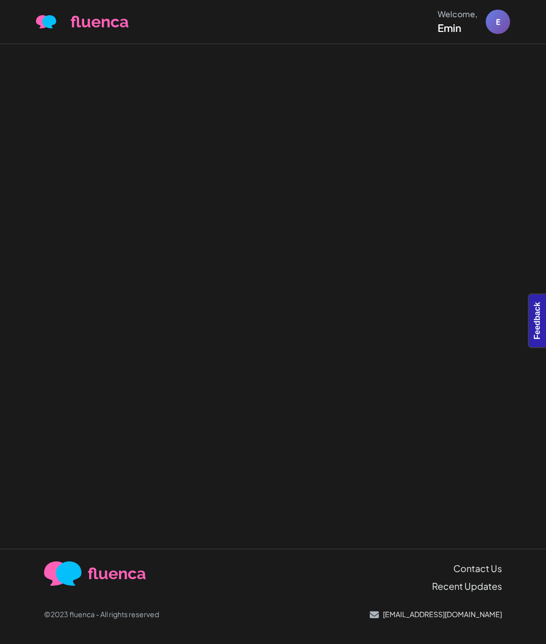
click at [424, 207] on div at bounding box center [273, 296] width 546 height 505
click at [492, 74] on div at bounding box center [273, 296] width 546 height 505
